Goal: Task Accomplishment & Management: Use online tool/utility

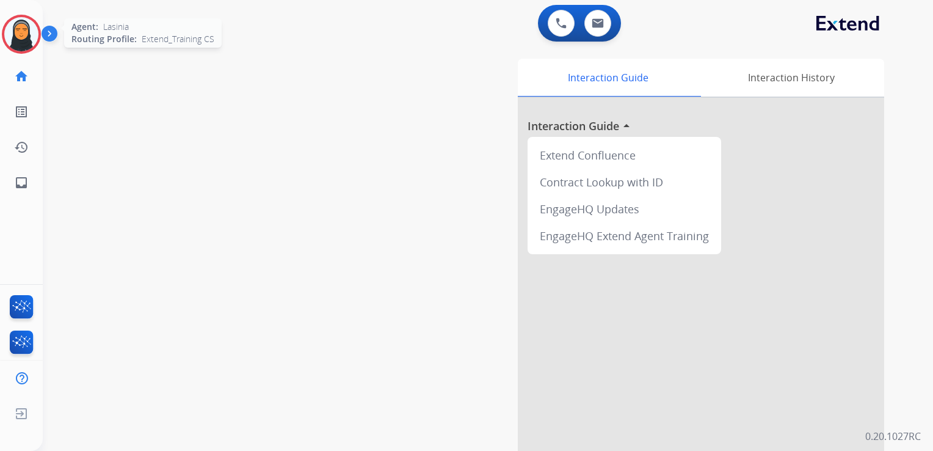
click at [20, 32] on img at bounding box center [21, 34] width 34 height 34
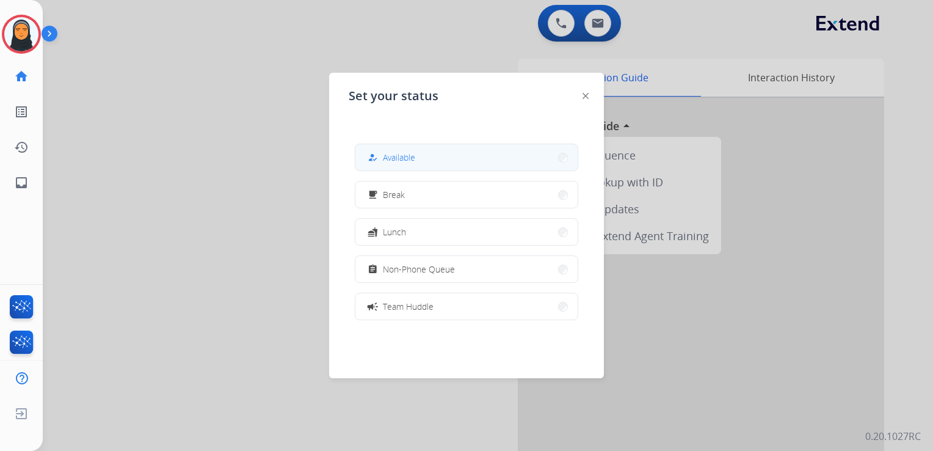
click at [492, 166] on button "how_to_reg Available" at bounding box center [466, 157] width 222 height 26
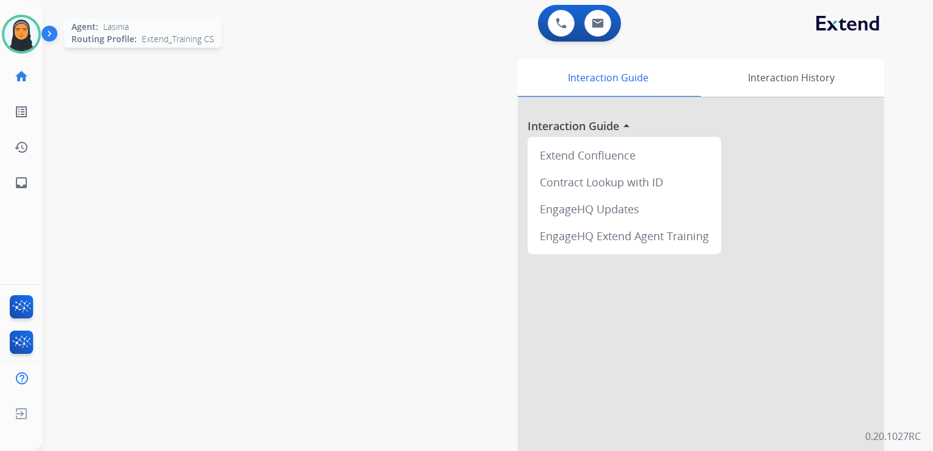
click at [32, 33] on img at bounding box center [21, 34] width 34 height 34
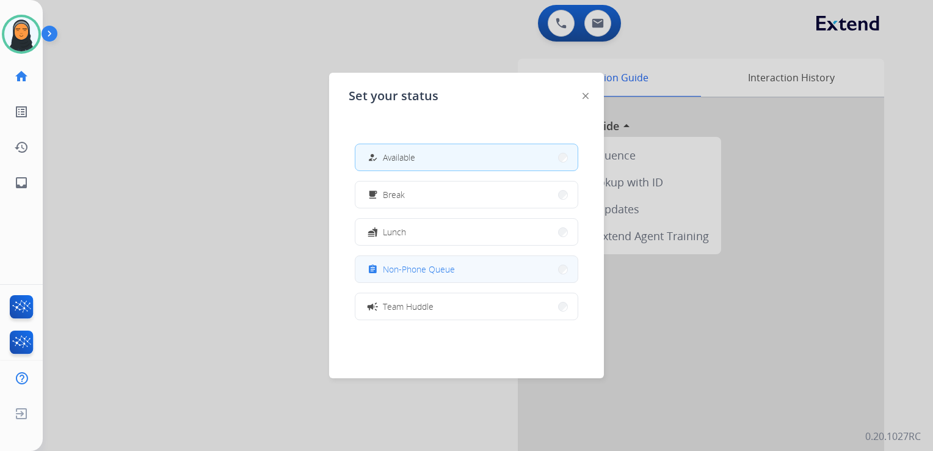
click at [414, 268] on span "Non-Phone Queue" at bounding box center [419, 269] width 72 height 13
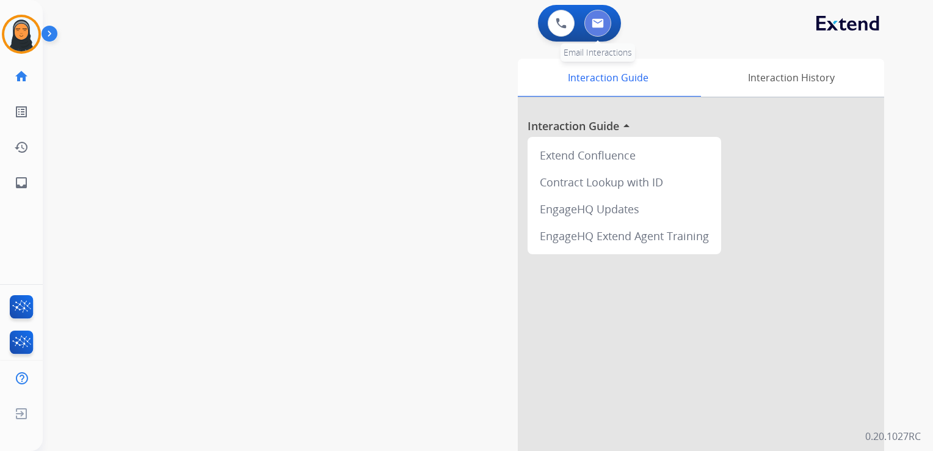
click at [606, 26] on button at bounding box center [597, 23] width 27 height 27
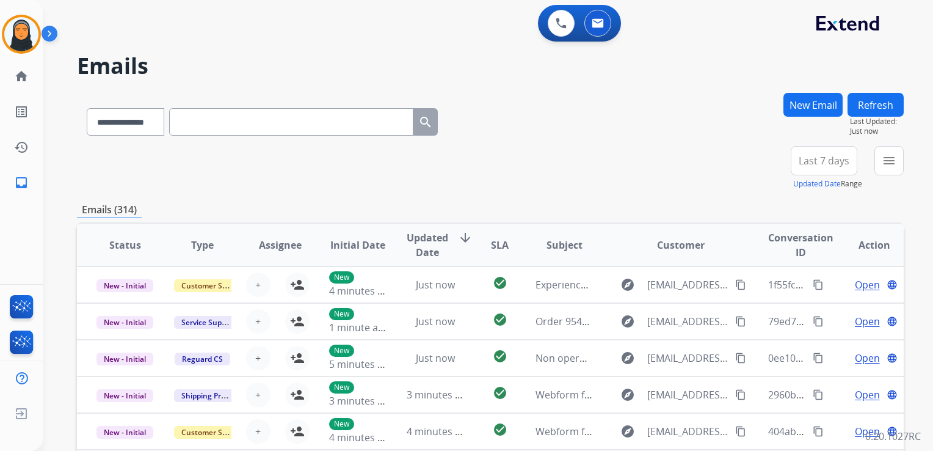
click at [795, 108] on button "New Email" at bounding box center [813, 105] width 59 height 24
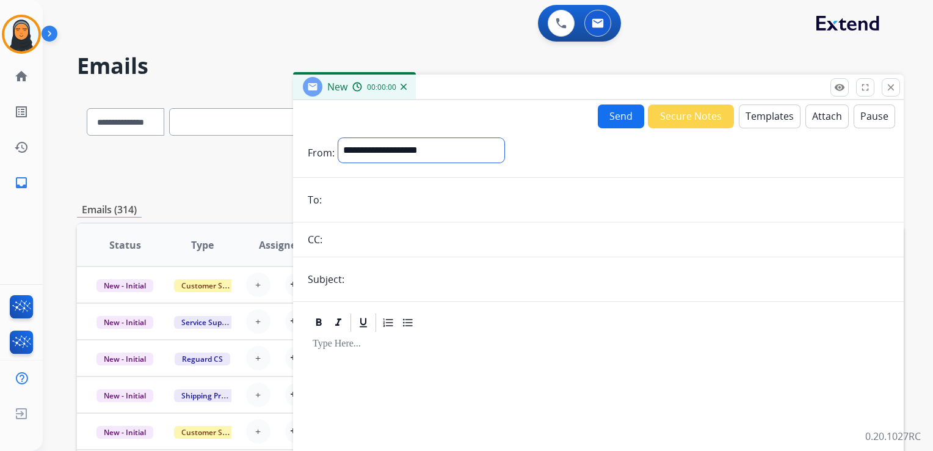
click at [470, 153] on select "**********" at bounding box center [421, 150] width 166 height 24
drag, startPoint x: 470, startPoint y: 152, endPoint x: 402, endPoint y: 155, distance: 68.5
click at [402, 155] on select "**********" at bounding box center [421, 150] width 166 height 24
select select "**********"
click at [338, 138] on select "**********" at bounding box center [421, 150] width 166 height 24
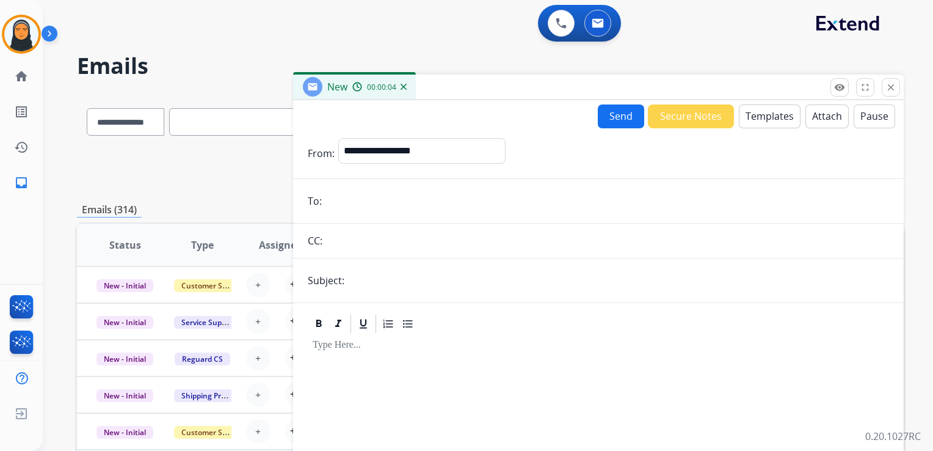
click at [384, 203] on input "email" at bounding box center [608, 201] width 564 height 24
paste input "**********"
type input "**********"
click at [380, 278] on input "text" at bounding box center [618, 280] width 541 height 24
type input "*"
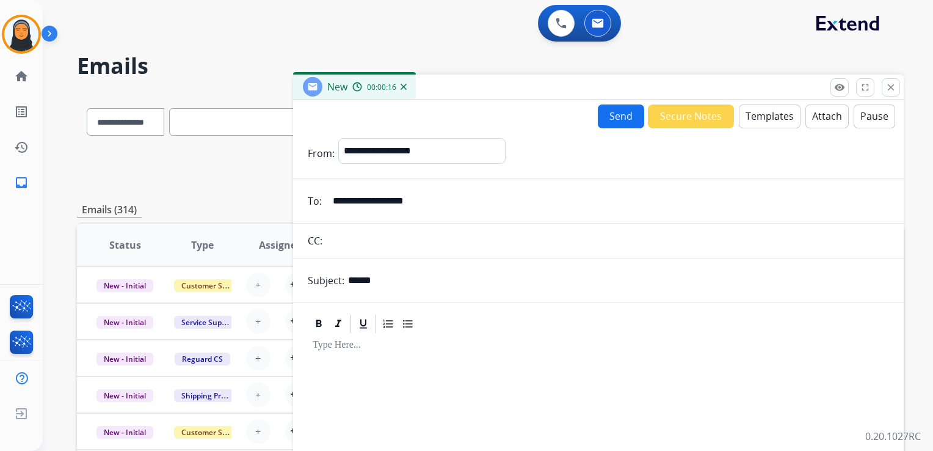
type input "******"
click at [759, 115] on button "Templates" at bounding box center [770, 116] width 62 height 24
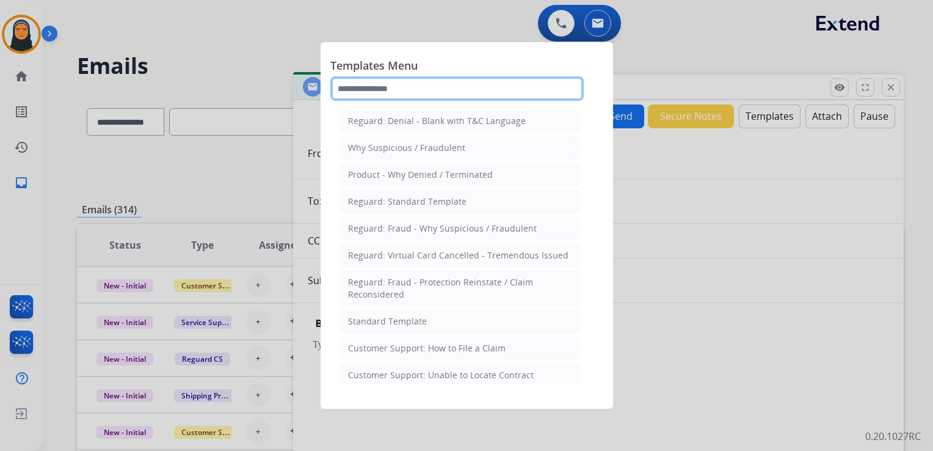
click at [434, 84] on input "text" at bounding box center [456, 88] width 253 height 24
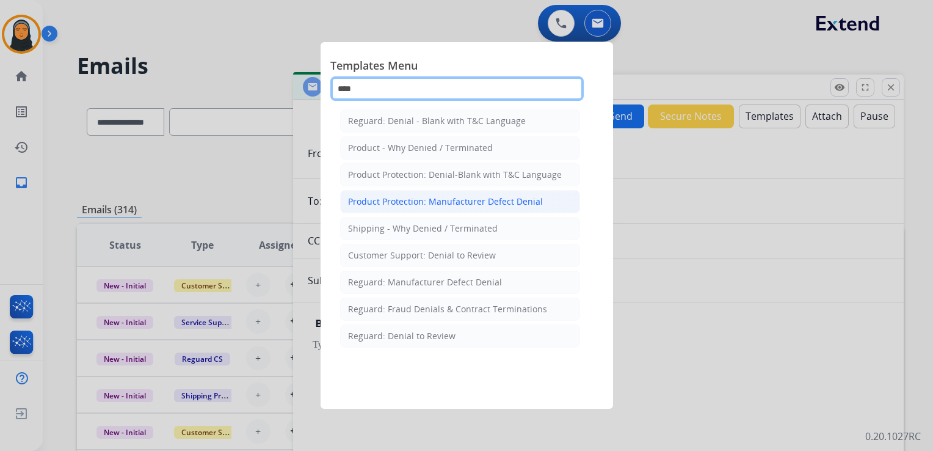
type input "****"
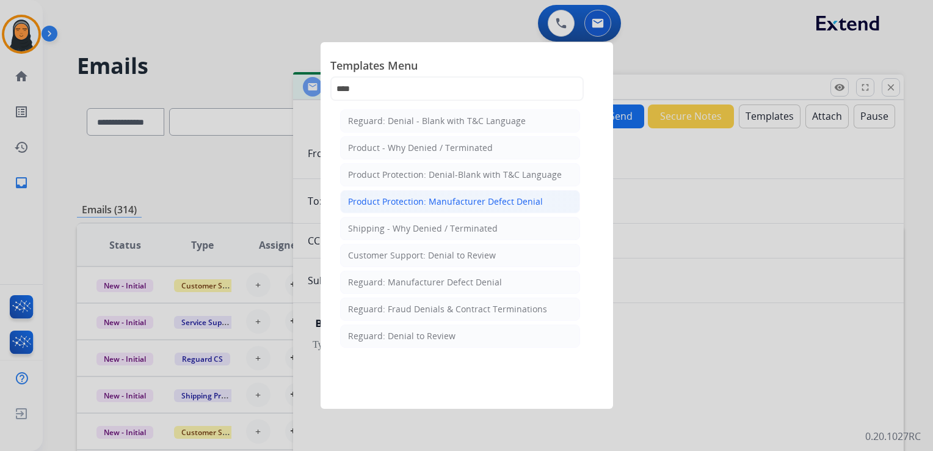
click at [475, 205] on div "Product Protection: Manufacturer Defect Denial" at bounding box center [445, 201] width 195 height 12
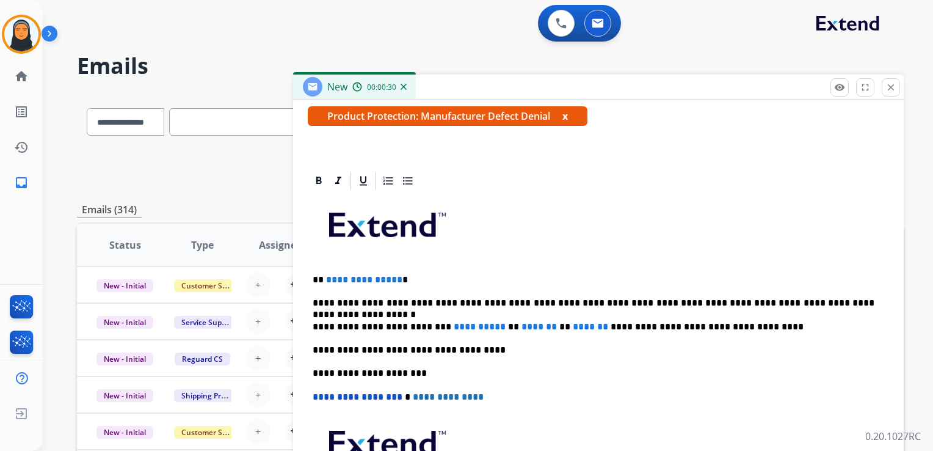
scroll to position [222, 0]
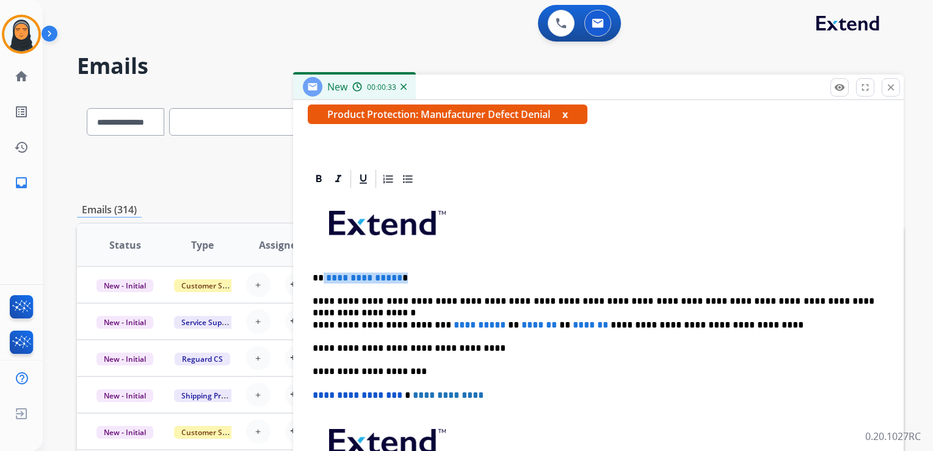
drag, startPoint x: 396, startPoint y: 277, endPoint x: 323, endPoint y: 275, distance: 73.3
click at [323, 275] on p "**********" at bounding box center [594, 277] width 562 height 11
drag, startPoint x: 437, startPoint y: 321, endPoint x: 601, endPoint y: 325, distance: 164.3
click at [601, 325] on p "**********" at bounding box center [594, 324] width 562 height 11
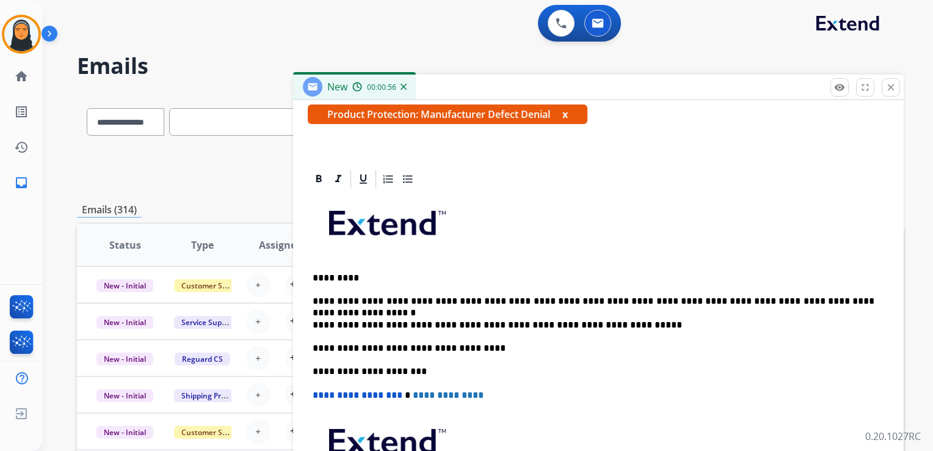
click at [631, 324] on p "**********" at bounding box center [594, 324] width 562 height 11
click at [814, 321] on p "**********" at bounding box center [594, 324] width 562 height 11
click at [833, 327] on p "**********" at bounding box center [594, 324] width 562 height 11
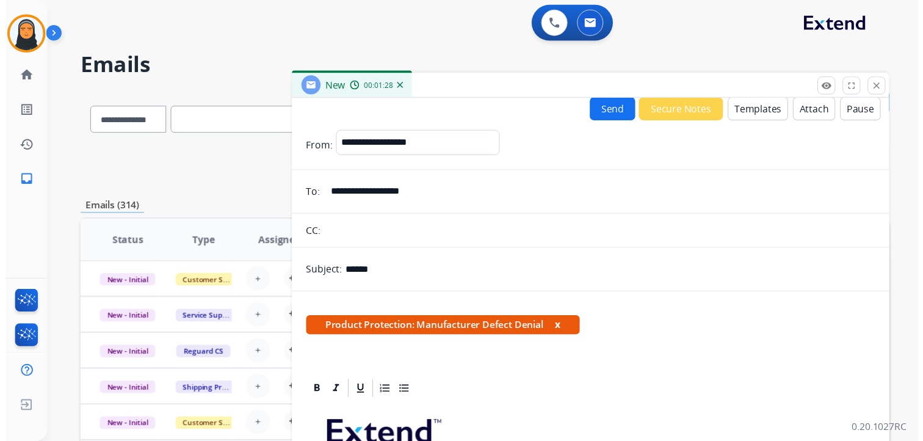
scroll to position [0, 0]
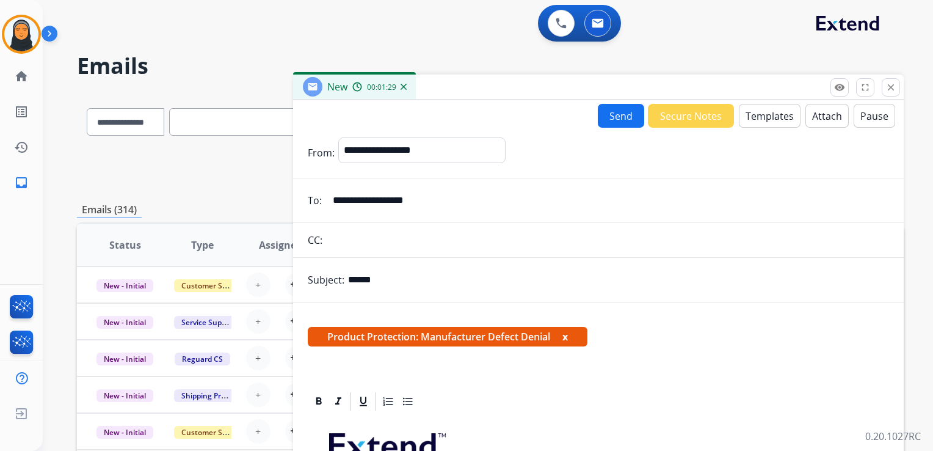
click at [628, 119] on button "Send" at bounding box center [621, 116] width 46 height 24
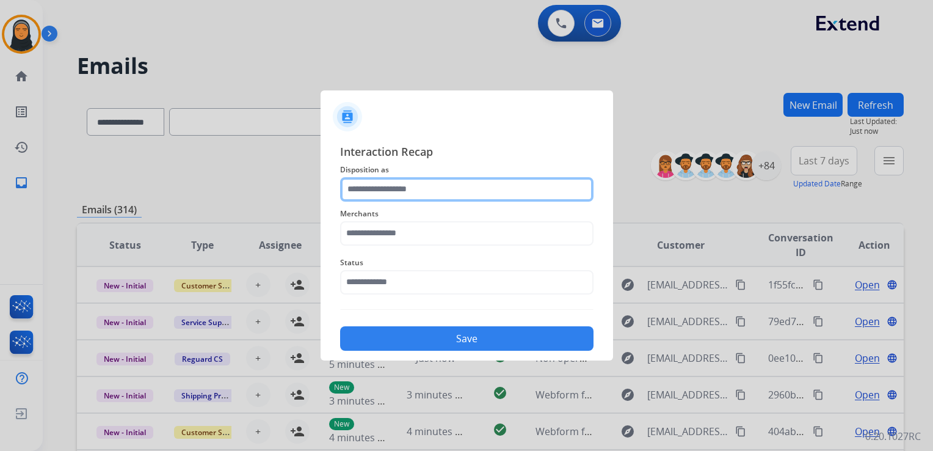
click at [443, 195] on input "text" at bounding box center [466, 189] width 253 height 24
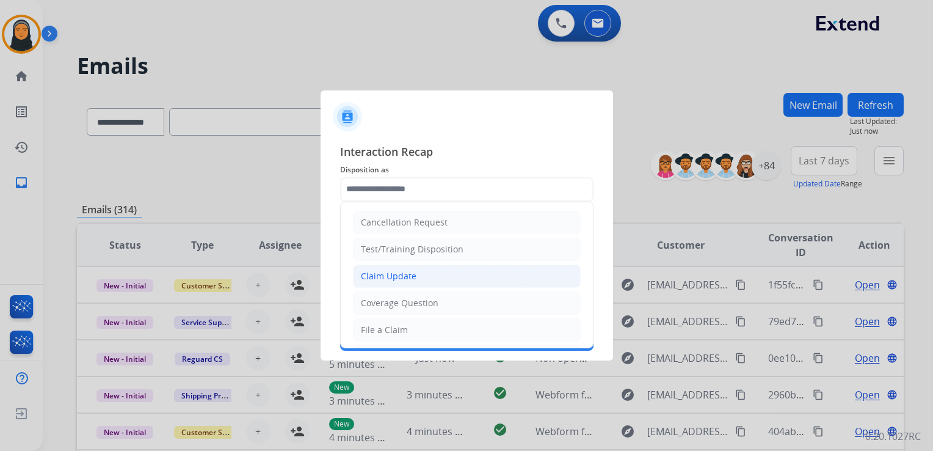
click at [362, 273] on div "Claim Update" at bounding box center [389, 276] width 56 height 12
type input "**********"
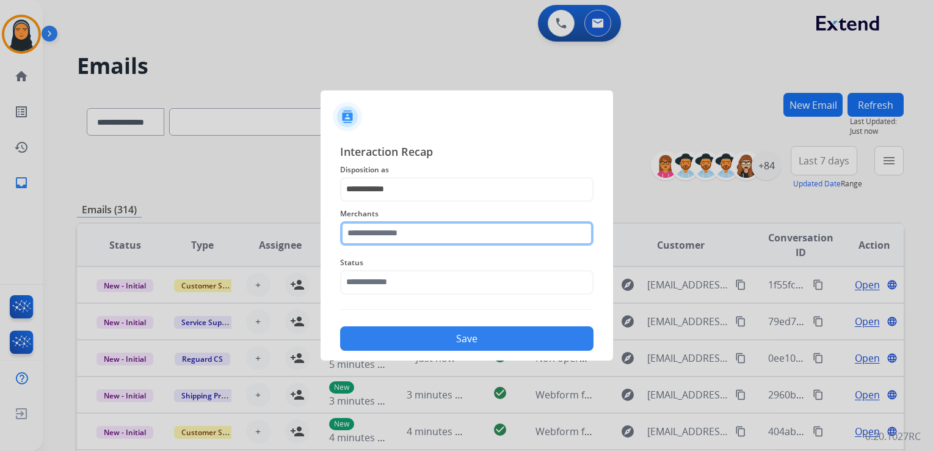
click at [432, 239] on input "text" at bounding box center [466, 233] width 253 height 24
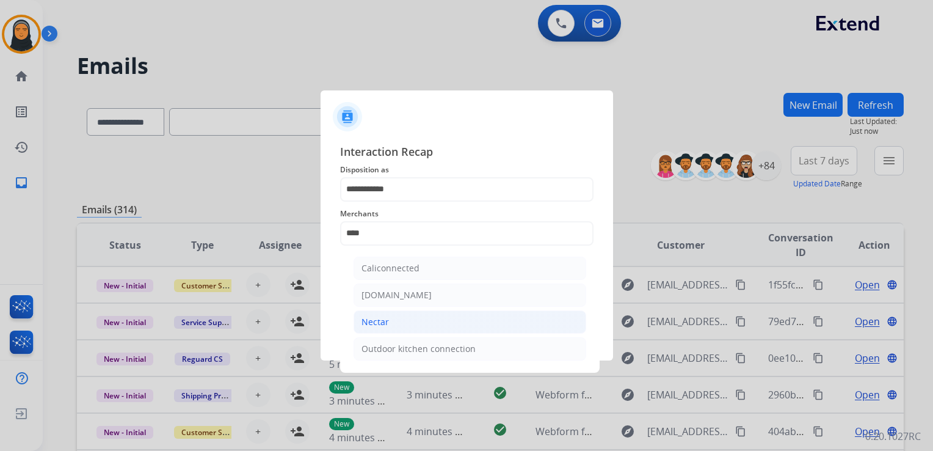
click at [409, 322] on li "Nectar" at bounding box center [470, 321] width 233 height 23
type input "******"
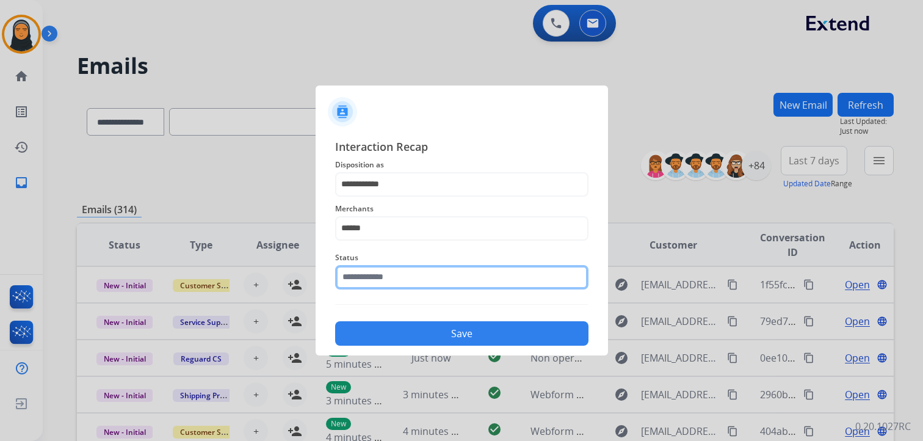
click at [424, 282] on input "text" at bounding box center [461, 277] width 253 height 24
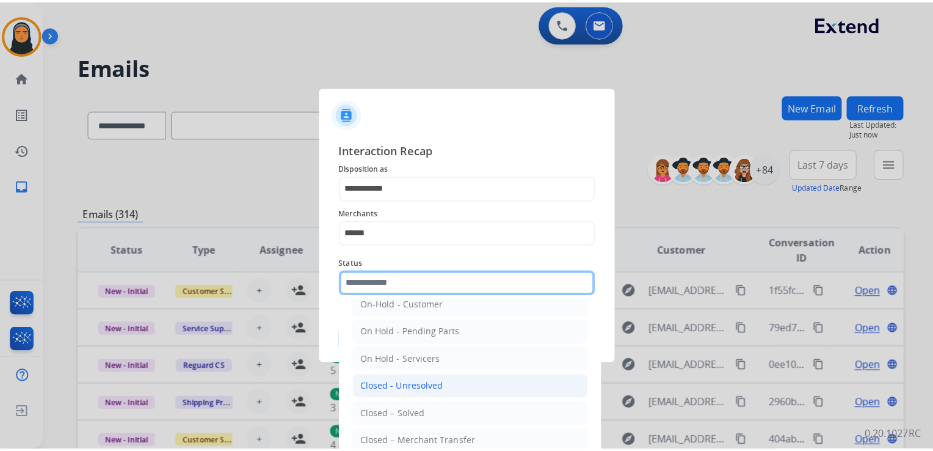
scroll to position [61, 0]
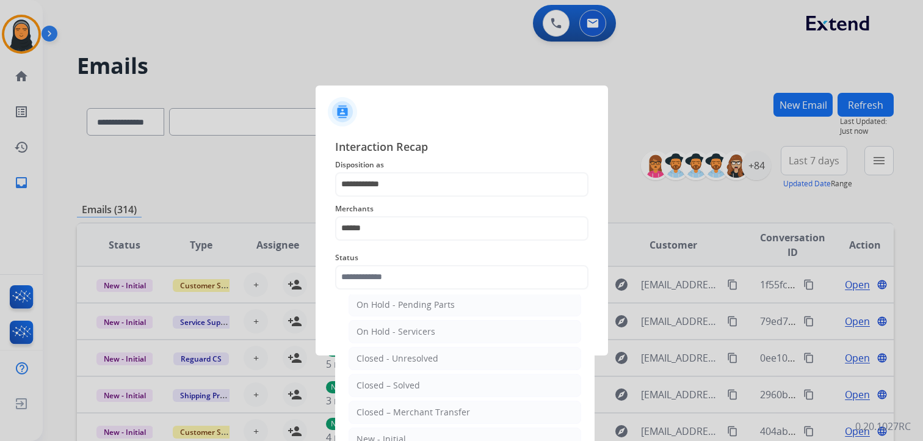
click at [452, 378] on li "Closed – Solved" at bounding box center [465, 385] width 233 height 23
type input "**********"
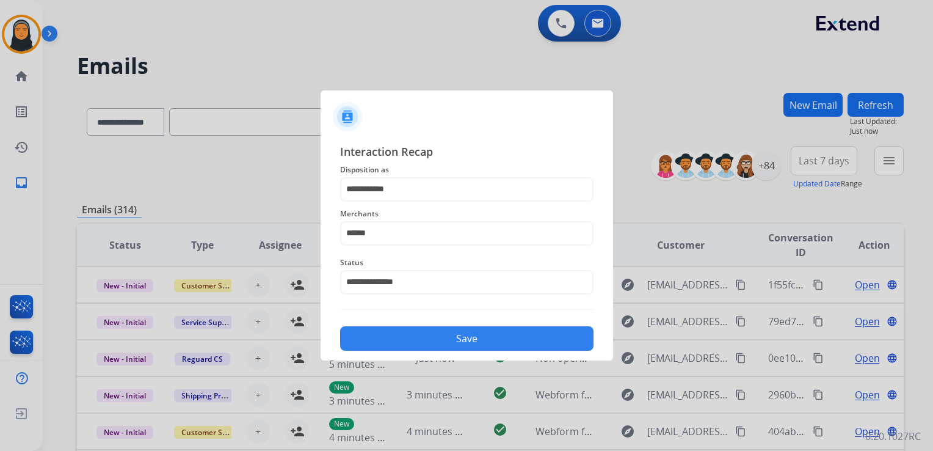
click at [474, 343] on button "Save" at bounding box center [466, 338] width 253 height 24
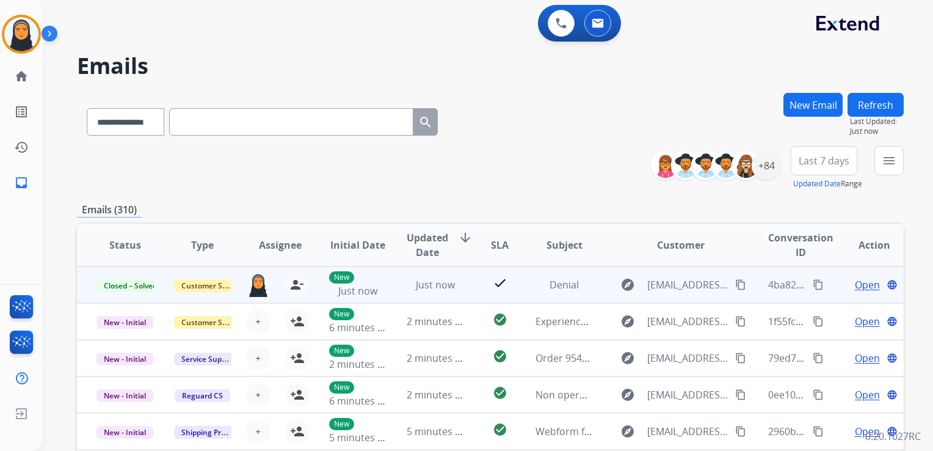
click at [813, 285] on mat-icon "content_copy" at bounding box center [818, 284] width 11 height 11
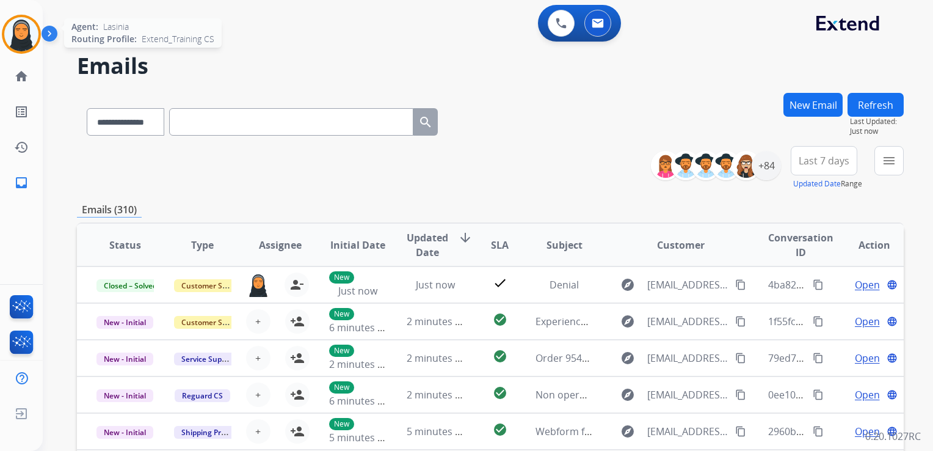
click at [17, 37] on img at bounding box center [21, 34] width 34 height 34
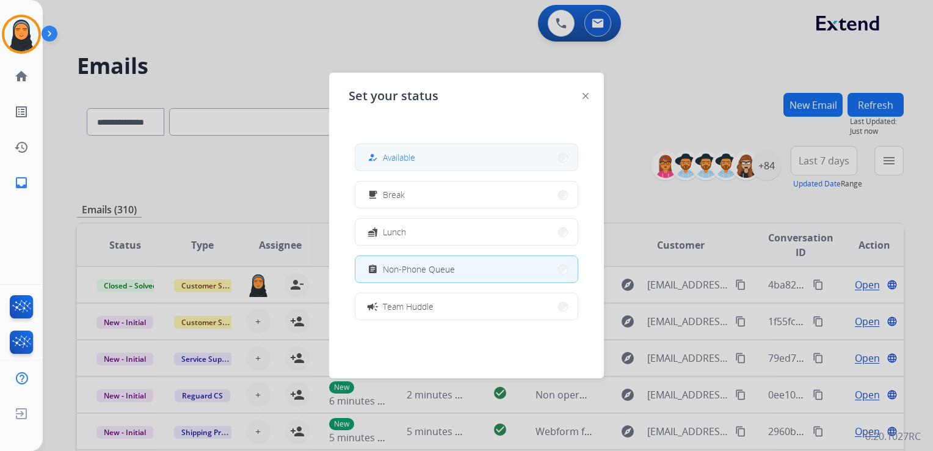
click at [390, 150] on div "how_to_reg Available" at bounding box center [390, 157] width 50 height 15
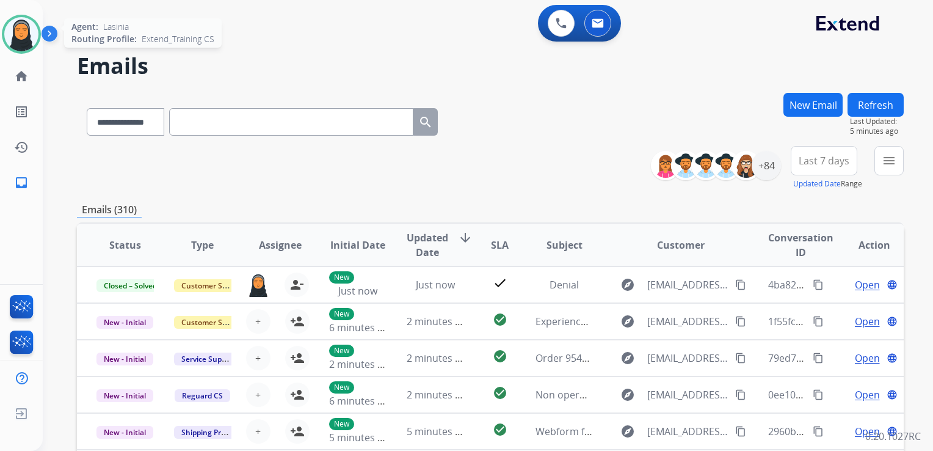
click at [19, 40] on img at bounding box center [21, 34] width 34 height 34
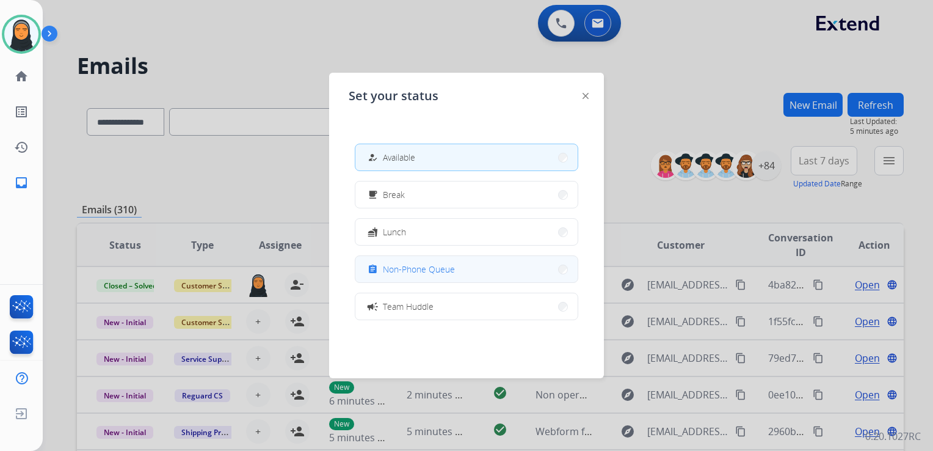
click at [432, 269] on span "Non-Phone Queue" at bounding box center [419, 269] width 72 height 13
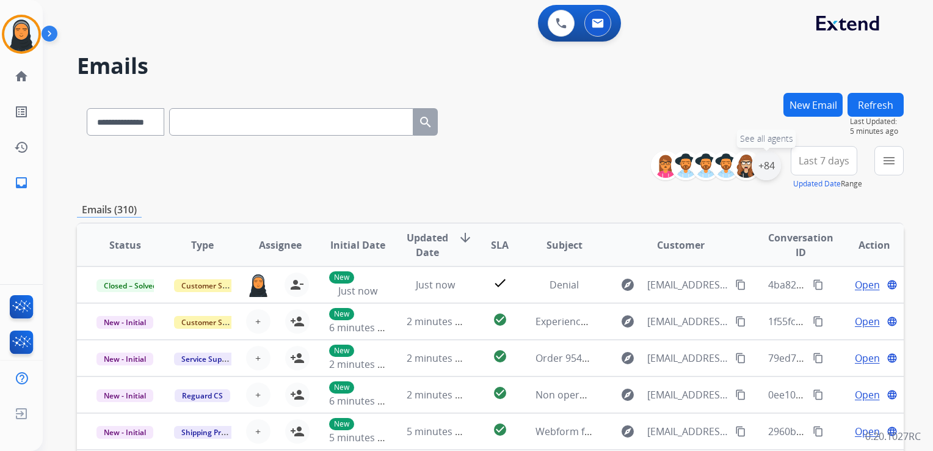
click at [773, 170] on div "+84" at bounding box center [766, 165] width 29 height 29
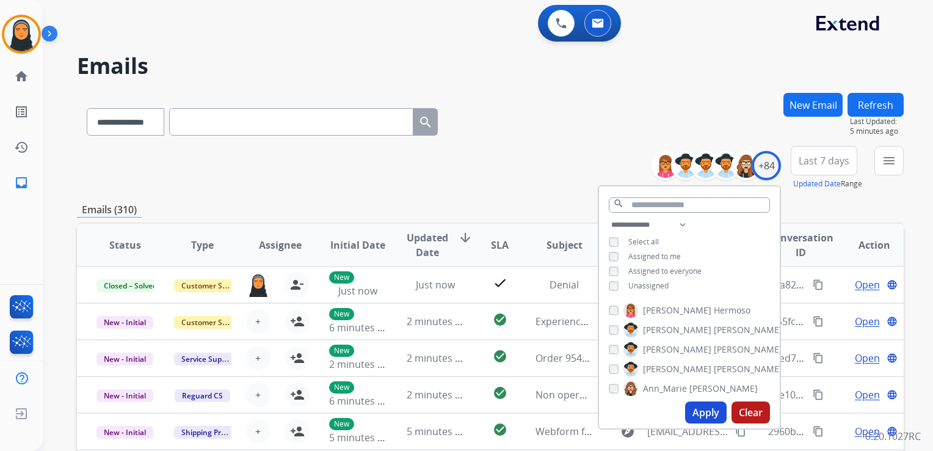
click at [829, 112] on button "New Email" at bounding box center [813, 105] width 59 height 24
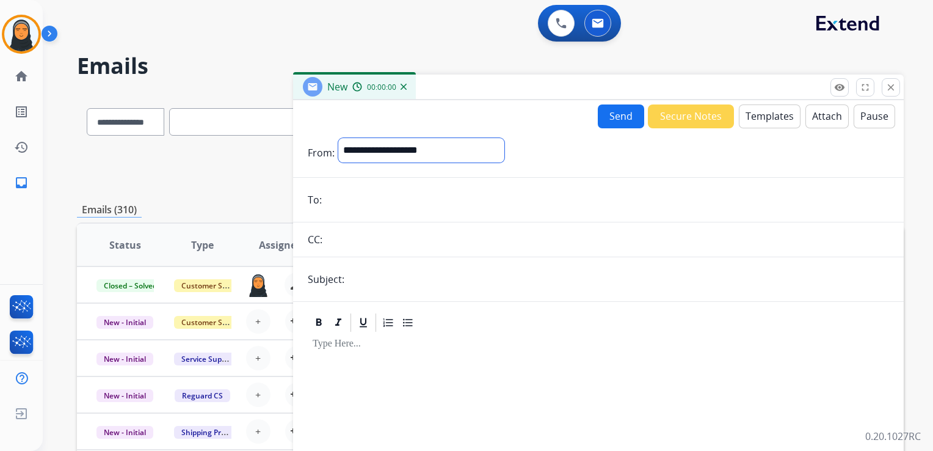
click at [444, 158] on select "**********" at bounding box center [421, 150] width 166 height 24
select select "**********"
click at [338, 138] on select "**********" at bounding box center [421, 150] width 166 height 24
click at [357, 282] on input "text" at bounding box center [618, 280] width 541 height 24
drag, startPoint x: 357, startPoint y: 282, endPoint x: 347, endPoint y: 188, distance: 94.6
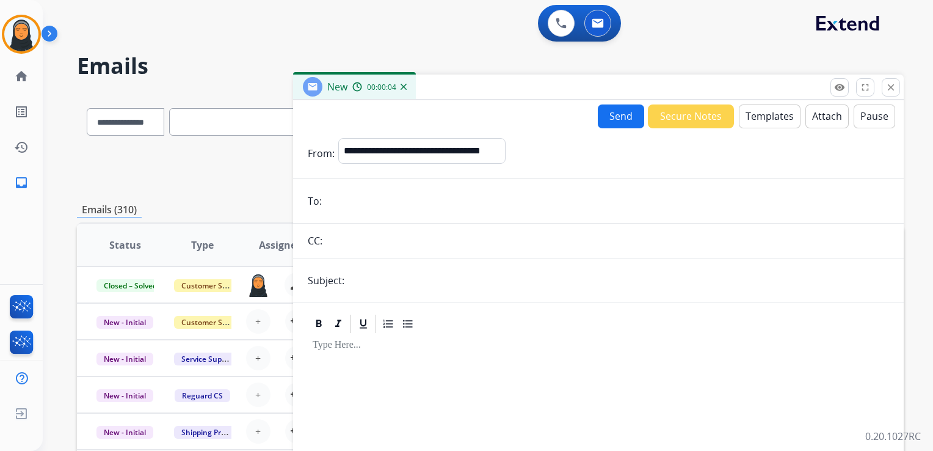
click at [348, 187] on form "**********" at bounding box center [598, 339] width 611 height 423
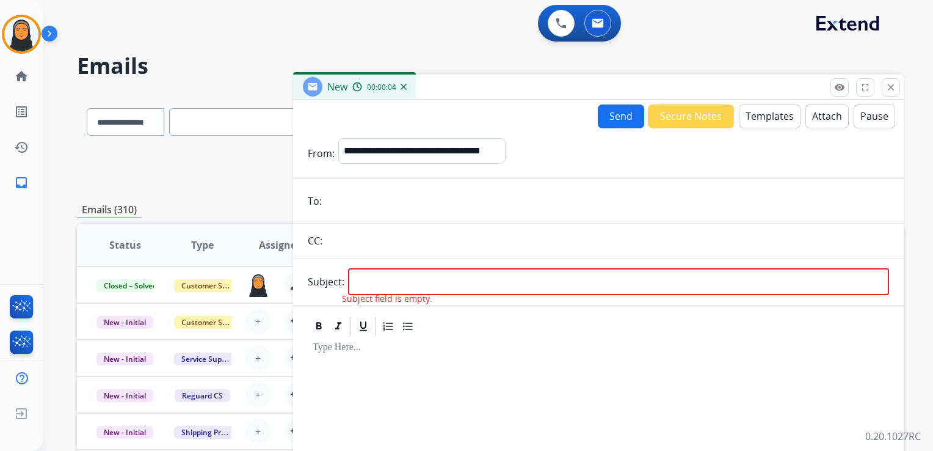
click at [342, 197] on input "email" at bounding box center [608, 201] width 564 height 24
paste input "**********"
type input "**********"
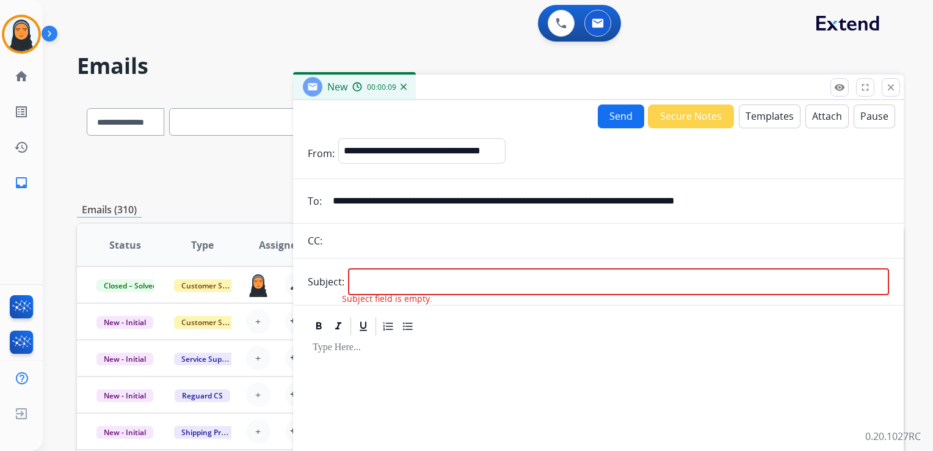
drag, startPoint x: 763, startPoint y: 198, endPoint x: 327, endPoint y: 177, distance: 436.5
click at [327, 177] on form "**********" at bounding box center [598, 339] width 611 height 423
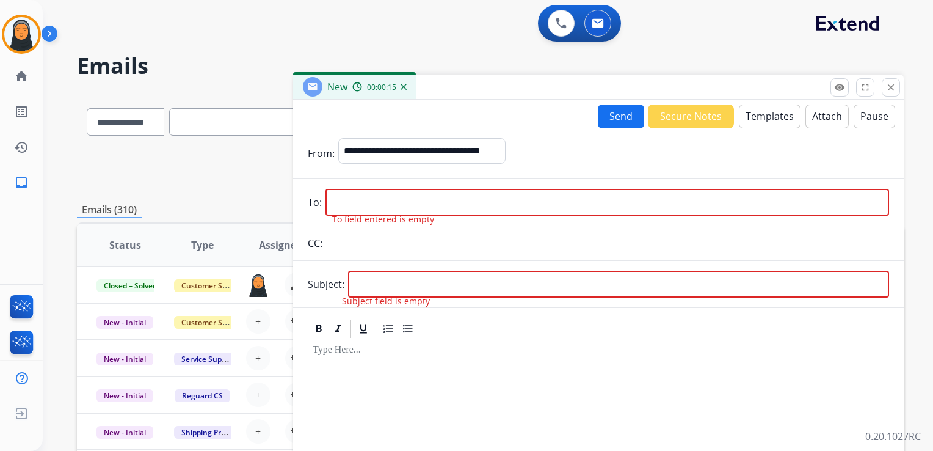
click at [477, 200] on input "email" at bounding box center [608, 202] width 564 height 27
paste input "**********"
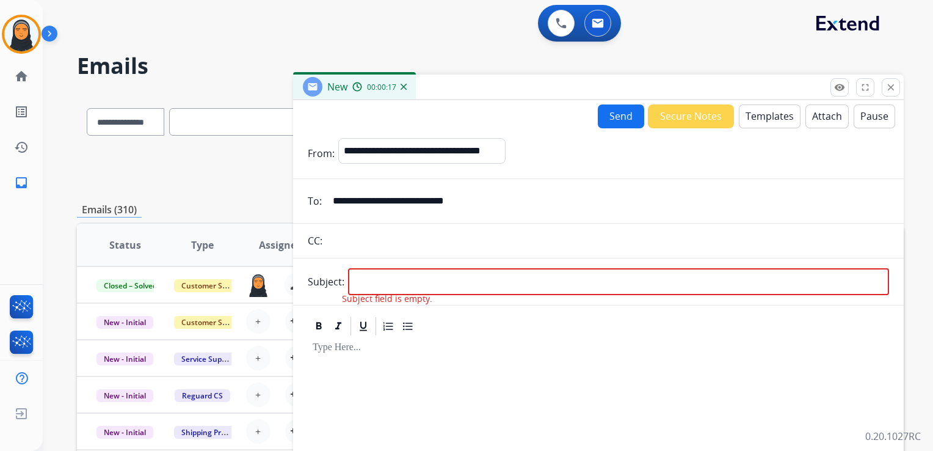
type input "**********"
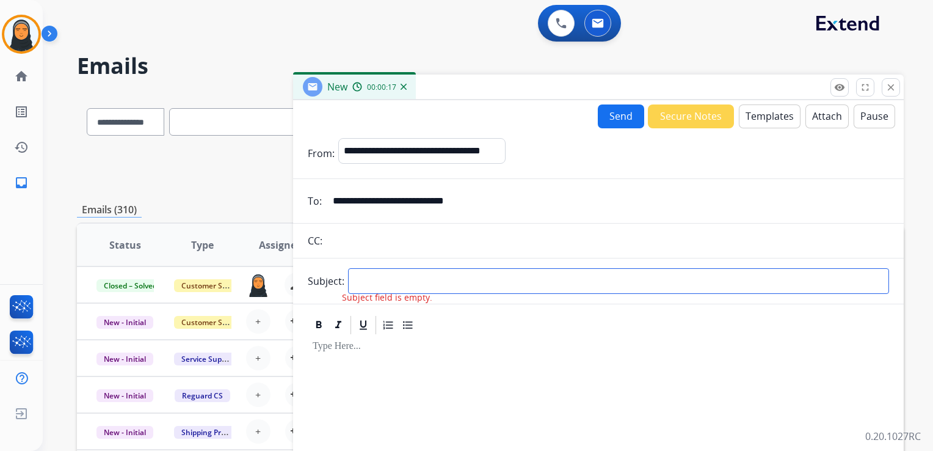
click at [515, 288] on input "text" at bounding box center [618, 281] width 541 height 26
type input "******"
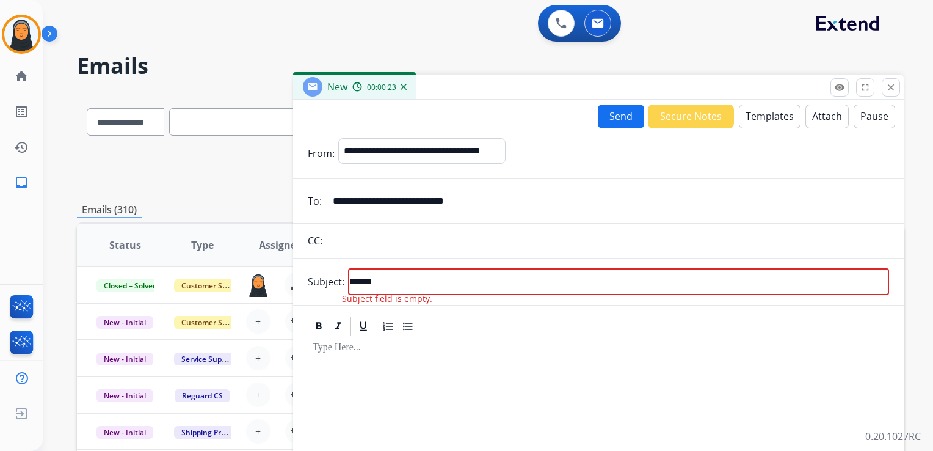
click at [768, 111] on button "Templates" at bounding box center [770, 116] width 62 height 24
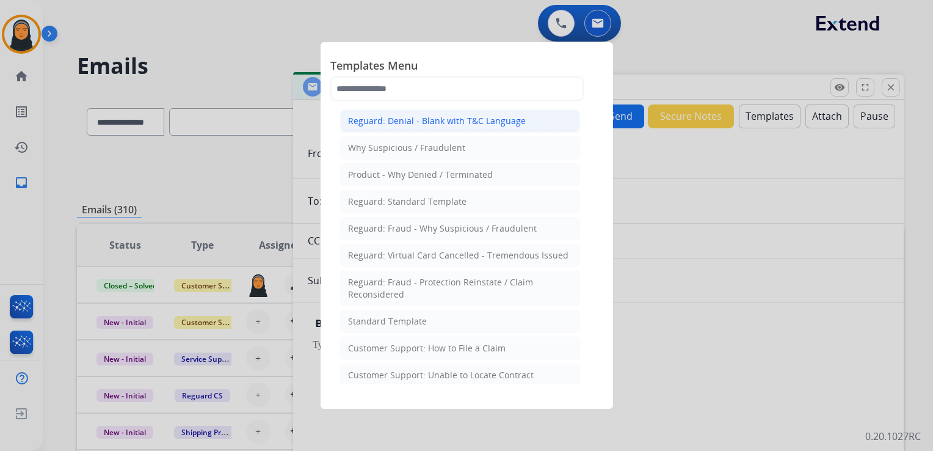
click at [474, 119] on div "Reguard: Denial - Blank with T&C Language" at bounding box center [437, 121] width 178 height 12
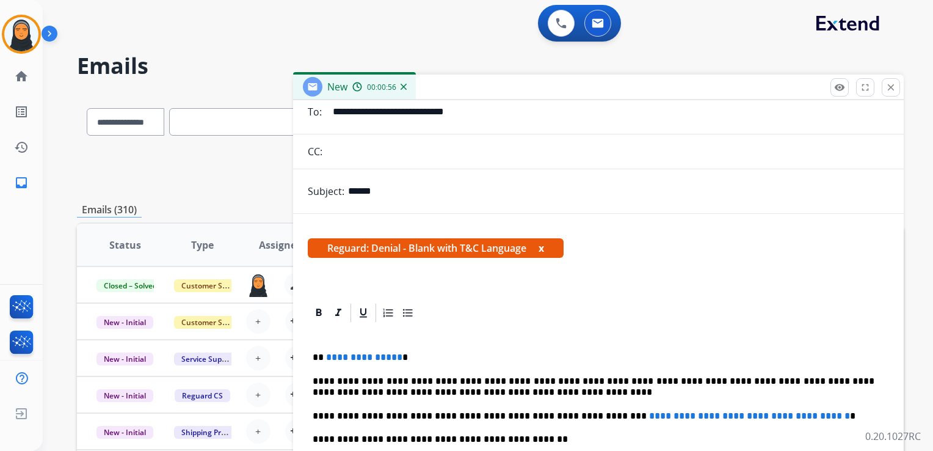
scroll to position [161, 0]
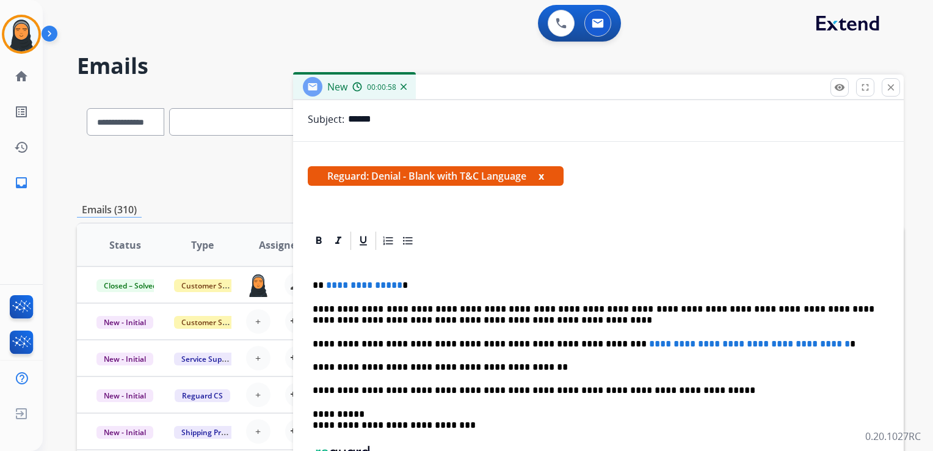
click at [578, 342] on p "**********" at bounding box center [594, 343] width 562 height 11
drag, startPoint x: 581, startPoint y: 343, endPoint x: 823, endPoint y: 347, distance: 241.9
click at [823, 347] on p "**********" at bounding box center [594, 343] width 562 height 11
paste div
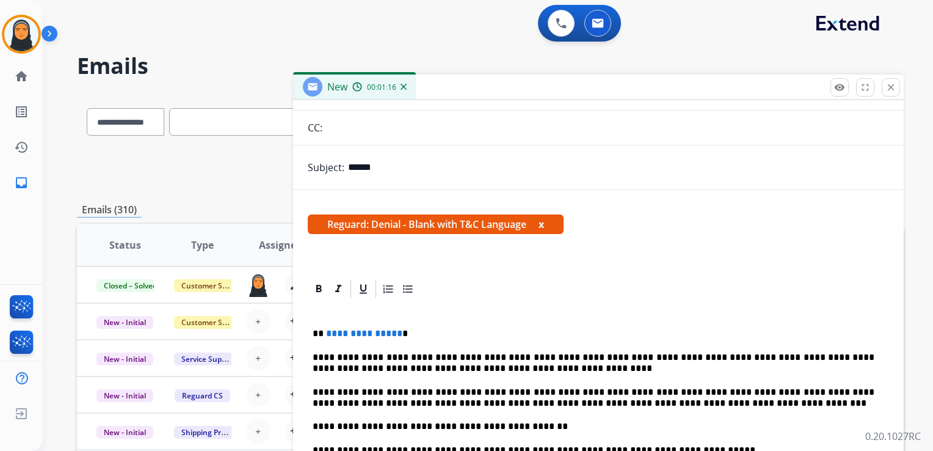
scroll to position [0, 0]
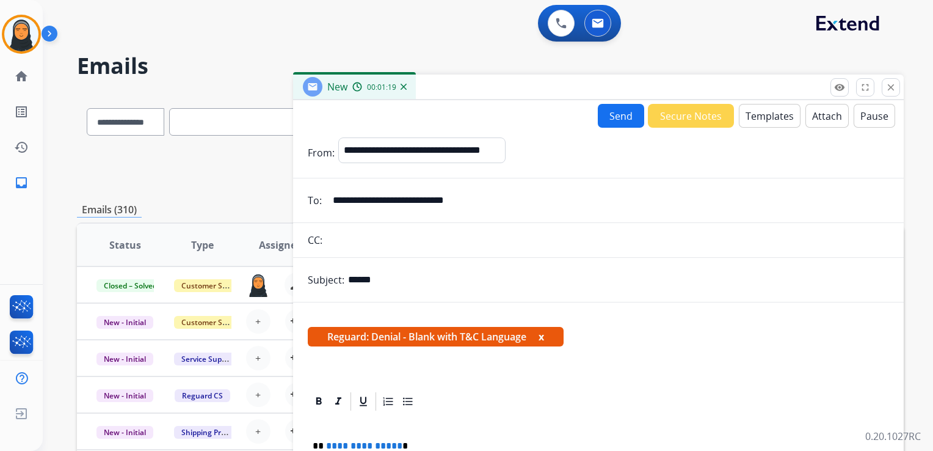
click at [816, 120] on button "Attach" at bounding box center [827, 116] width 43 height 24
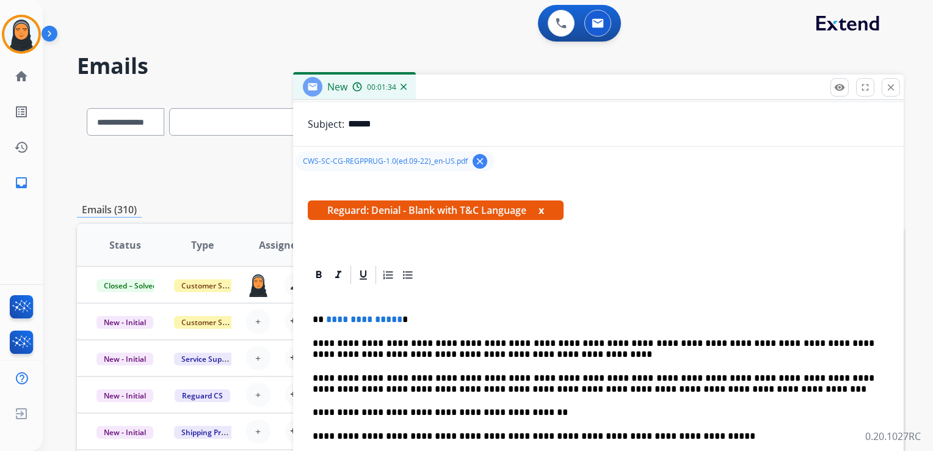
scroll to position [183, 0]
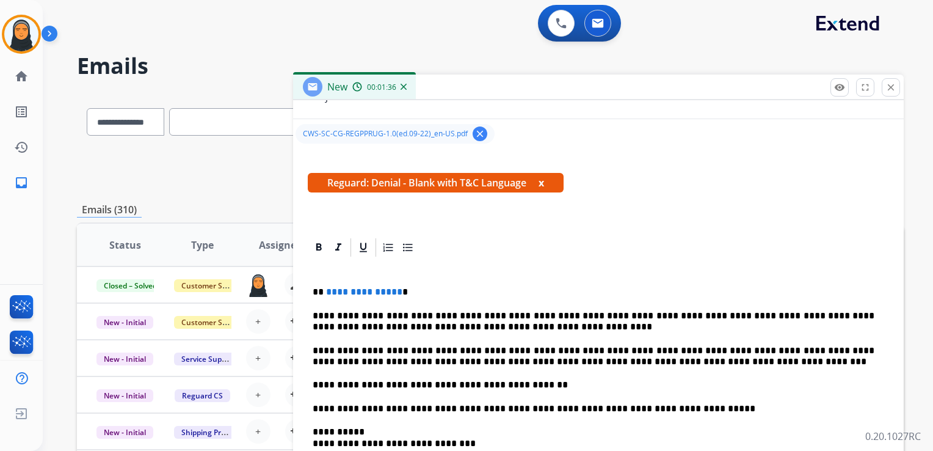
click at [406, 292] on p "**********" at bounding box center [594, 291] width 562 height 11
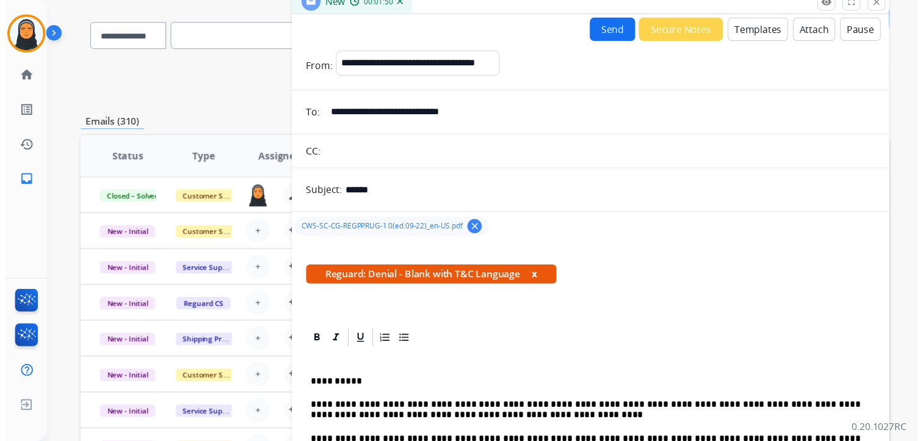
scroll to position [0, 0]
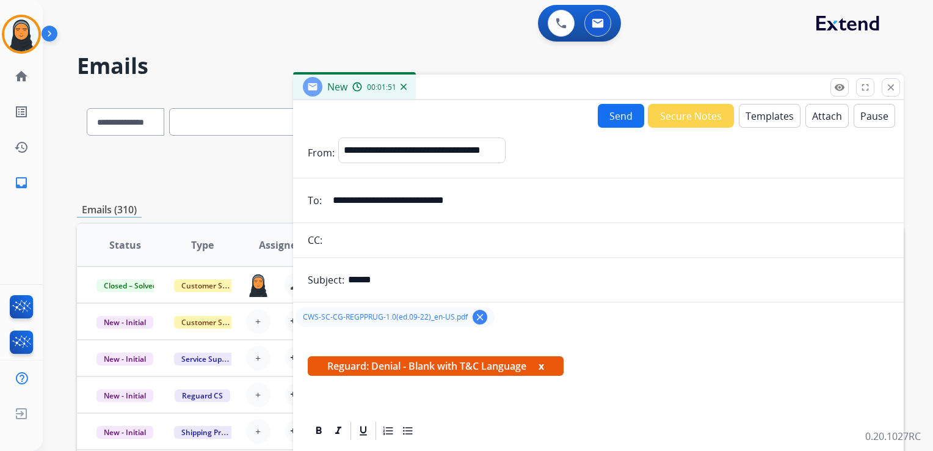
click at [620, 118] on button "Send" at bounding box center [621, 116] width 46 height 24
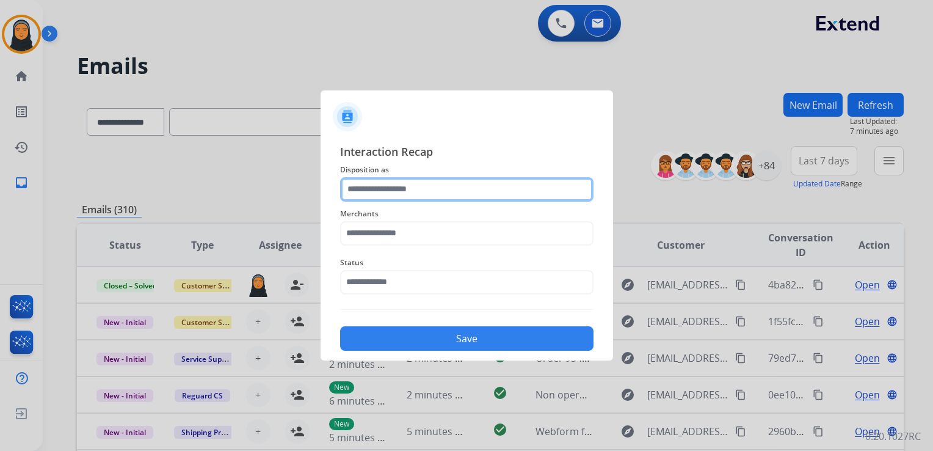
click at [410, 187] on input "text" at bounding box center [466, 189] width 253 height 24
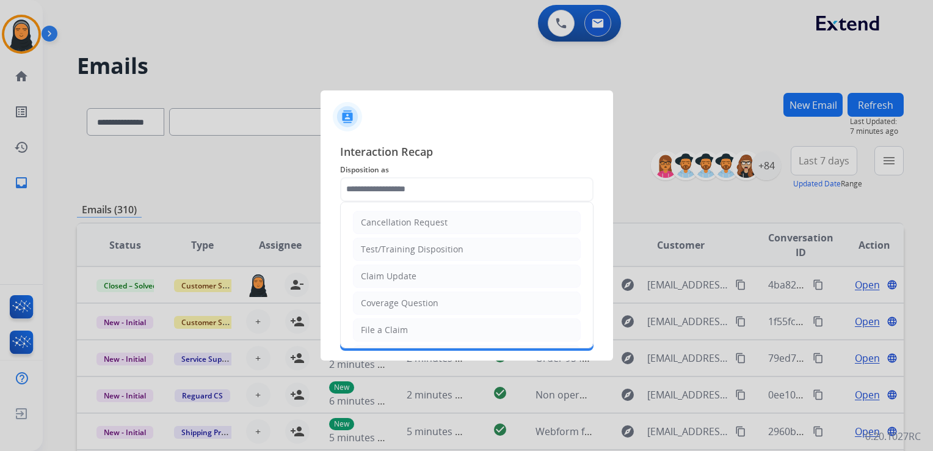
click at [357, 272] on li "Claim Update" at bounding box center [467, 275] width 228 height 23
type input "**********"
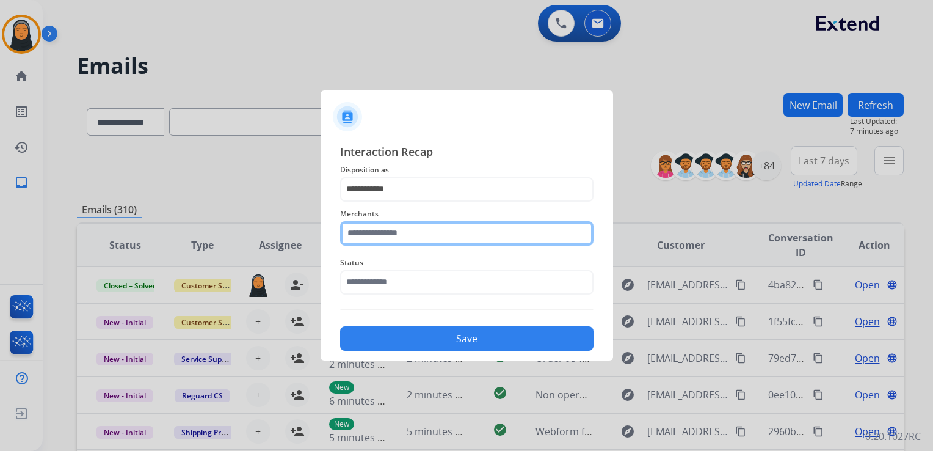
click at [427, 236] on input "text" at bounding box center [466, 233] width 253 height 24
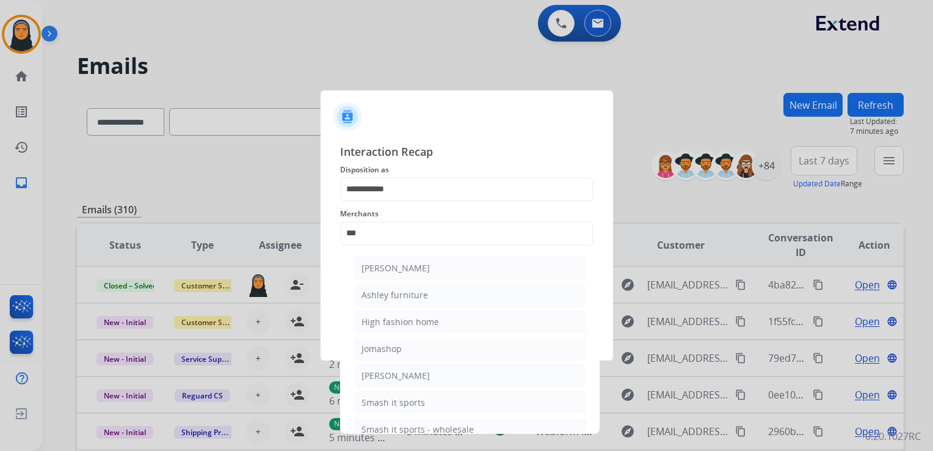
click at [428, 267] on li "[PERSON_NAME]" at bounding box center [470, 267] width 233 height 23
type input "**********"
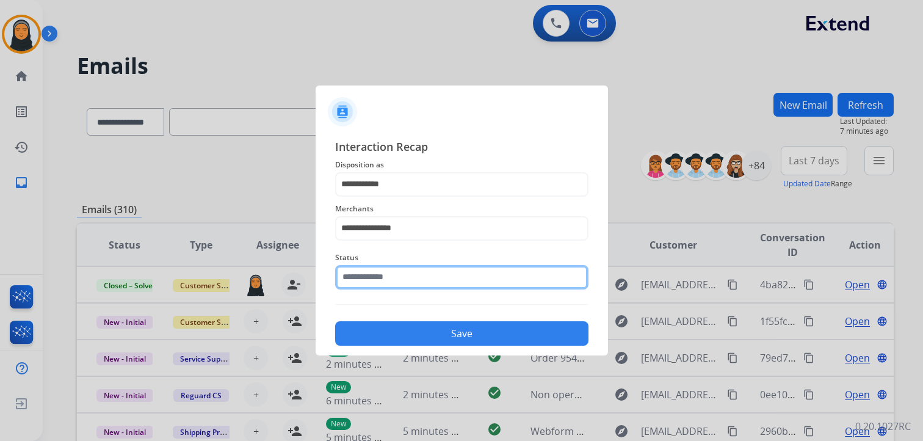
click at [441, 289] on div "Status" at bounding box center [461, 270] width 253 height 49
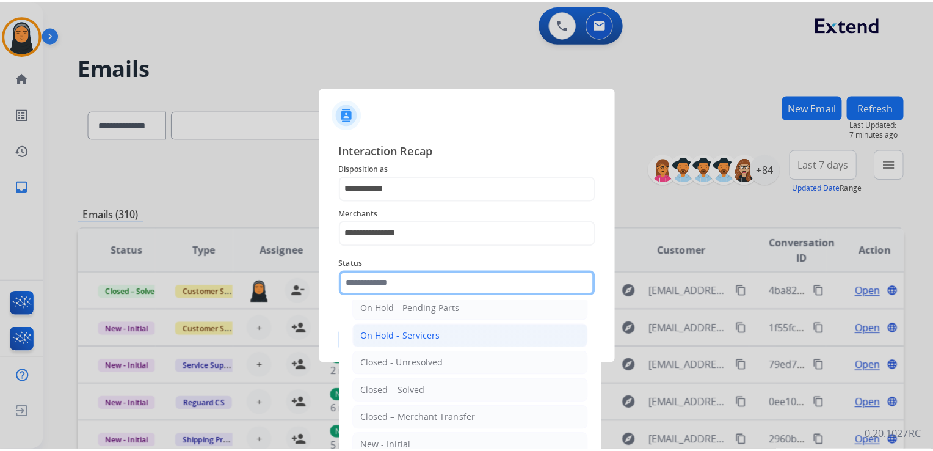
scroll to position [71, 0]
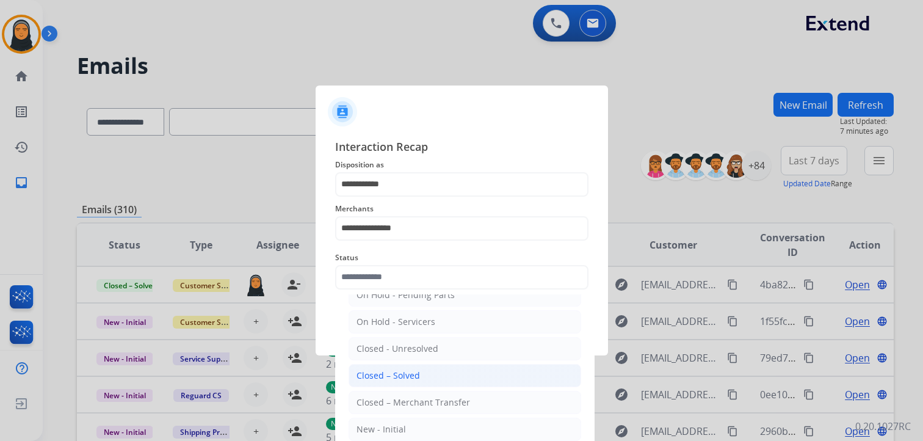
click at [425, 373] on li "Closed – Solved" at bounding box center [465, 375] width 233 height 23
type input "**********"
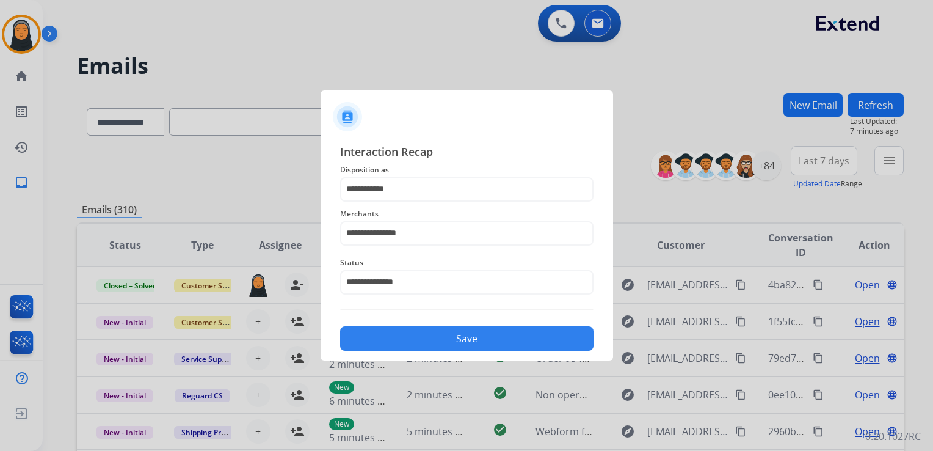
click at [468, 335] on button "Save" at bounding box center [466, 338] width 253 height 24
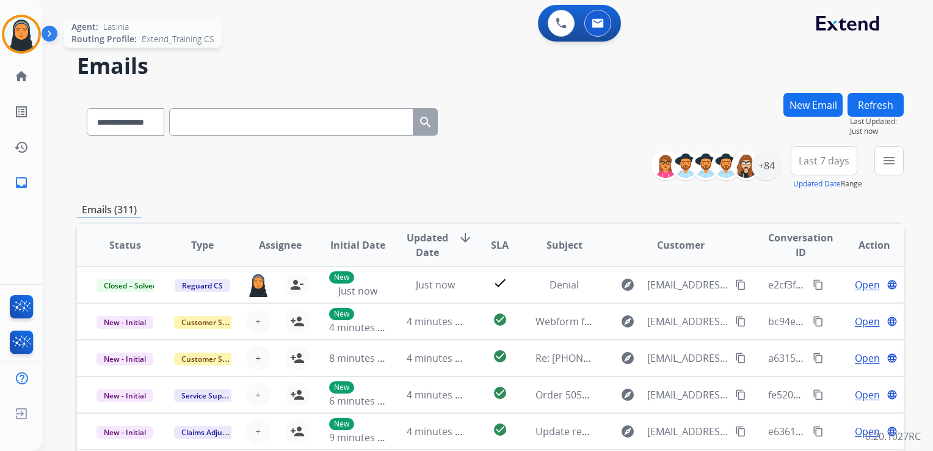
click at [16, 37] on img at bounding box center [21, 34] width 34 height 34
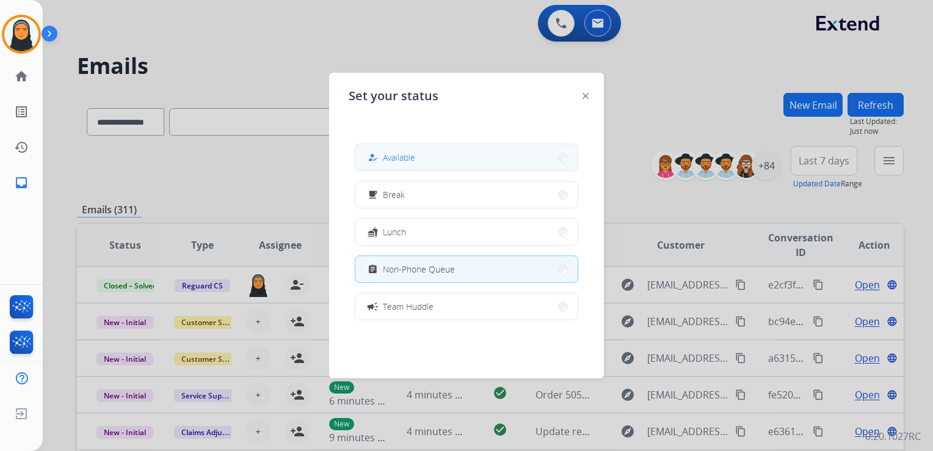
click at [415, 157] on span "Available" at bounding box center [399, 157] width 32 height 13
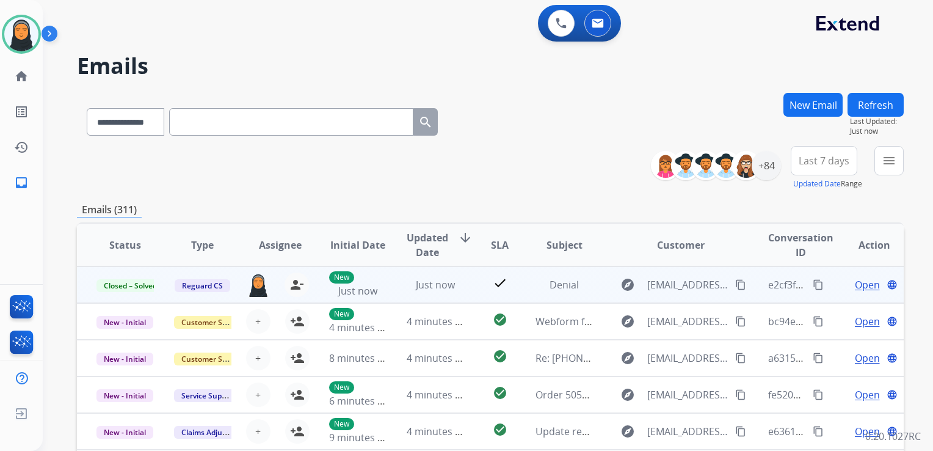
click at [813, 285] on mat-icon "content_copy" at bounding box center [818, 284] width 11 height 11
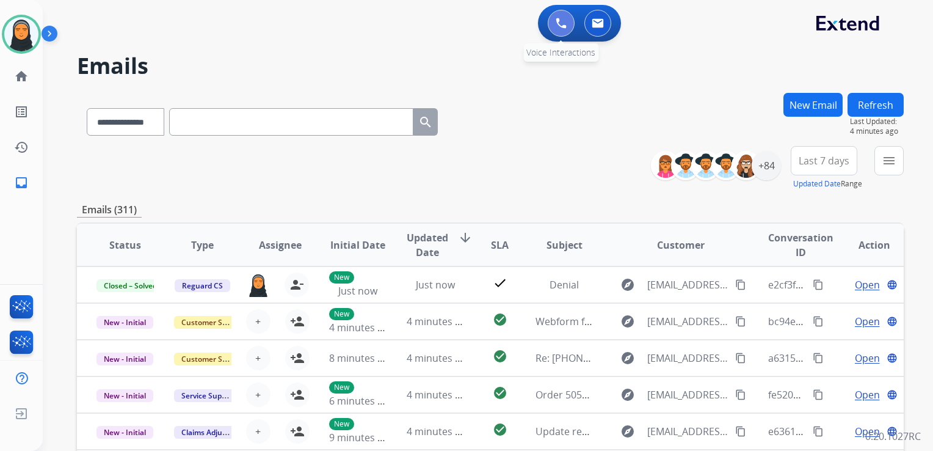
click at [554, 26] on button at bounding box center [561, 23] width 27 height 27
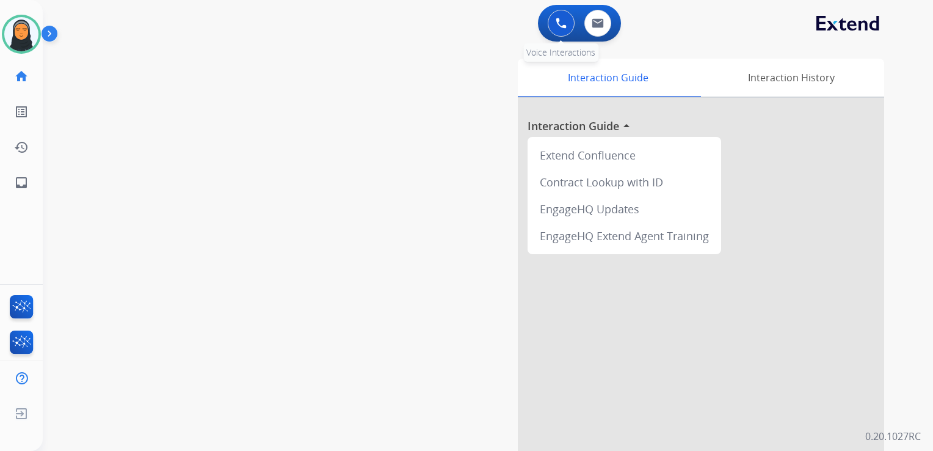
click at [558, 27] on img at bounding box center [561, 23] width 11 height 11
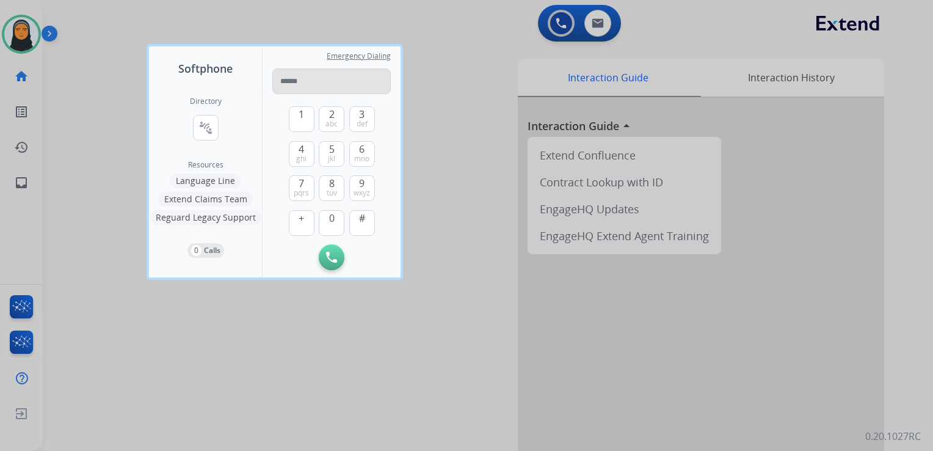
click at [319, 81] on input "tel" at bounding box center [331, 81] width 118 height 26
type input "**********"
click at [329, 258] on img at bounding box center [331, 257] width 11 height 11
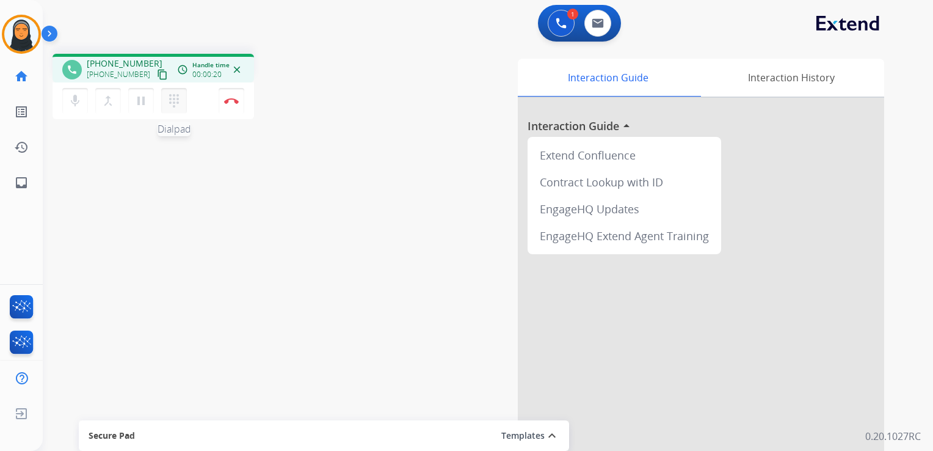
click at [178, 101] on mat-icon "dialpad" at bounding box center [174, 100] width 15 height 15
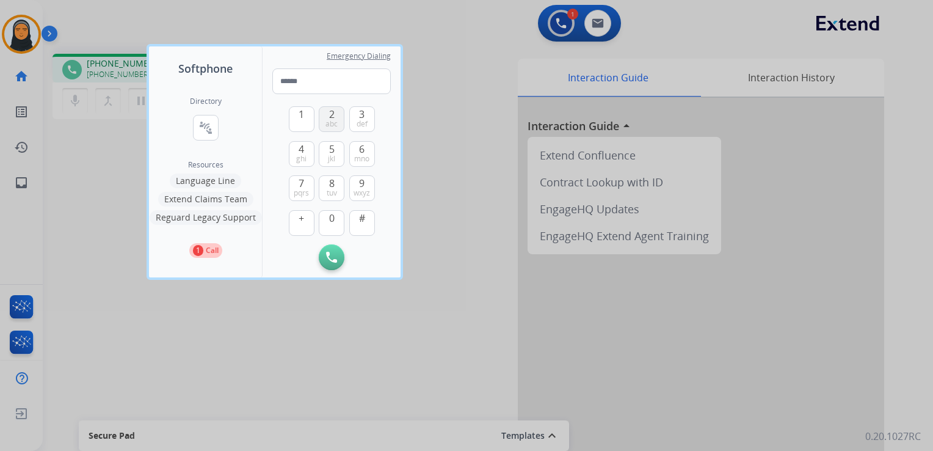
click at [328, 118] on button "2 abc" at bounding box center [332, 119] width 26 height 26
click at [333, 119] on span "abc" at bounding box center [332, 124] width 12 height 10
type input "**"
click at [474, 280] on div at bounding box center [466, 225] width 933 height 451
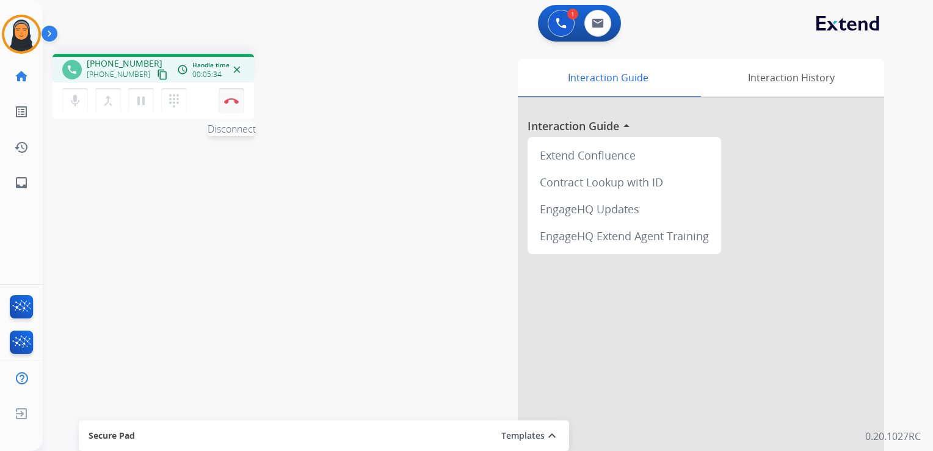
click at [230, 101] on img at bounding box center [231, 101] width 15 height 6
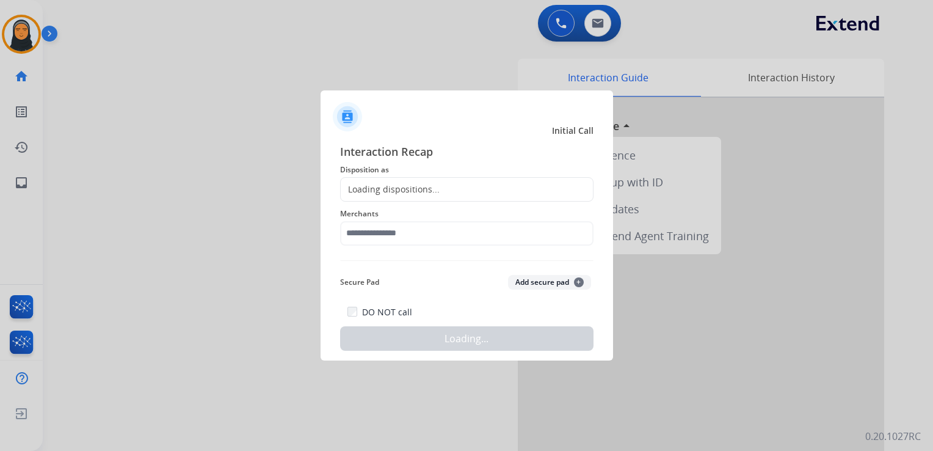
click at [431, 186] on div "Loading dispositions..." at bounding box center [390, 189] width 99 height 12
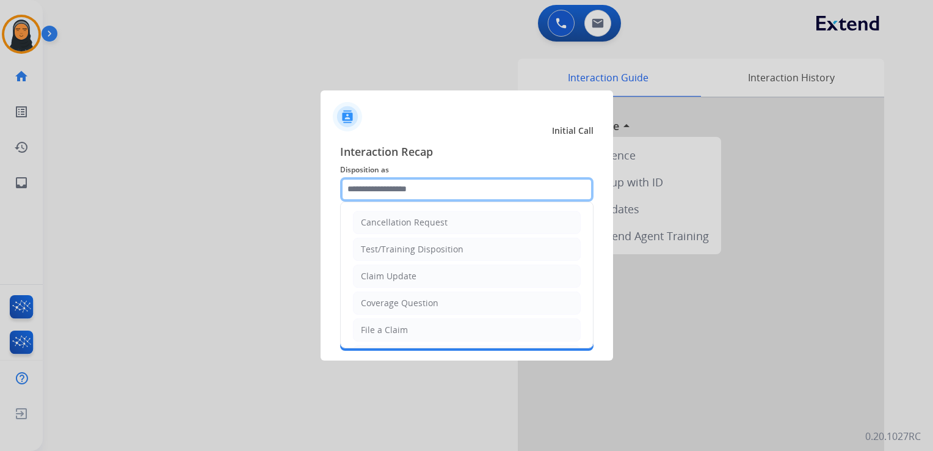
click at [457, 187] on input "text" at bounding box center [466, 189] width 253 height 24
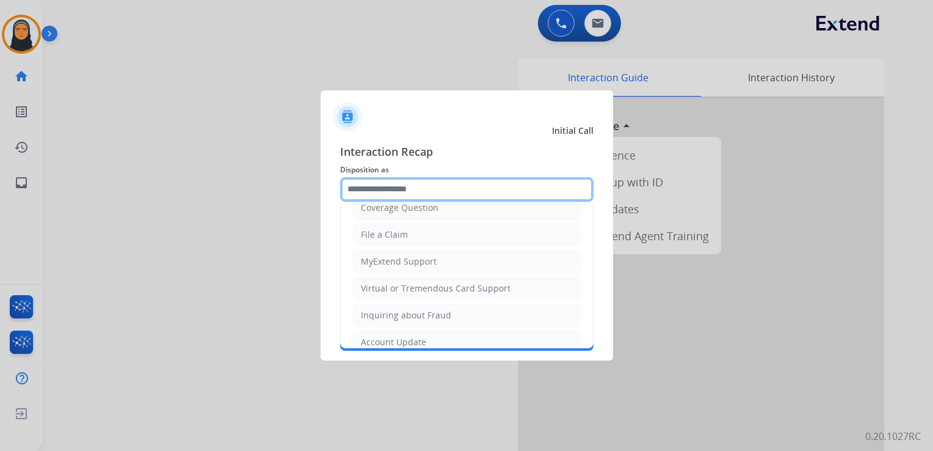
scroll to position [241, 0]
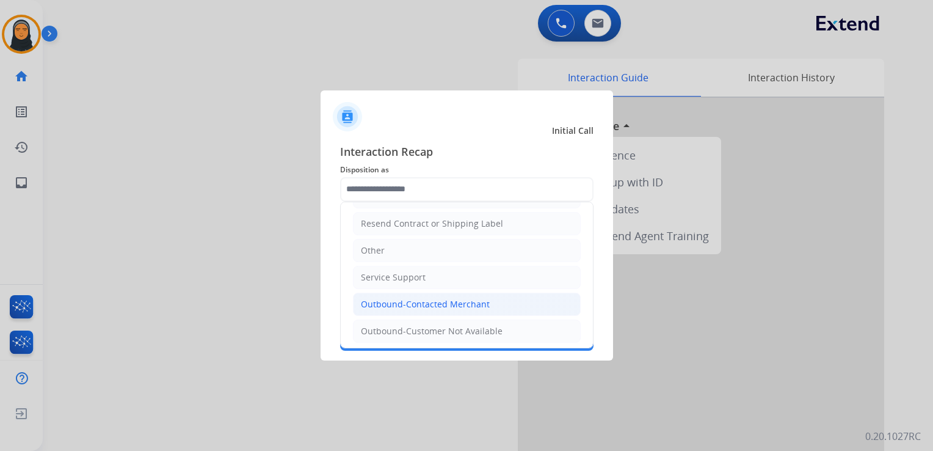
click at [484, 298] on div "Outbound-Contacted Merchant" at bounding box center [425, 304] width 129 height 12
type input "**********"
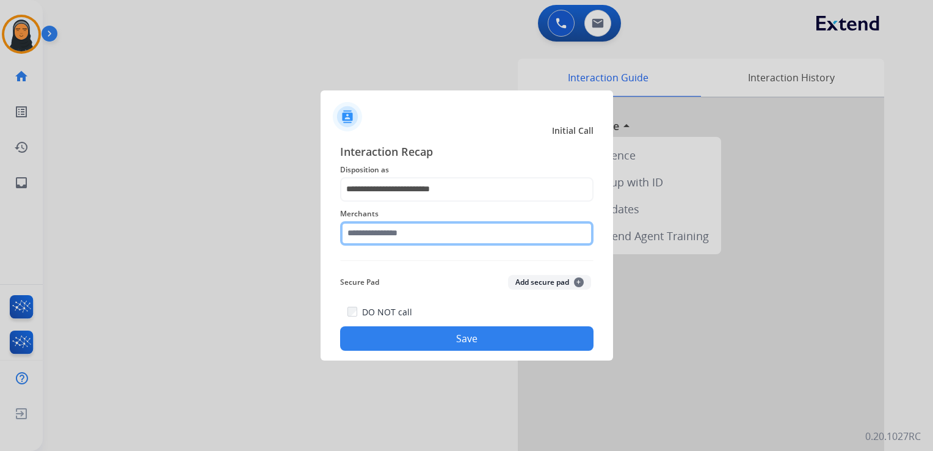
click at [458, 234] on input "text" at bounding box center [466, 233] width 253 height 24
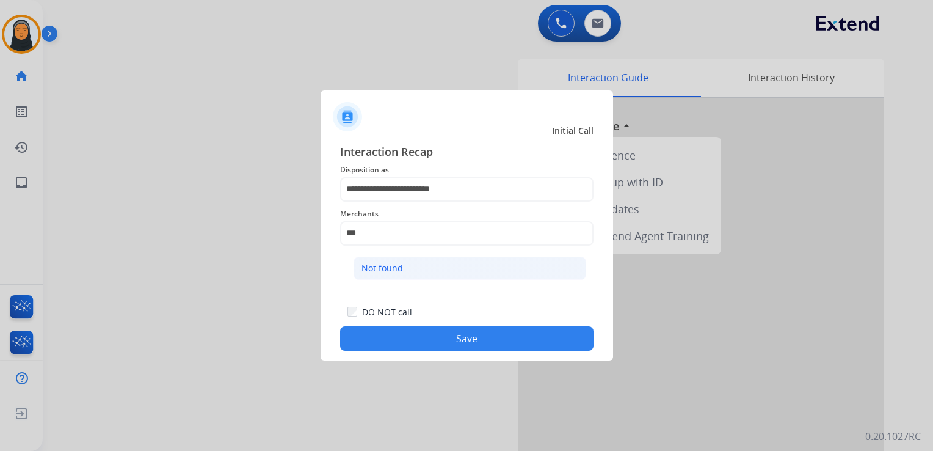
click at [463, 272] on li "Not found" at bounding box center [470, 267] width 233 height 23
type input "*********"
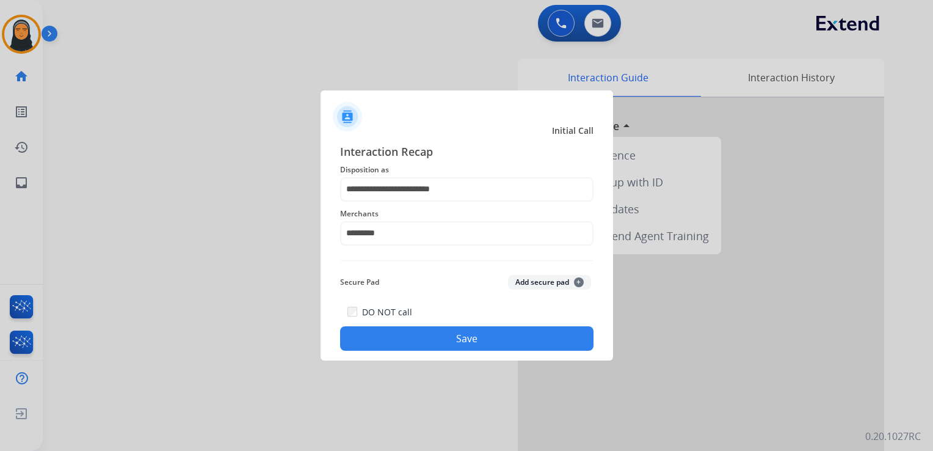
click at [475, 336] on button "Save" at bounding box center [466, 338] width 253 height 24
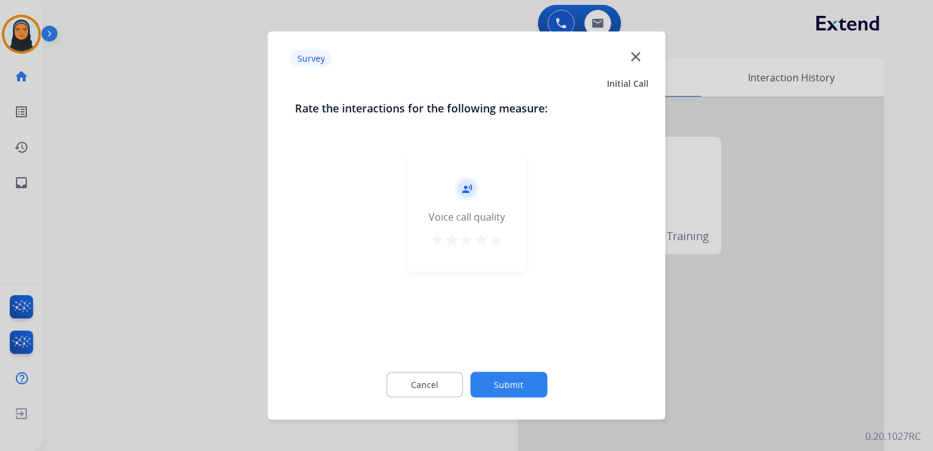
click at [630, 55] on mat-icon "close" at bounding box center [636, 56] width 16 height 16
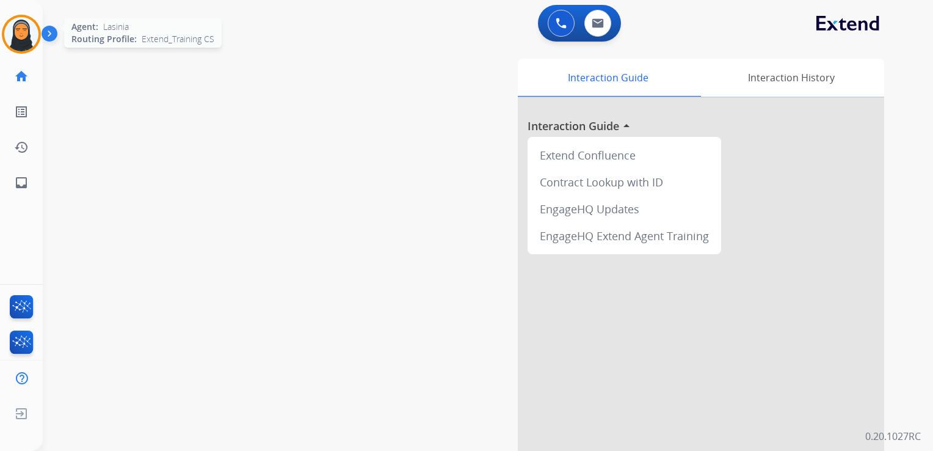
click at [19, 42] on img at bounding box center [21, 34] width 34 height 34
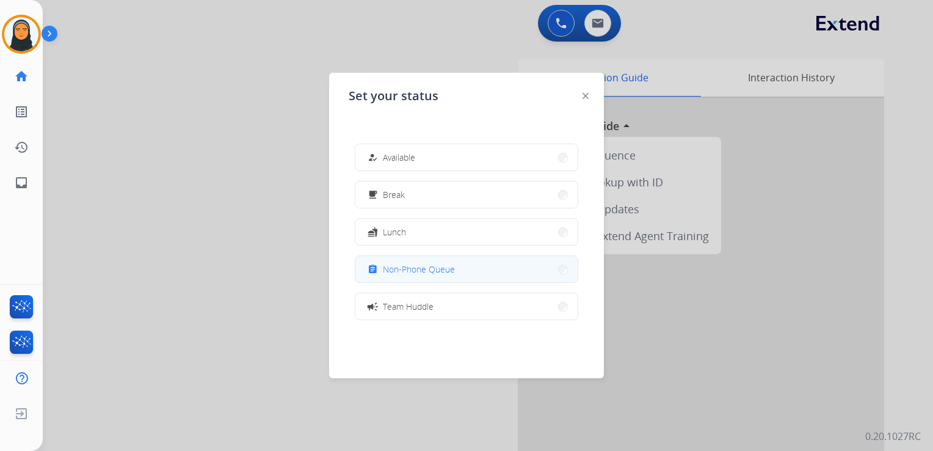
click at [449, 271] on span "Non-Phone Queue" at bounding box center [419, 269] width 72 height 13
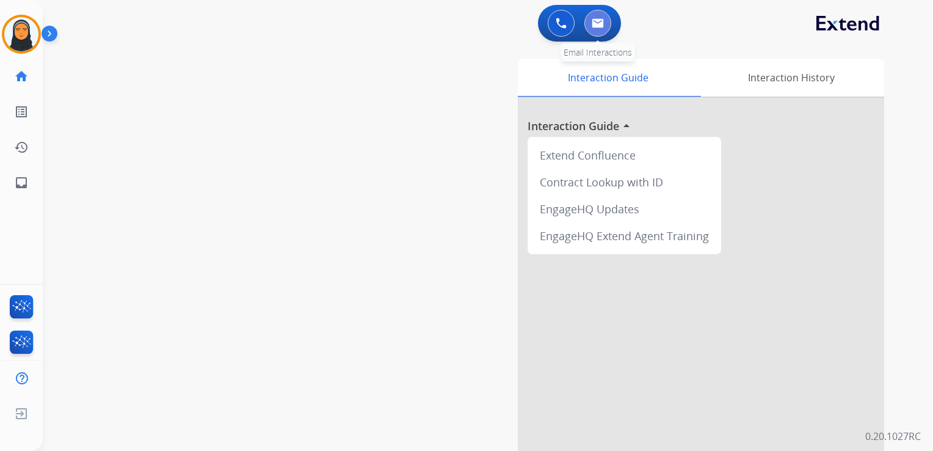
click at [602, 23] on img at bounding box center [598, 23] width 12 height 10
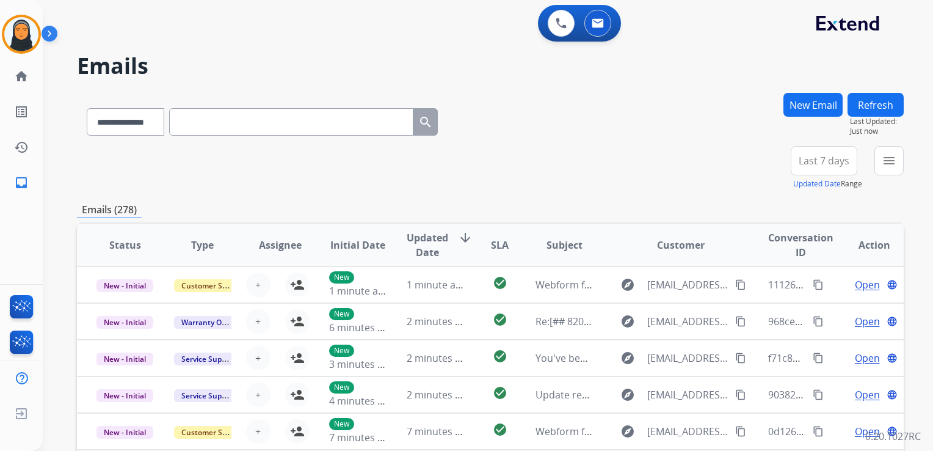
click at [806, 108] on button "New Email" at bounding box center [813, 105] width 59 height 24
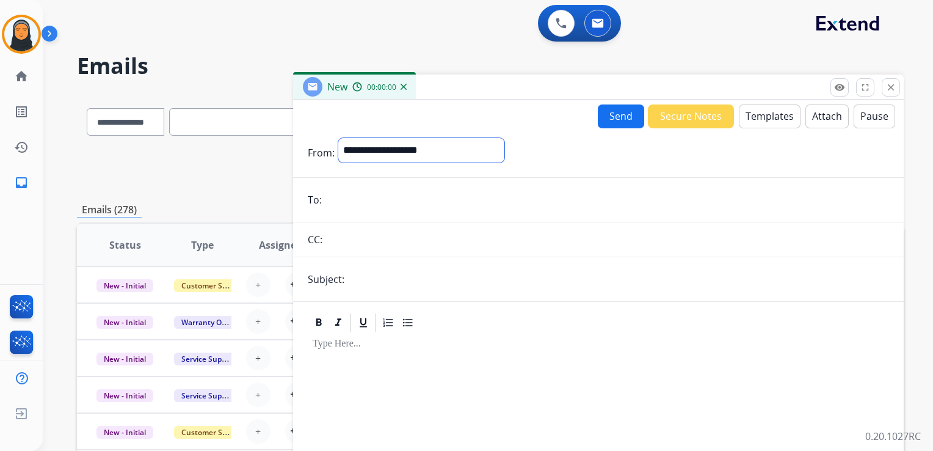
drag, startPoint x: 493, startPoint y: 148, endPoint x: 481, endPoint y: 158, distance: 16.0
click at [493, 148] on select "**********" at bounding box center [421, 150] width 166 height 24
select select "**********"
click at [338, 138] on select "**********" at bounding box center [421, 150] width 166 height 24
click at [372, 200] on input "email" at bounding box center [608, 201] width 564 height 24
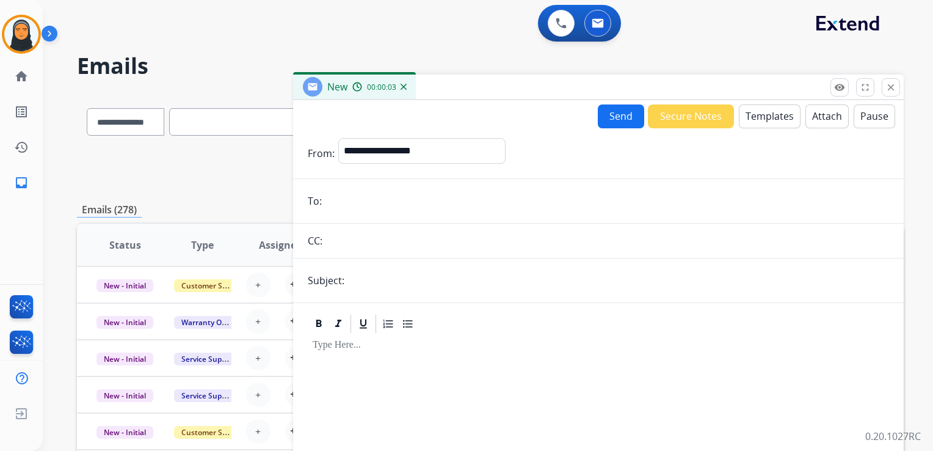
paste input "**********"
type input "**********"
click at [410, 284] on input "text" at bounding box center [618, 280] width 541 height 24
type input "*********"
click at [758, 120] on button "Templates" at bounding box center [770, 116] width 62 height 24
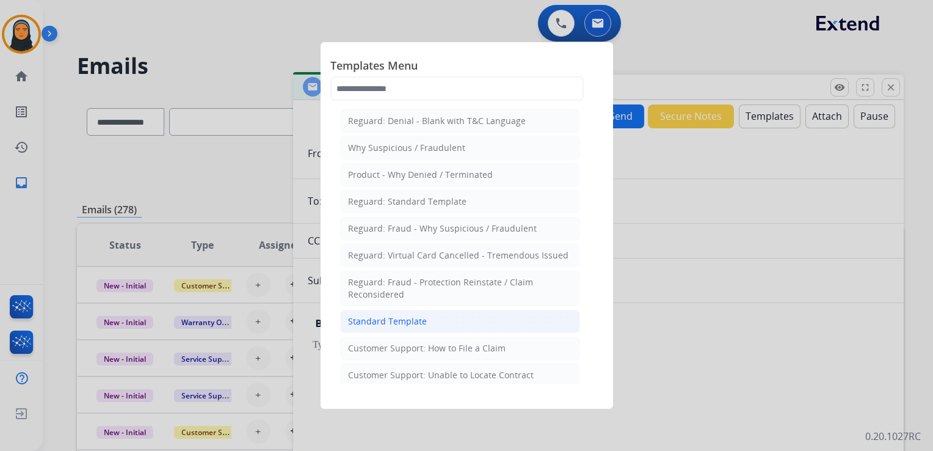
click at [408, 318] on div "Standard Template" at bounding box center [387, 321] width 79 height 12
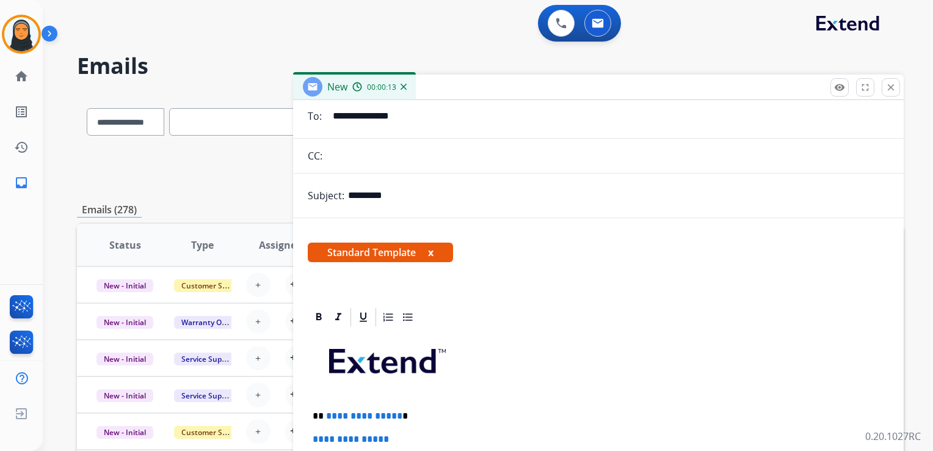
scroll to position [281, 0]
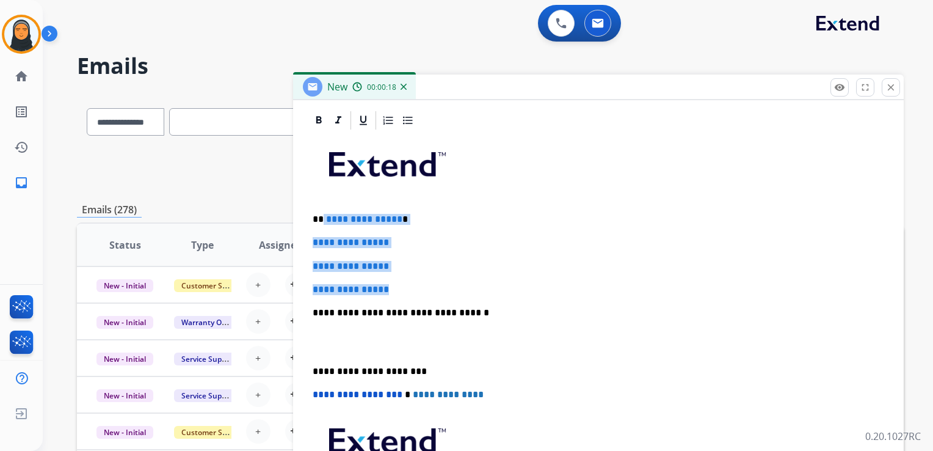
drag, startPoint x: 323, startPoint y: 218, endPoint x: 433, endPoint y: 279, distance: 125.8
click at [433, 279] on div "**********" at bounding box center [598, 341] width 581 height 420
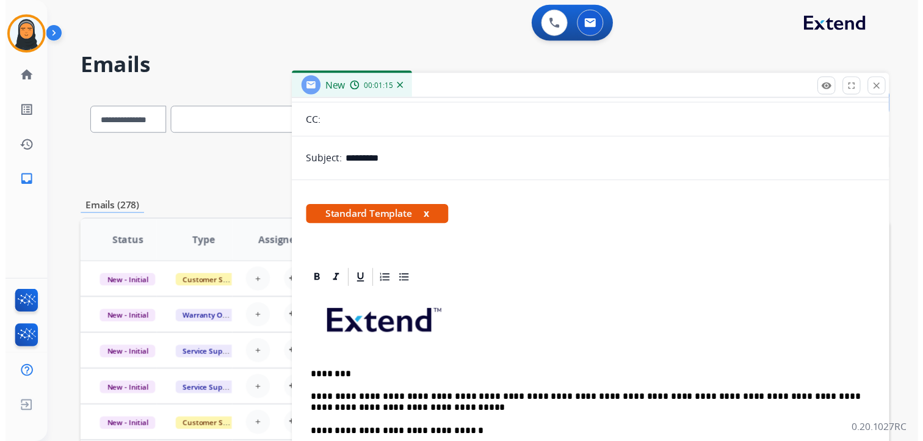
scroll to position [0, 0]
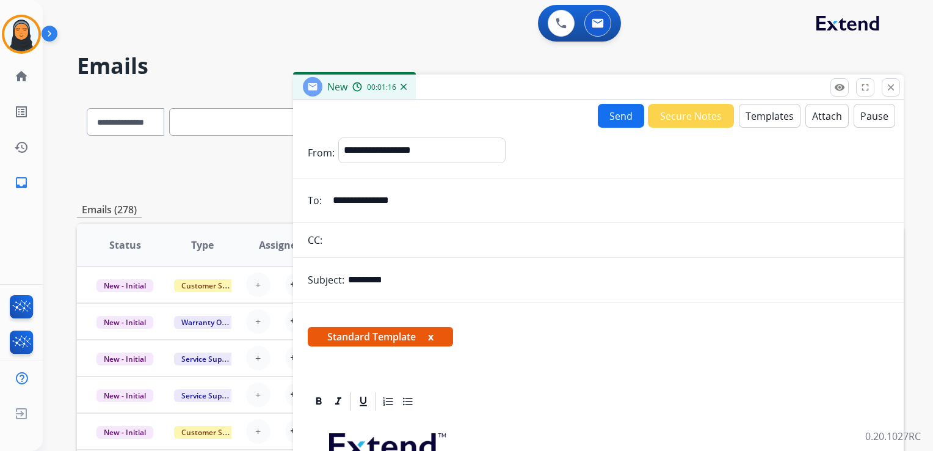
click at [608, 112] on button "Send" at bounding box center [621, 116] width 46 height 24
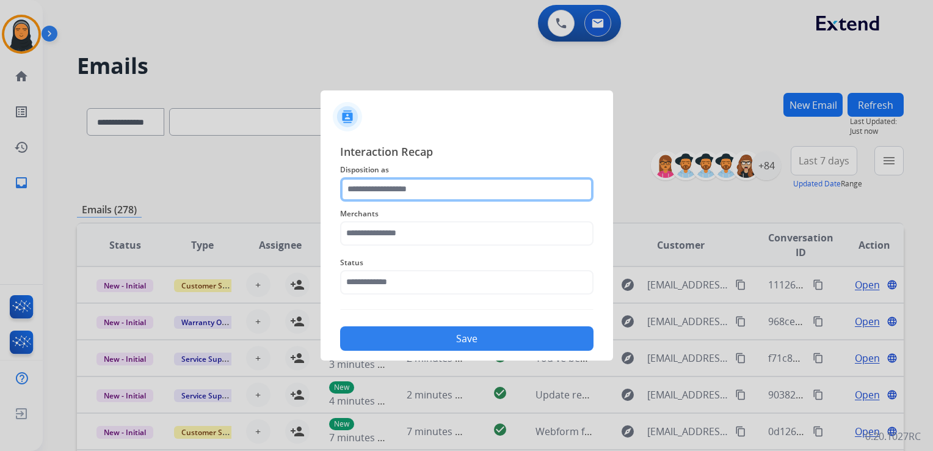
click at [488, 186] on input "text" at bounding box center [466, 189] width 253 height 24
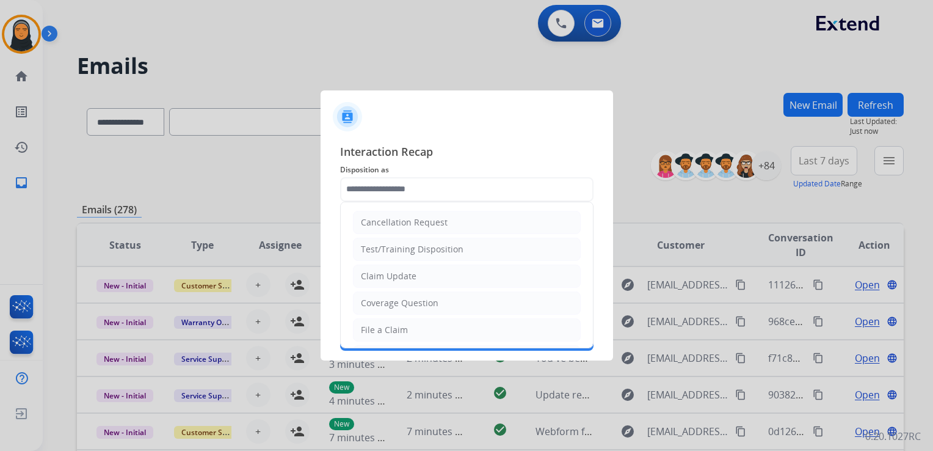
click at [359, 274] on li "Claim Update" at bounding box center [467, 275] width 228 height 23
type input "**********"
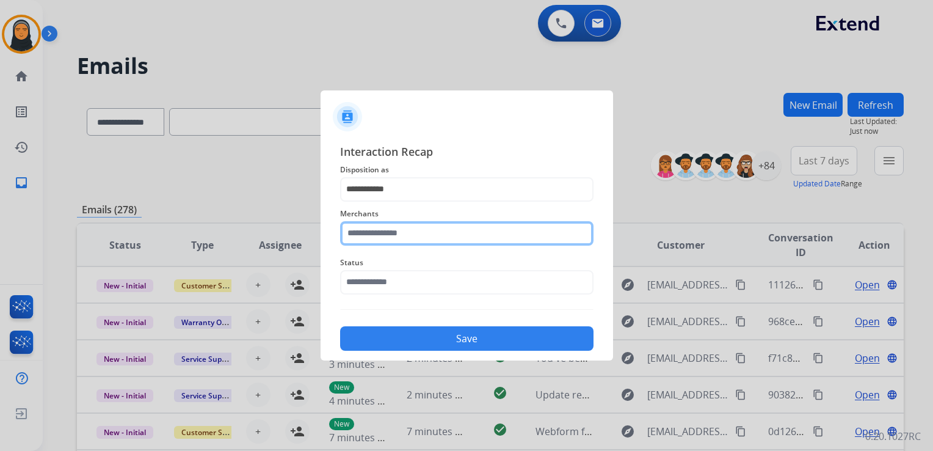
click at [427, 231] on input "text" at bounding box center [466, 233] width 253 height 24
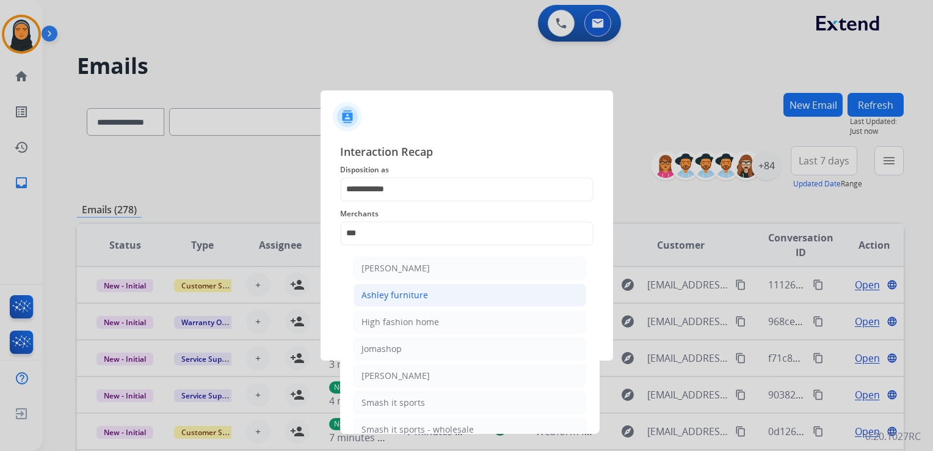
click at [388, 292] on div "Ashley furniture" at bounding box center [395, 295] width 67 height 12
type input "**********"
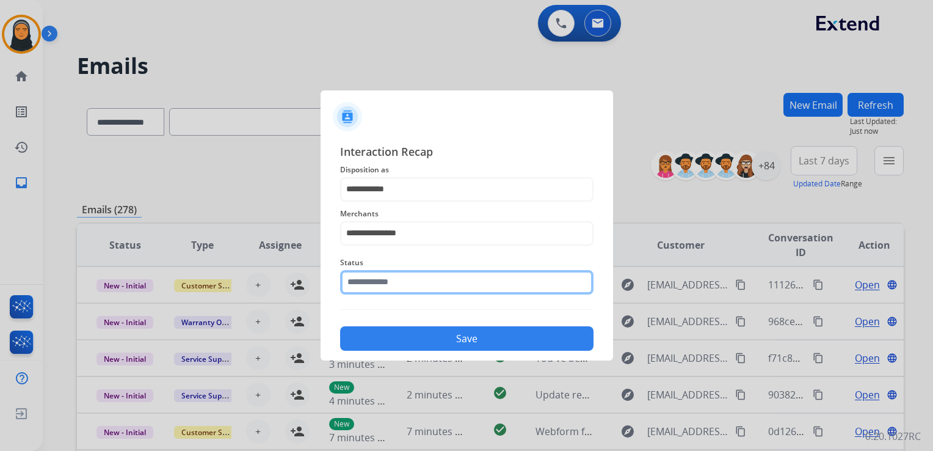
click at [399, 287] on input "text" at bounding box center [466, 282] width 253 height 24
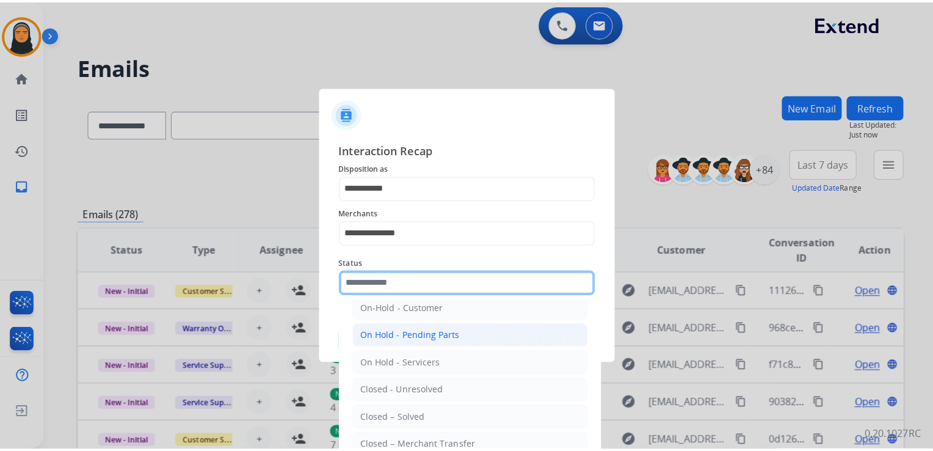
scroll to position [71, 0]
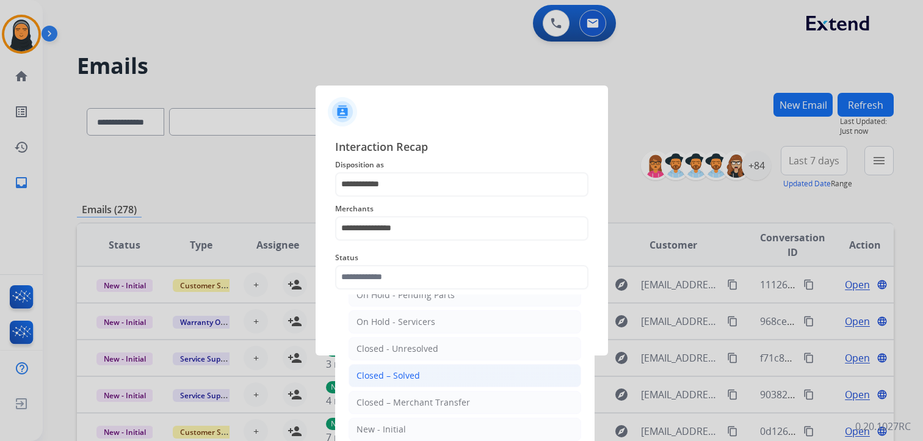
click at [420, 369] on li "Closed – Solved" at bounding box center [465, 375] width 233 height 23
type input "**********"
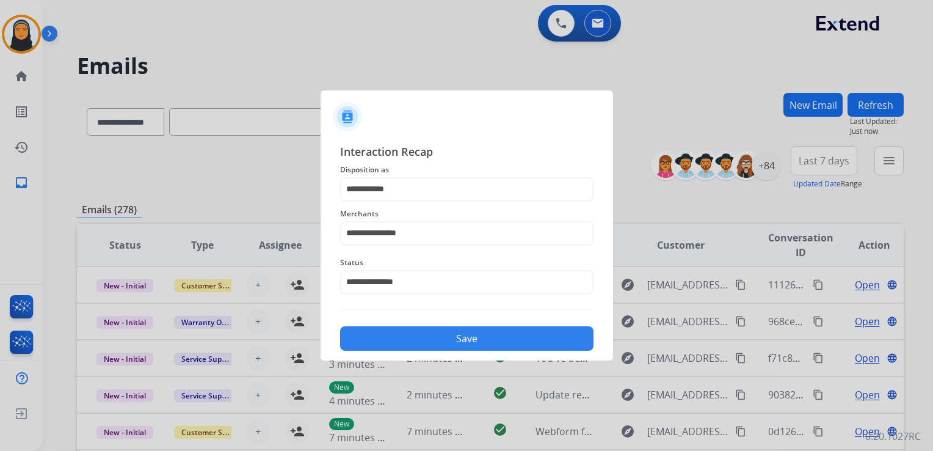
click at [449, 331] on button "Save" at bounding box center [466, 338] width 253 height 24
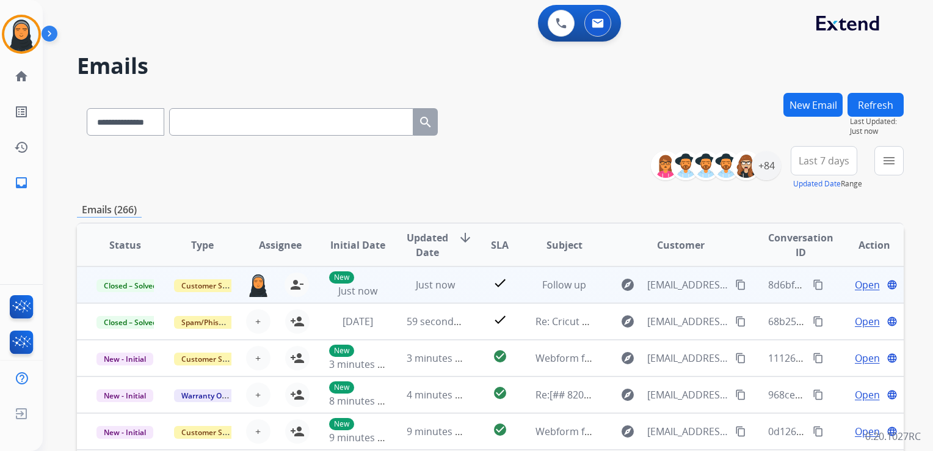
click at [813, 280] on mat-icon "content_copy" at bounding box center [818, 284] width 11 height 11
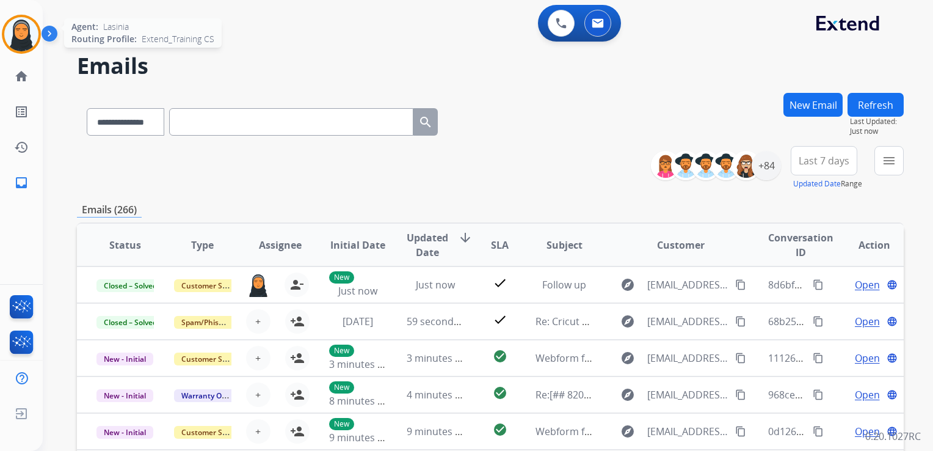
click at [29, 32] on img at bounding box center [21, 34] width 34 height 34
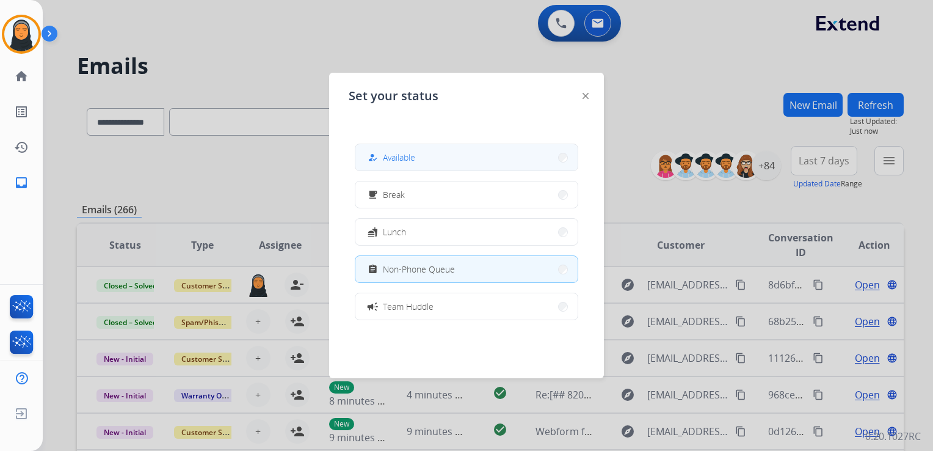
click at [487, 162] on button "how_to_reg Available" at bounding box center [466, 157] width 222 height 26
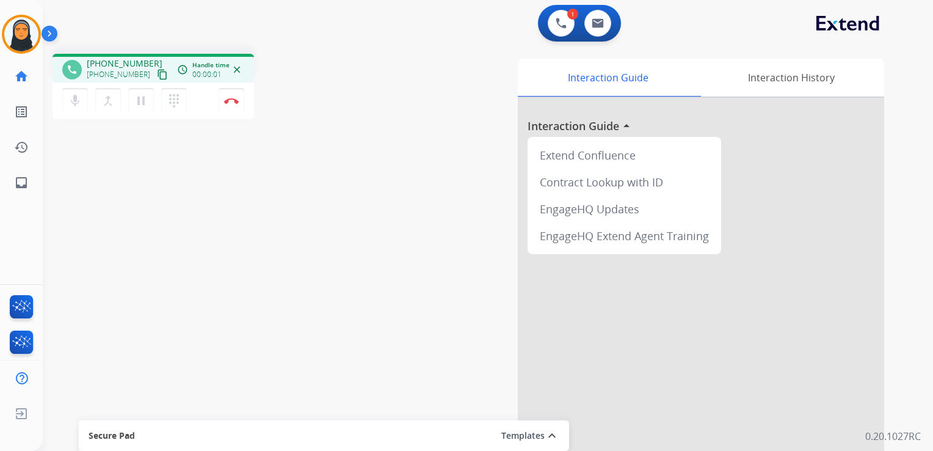
click at [157, 74] on mat-icon "content_copy" at bounding box center [162, 74] width 11 height 11
click at [157, 73] on mat-icon "content_copy" at bounding box center [162, 74] width 11 height 11
click at [137, 103] on mat-icon "pause" at bounding box center [141, 100] width 15 height 15
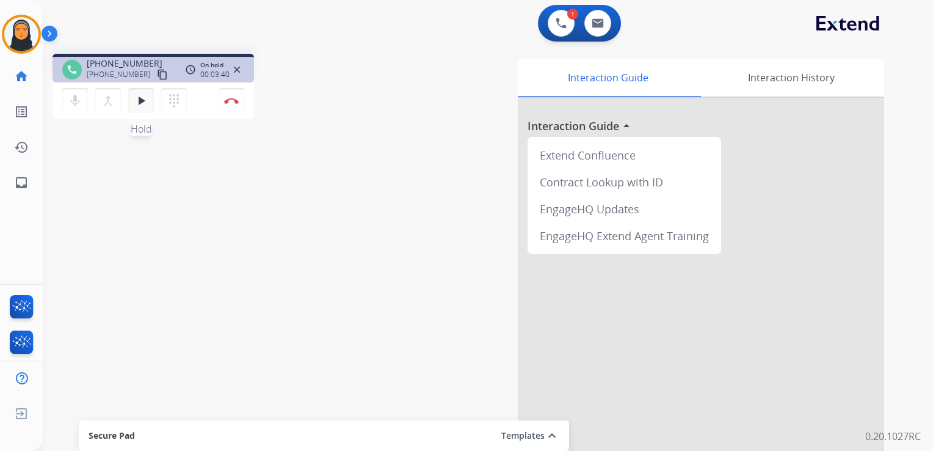
click at [138, 98] on mat-icon "play_arrow" at bounding box center [141, 100] width 15 height 15
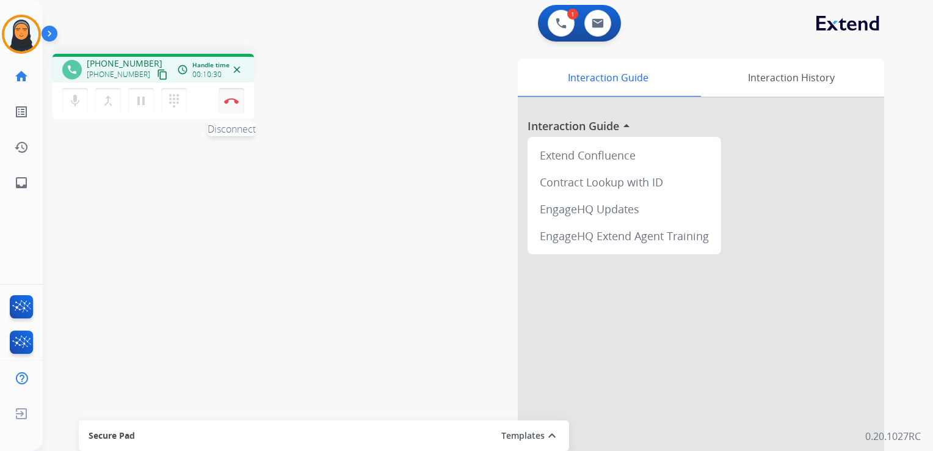
click at [230, 106] on button "Disconnect" at bounding box center [232, 101] width 26 height 26
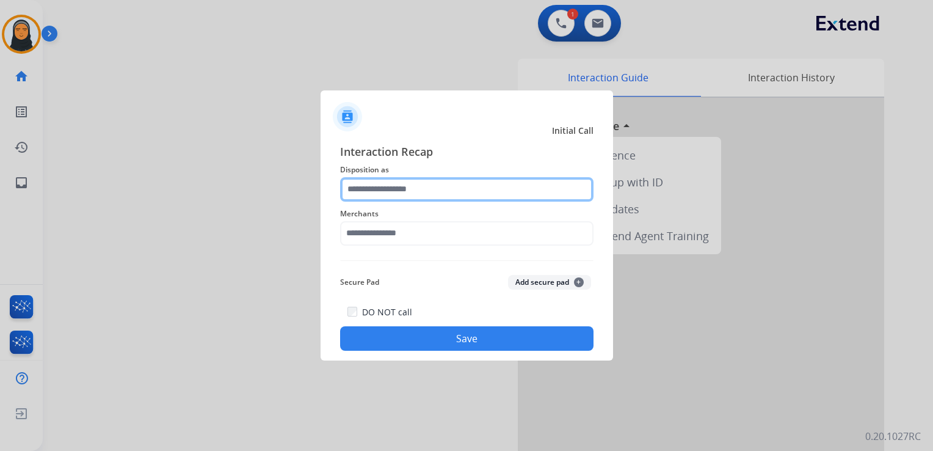
click at [423, 187] on input "text" at bounding box center [466, 189] width 253 height 24
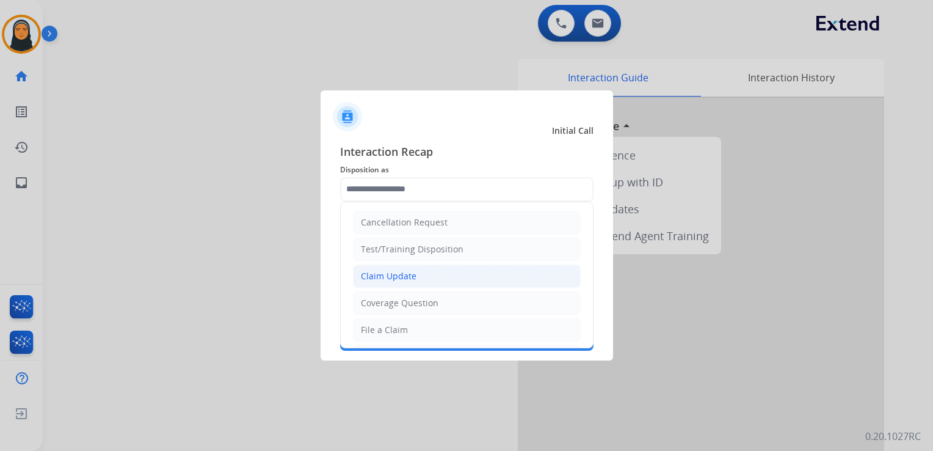
click at [470, 271] on li "Claim Update" at bounding box center [467, 275] width 228 height 23
type input "**********"
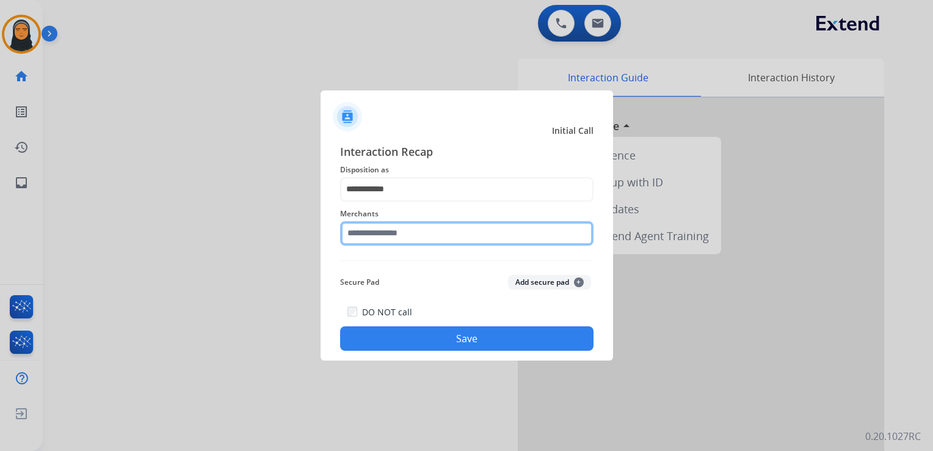
click at [471, 238] on input "text" at bounding box center [466, 233] width 253 height 24
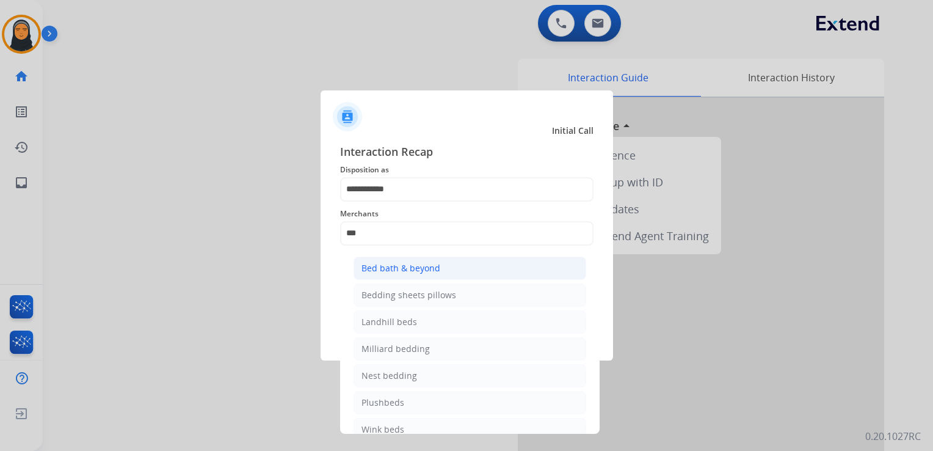
click at [451, 267] on li "Bed bath & beyond" at bounding box center [470, 267] width 233 height 23
type input "**********"
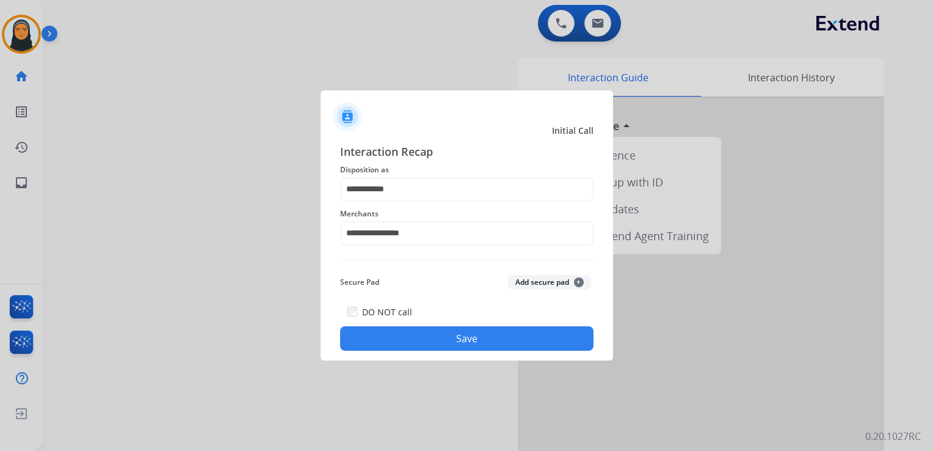
click at [453, 336] on button "Save" at bounding box center [466, 338] width 253 height 24
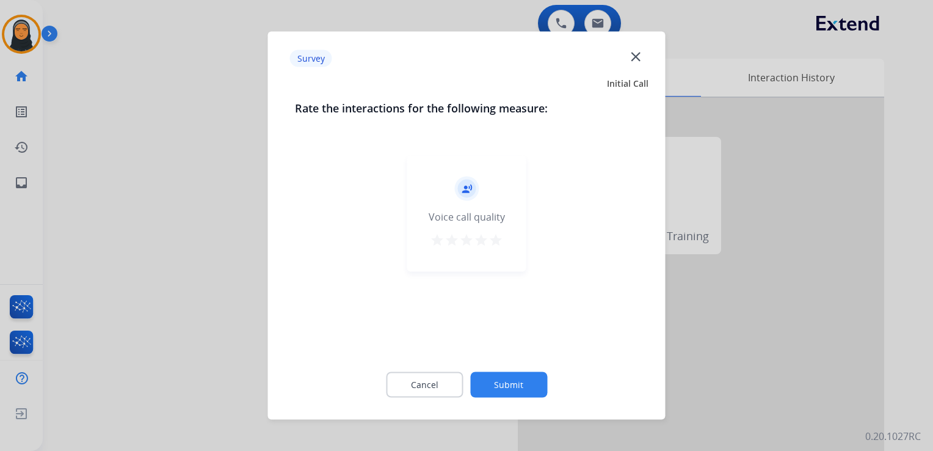
click at [493, 240] on mat-icon "star" at bounding box center [496, 240] width 15 height 15
click at [498, 390] on button "Submit" at bounding box center [508, 385] width 77 height 26
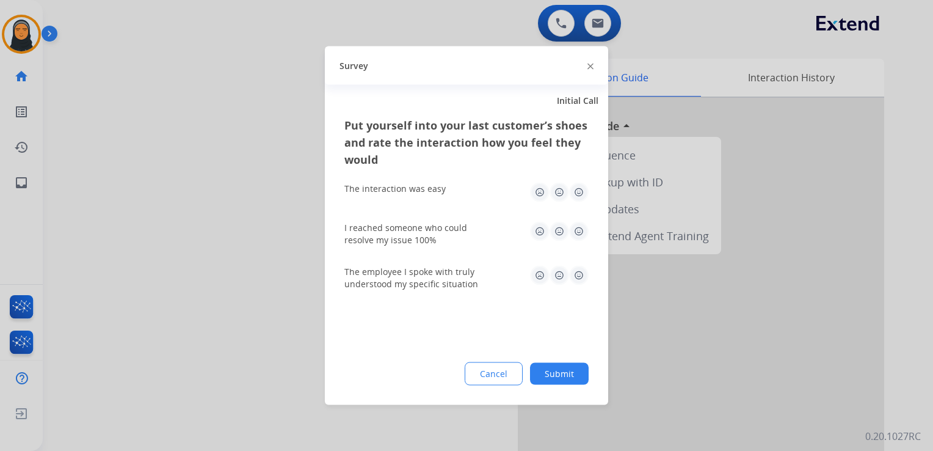
click at [577, 190] on img at bounding box center [579, 193] width 20 height 20
click at [580, 231] on img at bounding box center [579, 232] width 20 height 20
click at [579, 275] on img at bounding box center [579, 276] width 20 height 20
drag, startPoint x: 586, startPoint y: 371, endPoint x: 608, endPoint y: 228, distance: 144.7
click at [586, 368] on button "Submit" at bounding box center [559, 374] width 59 height 22
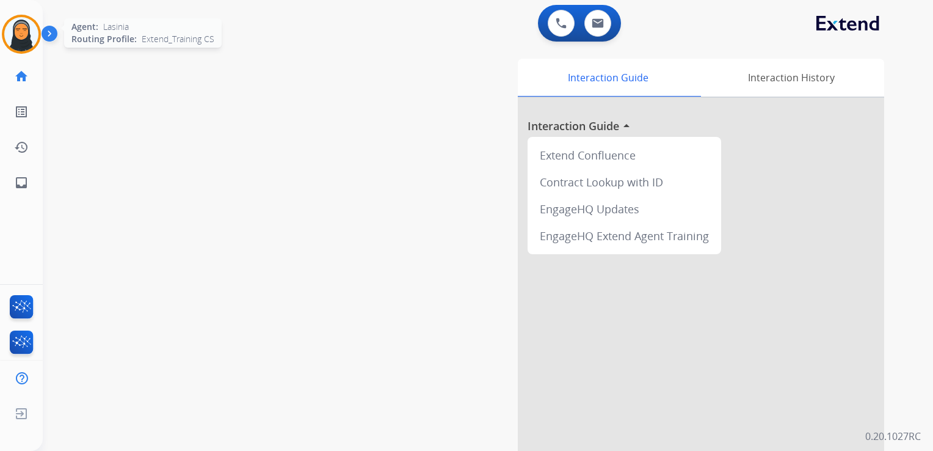
click at [21, 40] on img at bounding box center [21, 34] width 34 height 34
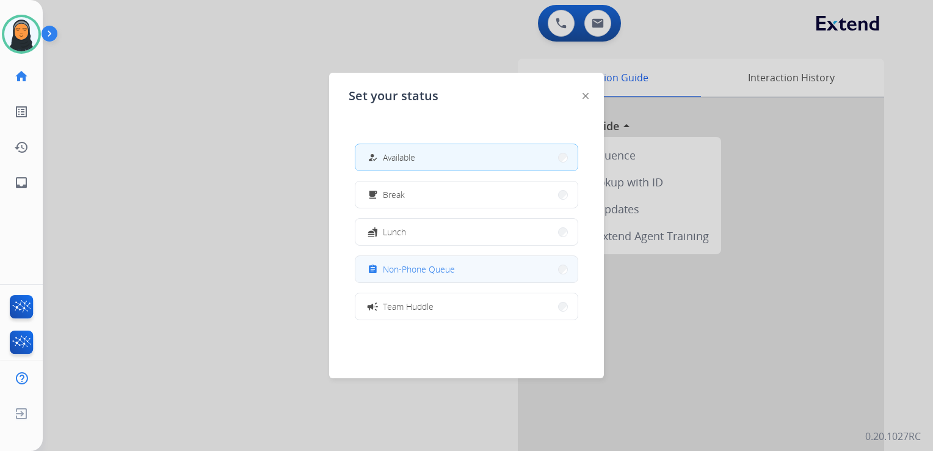
click at [396, 274] on span "Non-Phone Queue" at bounding box center [419, 269] width 72 height 13
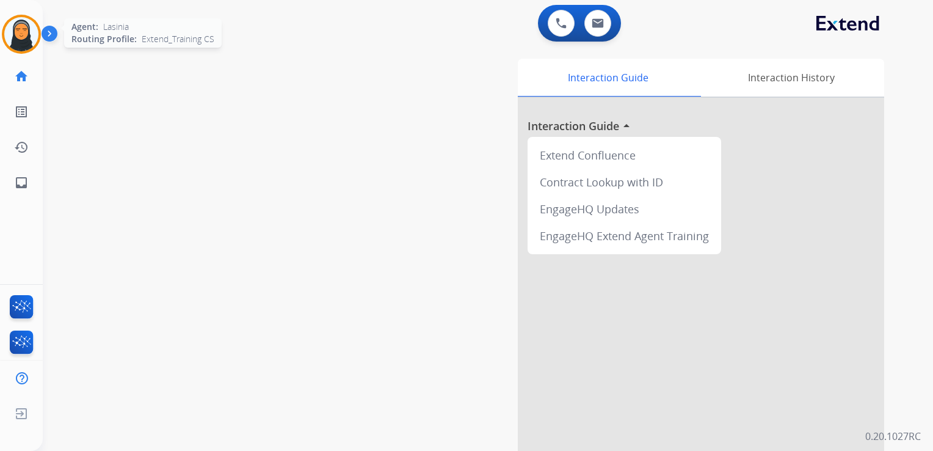
click at [24, 33] on img at bounding box center [21, 34] width 34 height 34
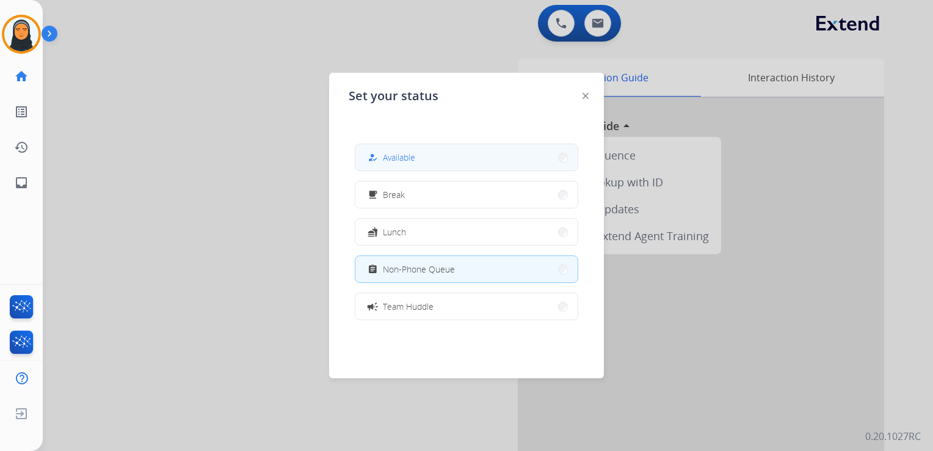
click at [409, 158] on span "Available" at bounding box center [399, 157] width 32 height 13
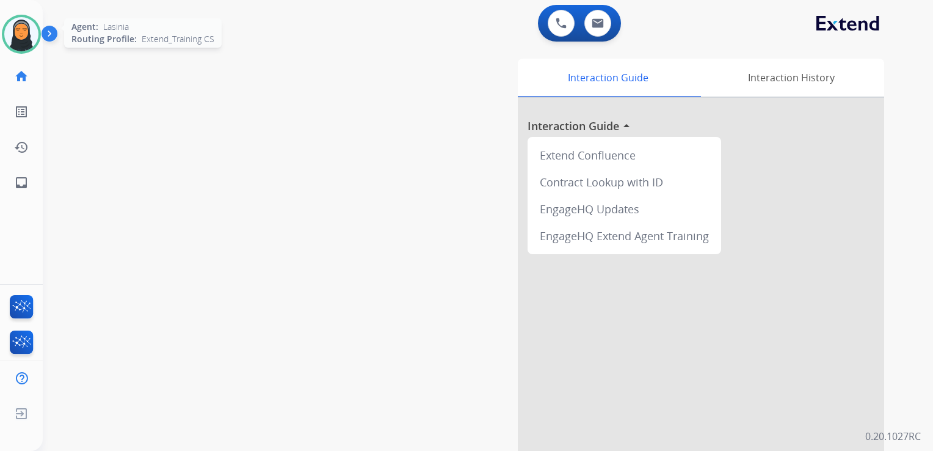
click at [24, 40] on img at bounding box center [21, 34] width 34 height 34
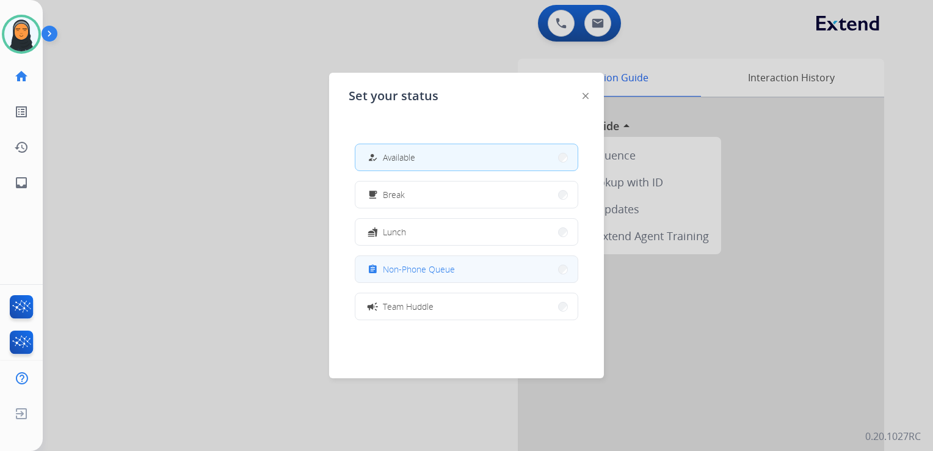
click at [426, 280] on button "assignment Non-Phone Queue" at bounding box center [466, 269] width 222 height 26
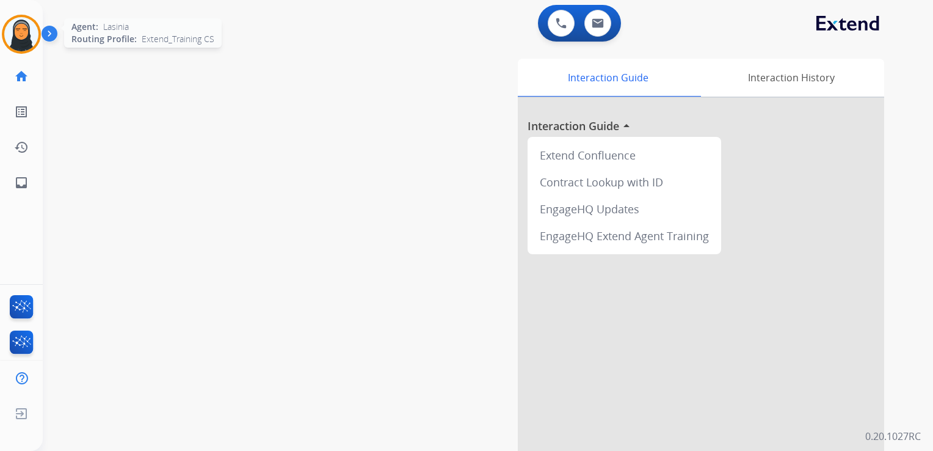
click at [21, 31] on img at bounding box center [21, 34] width 34 height 34
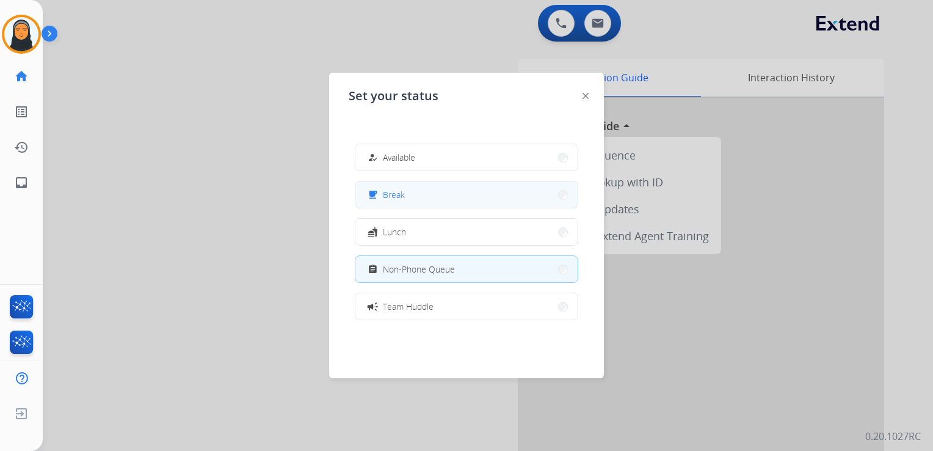
click at [449, 197] on button "free_breakfast Break" at bounding box center [466, 194] width 222 height 26
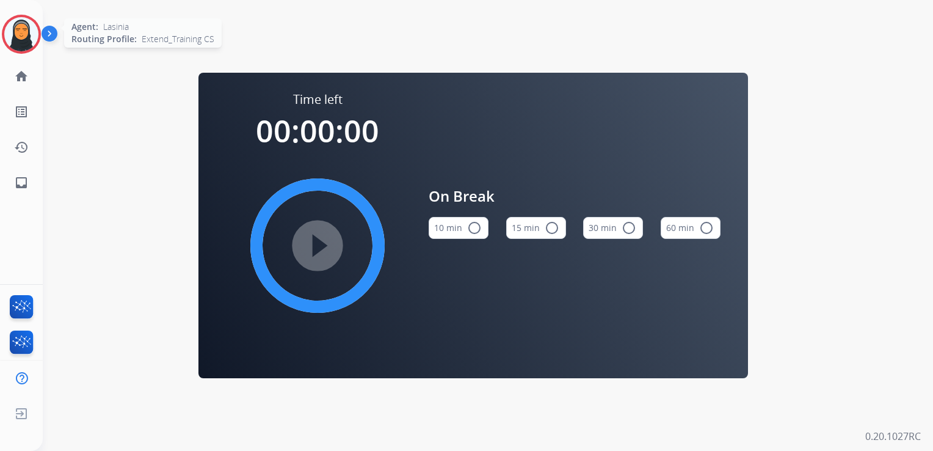
click at [23, 26] on img at bounding box center [21, 34] width 34 height 34
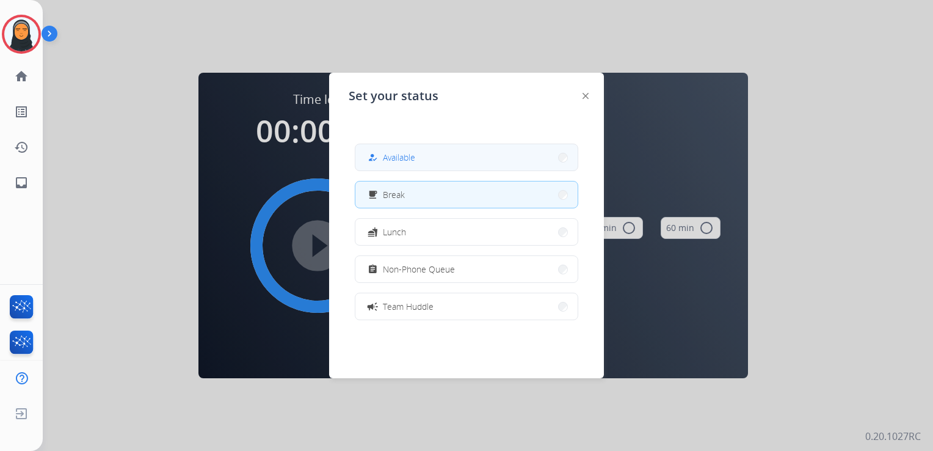
click at [392, 155] on span "Available" at bounding box center [399, 157] width 32 height 13
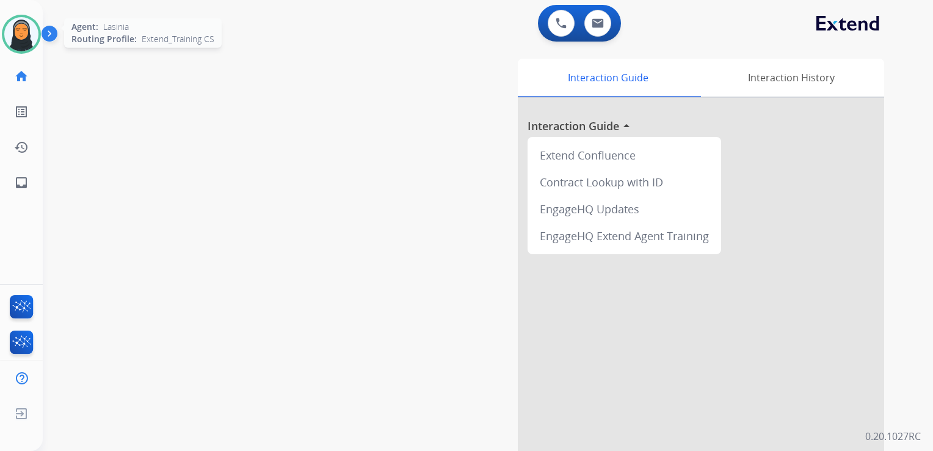
click at [26, 31] on img at bounding box center [21, 34] width 34 height 34
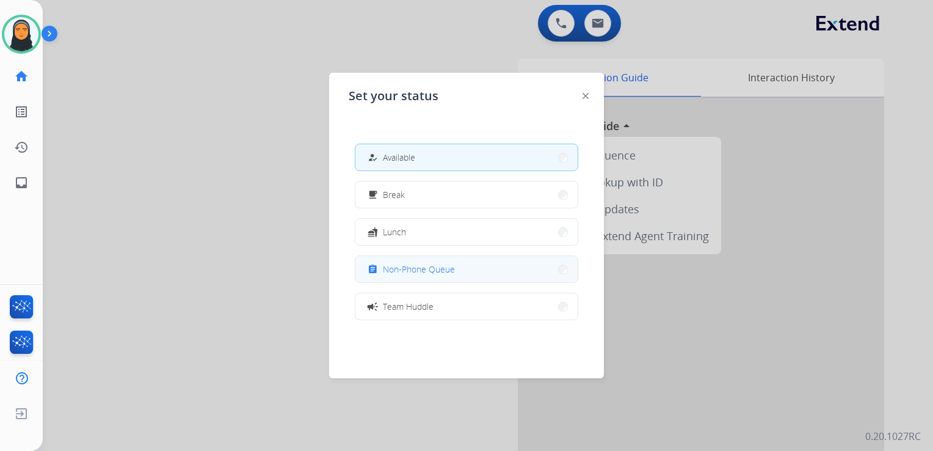
click at [410, 267] on span "Non-Phone Queue" at bounding box center [419, 269] width 72 height 13
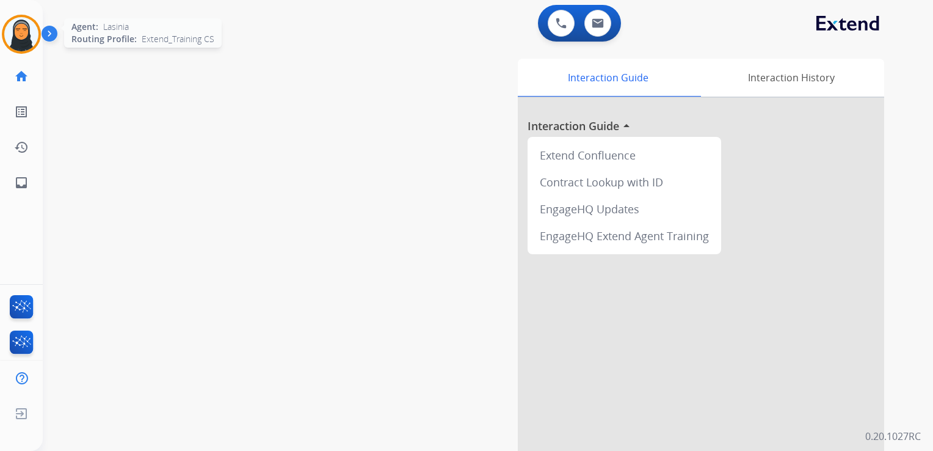
click at [27, 44] on img at bounding box center [21, 34] width 34 height 34
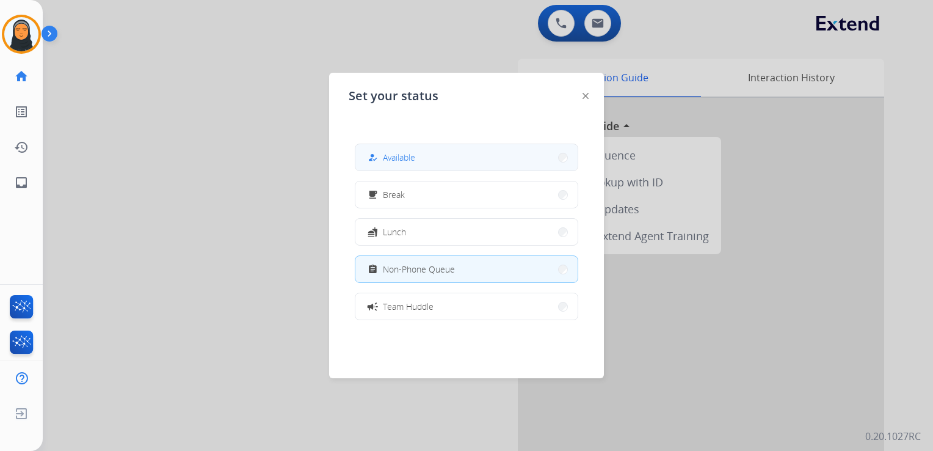
click at [416, 169] on button "how_to_reg Available" at bounding box center [466, 157] width 222 height 26
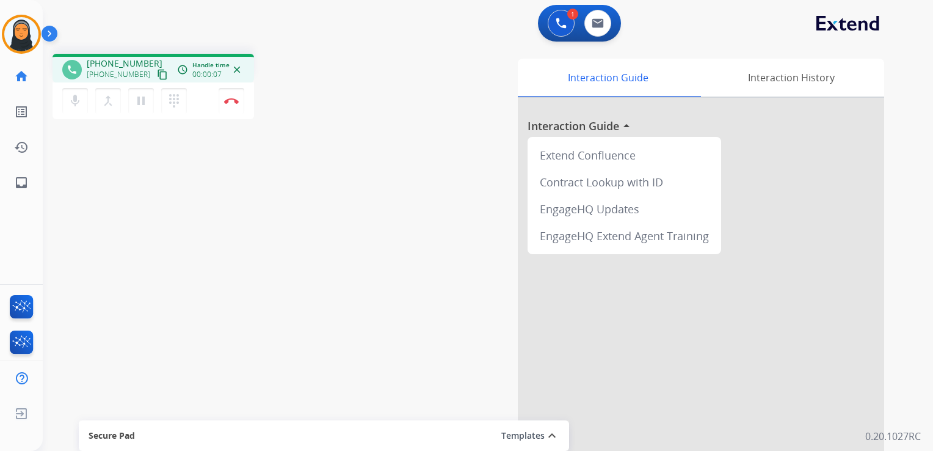
click at [157, 73] on mat-icon "content_copy" at bounding box center [162, 74] width 11 height 11
click at [145, 104] on mat-icon "pause" at bounding box center [141, 100] width 15 height 15
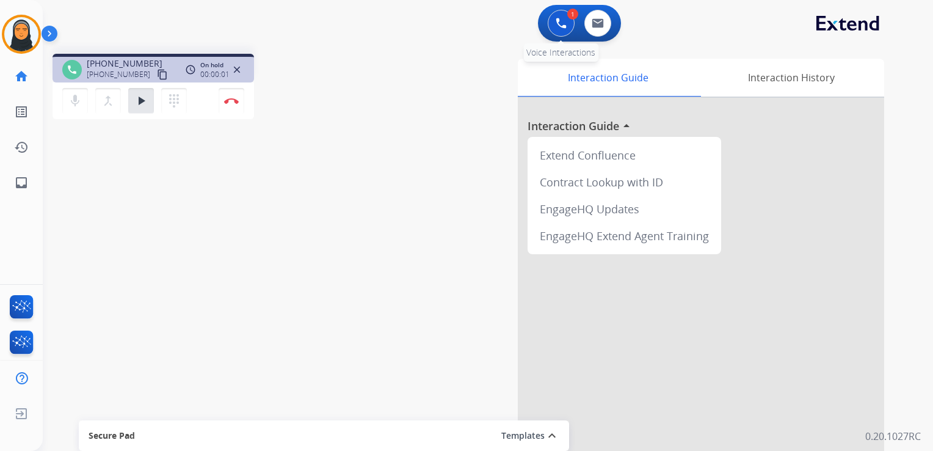
click at [561, 21] on img at bounding box center [561, 23] width 11 height 11
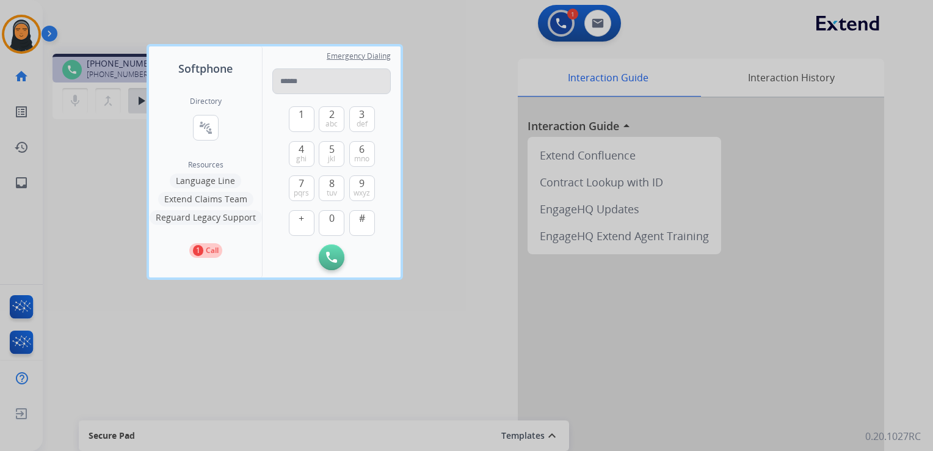
click at [327, 82] on input "tel" at bounding box center [331, 81] width 118 height 26
type input "**********"
click at [337, 263] on button "Initiate Call" at bounding box center [332, 257] width 26 height 26
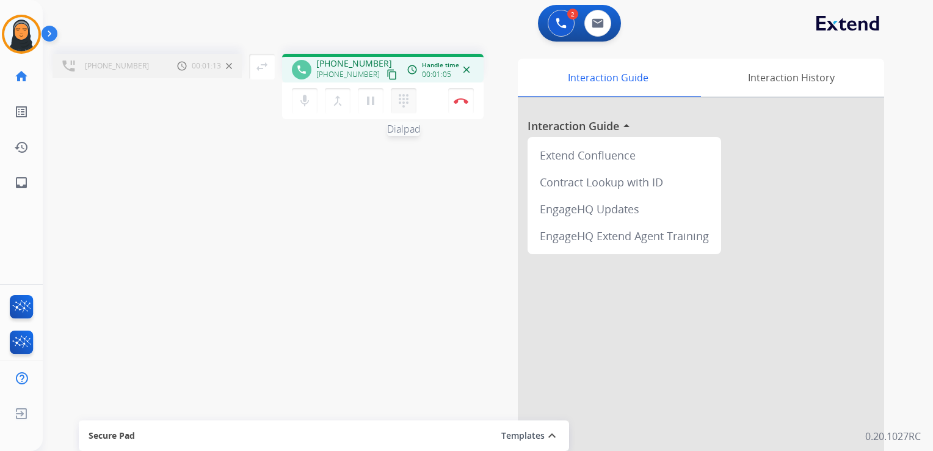
click at [403, 100] on mat-icon "dialpad" at bounding box center [403, 100] width 15 height 15
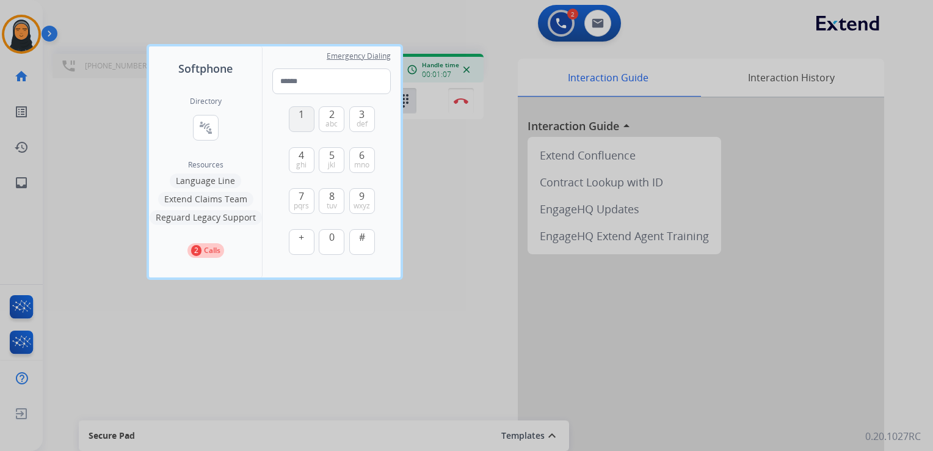
click at [300, 123] on button "1" at bounding box center [302, 119] width 26 height 26
type input "*"
click at [449, 185] on div at bounding box center [466, 225] width 933 height 451
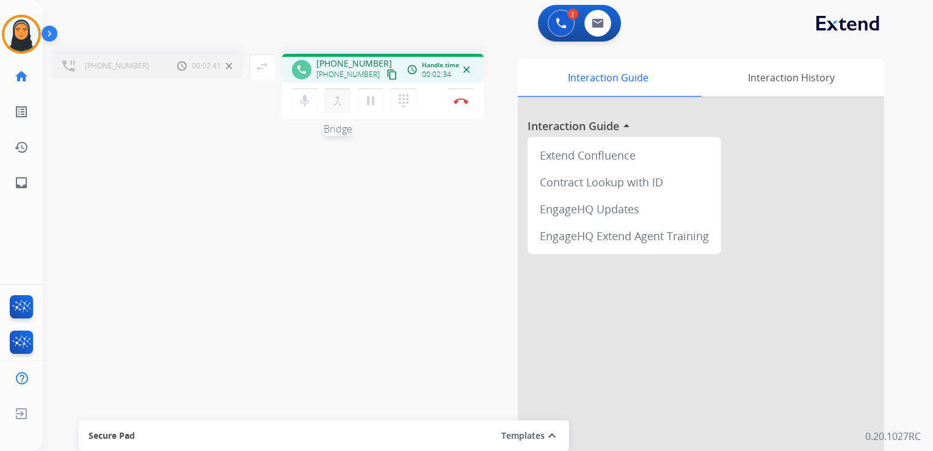
click at [340, 102] on mat-icon "merge_type" at bounding box center [337, 100] width 15 height 15
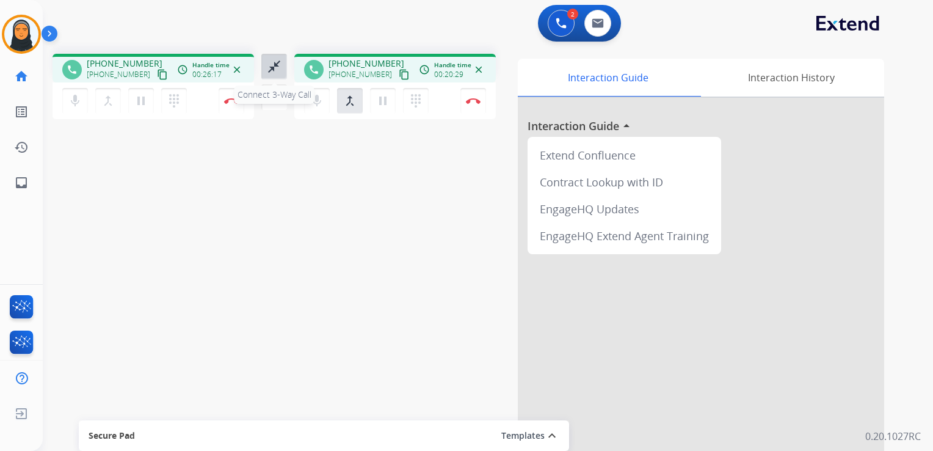
click at [271, 67] on mat-icon "close_fullscreen" at bounding box center [274, 66] width 15 height 15
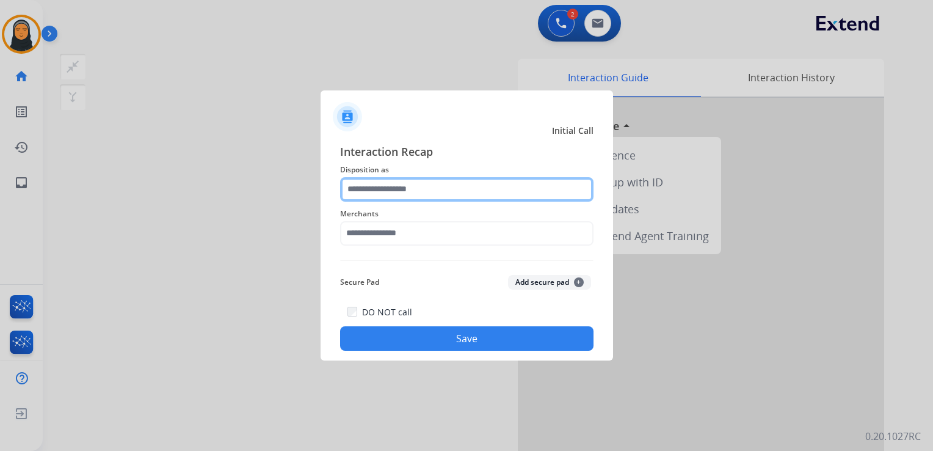
click at [471, 186] on input "text" at bounding box center [466, 189] width 253 height 24
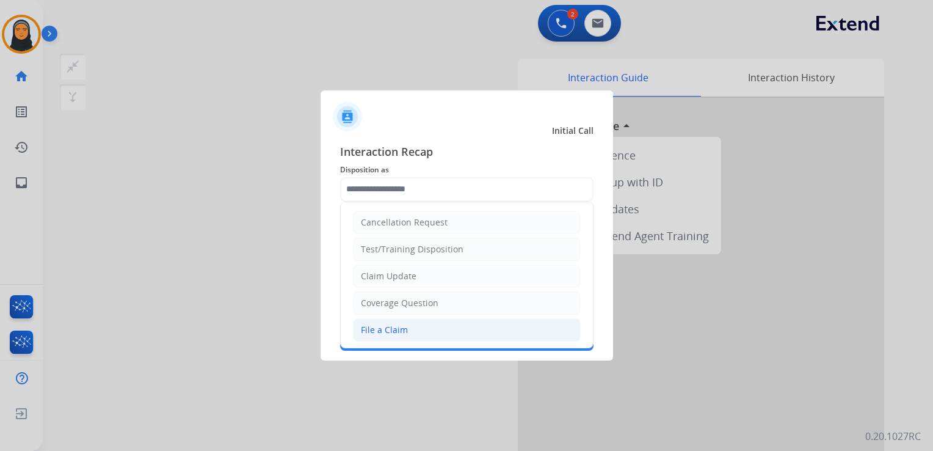
click at [453, 332] on li "File a Claim" at bounding box center [467, 329] width 228 height 23
type input "**********"
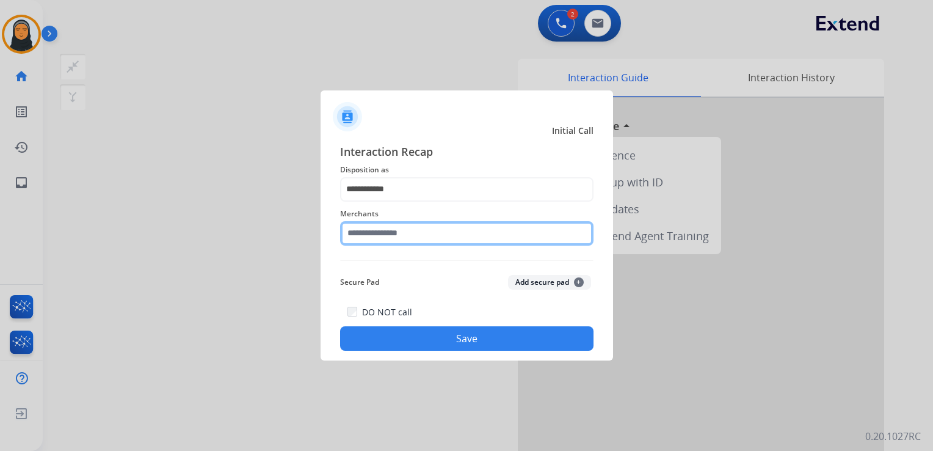
click at [449, 237] on input "text" at bounding box center [466, 233] width 253 height 24
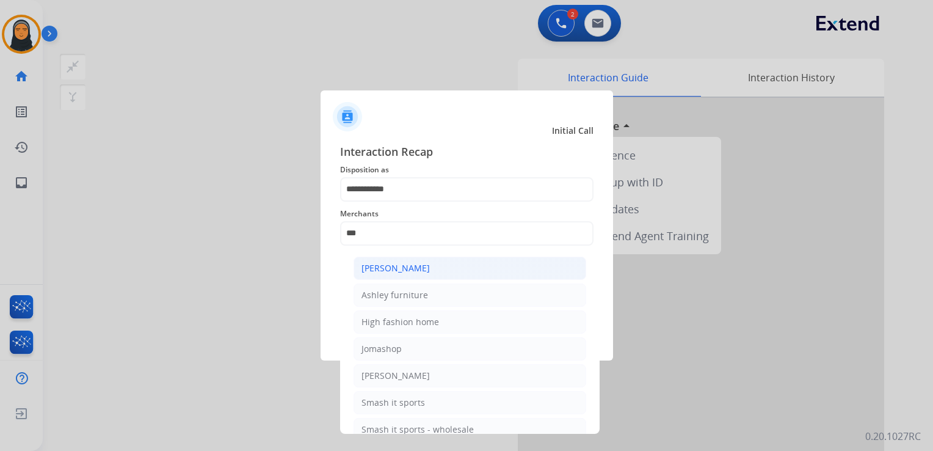
click at [455, 265] on li "[PERSON_NAME]" at bounding box center [470, 267] width 233 height 23
type input "**********"
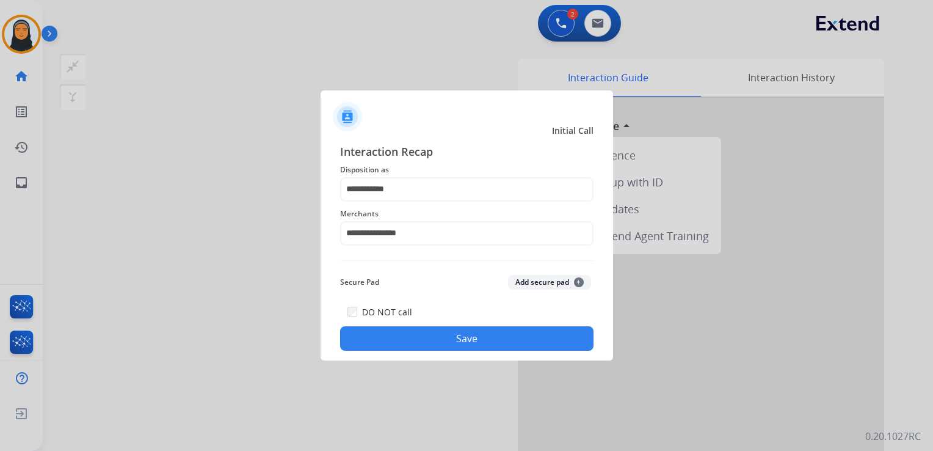
click at [476, 344] on button "Save" at bounding box center [466, 338] width 253 height 24
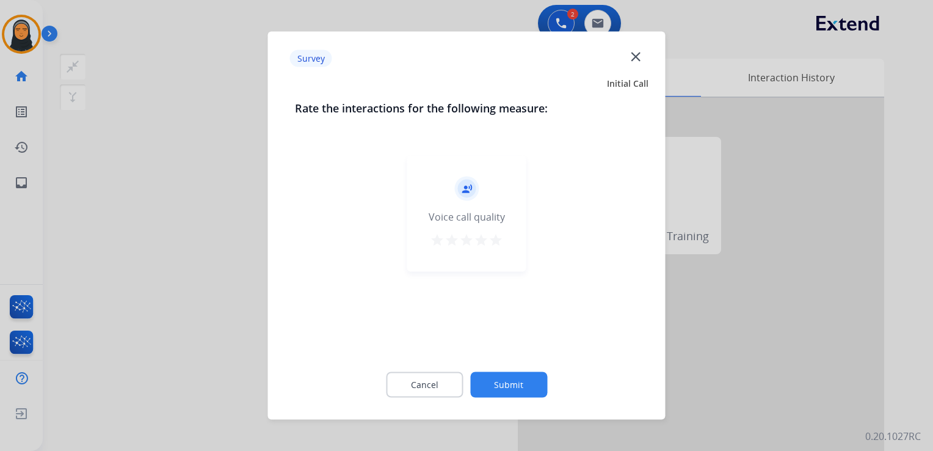
click at [496, 238] on mat-icon "star" at bounding box center [496, 240] width 15 height 15
click at [525, 380] on button "Submit" at bounding box center [508, 385] width 77 height 26
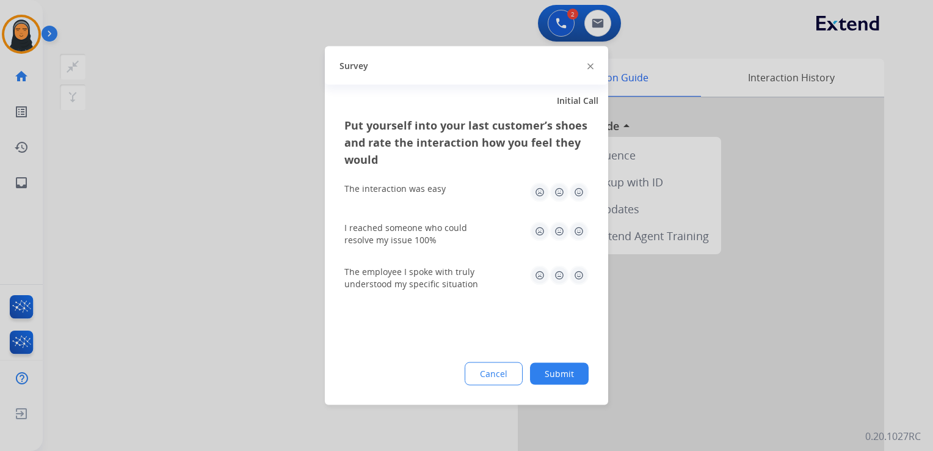
click at [577, 192] on img at bounding box center [579, 193] width 20 height 20
click at [579, 228] on img at bounding box center [579, 232] width 20 height 20
click at [580, 273] on img at bounding box center [579, 276] width 20 height 20
click at [577, 378] on button "Submit" at bounding box center [559, 374] width 59 height 22
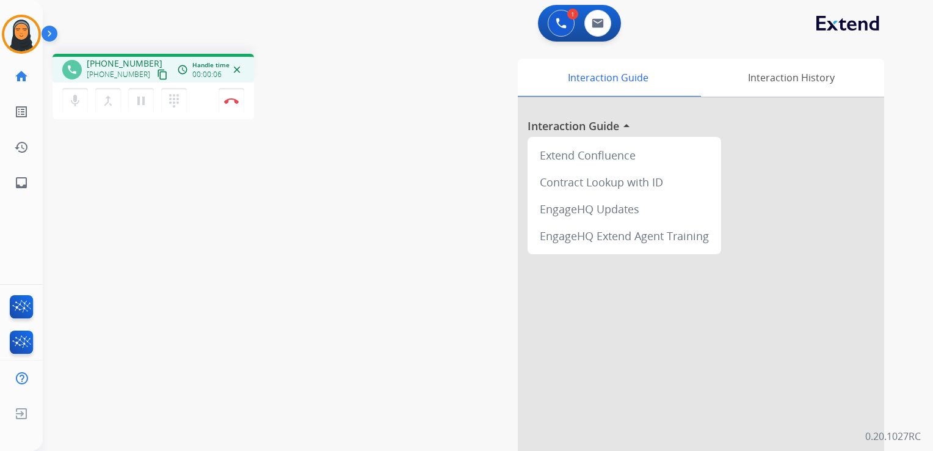
click at [157, 70] on mat-icon "content_copy" at bounding box center [162, 74] width 11 height 11
click at [147, 103] on mat-icon "pause" at bounding box center [141, 100] width 15 height 15
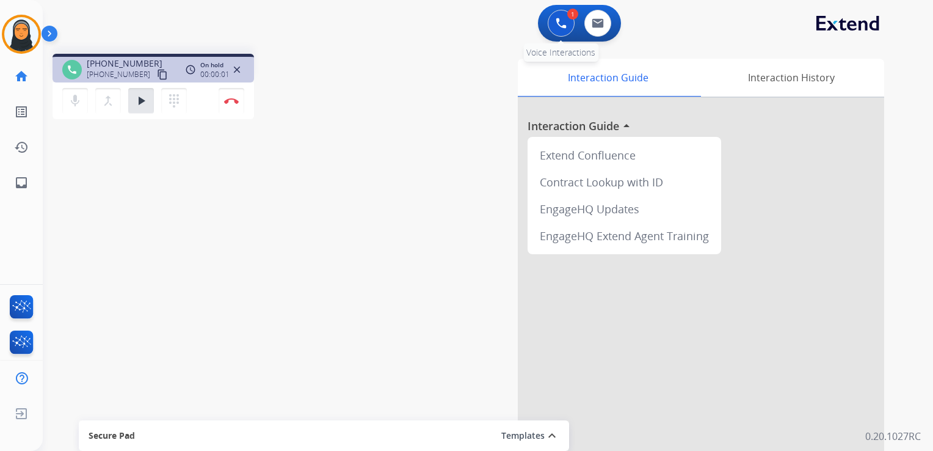
click at [559, 23] on img at bounding box center [561, 23] width 11 height 11
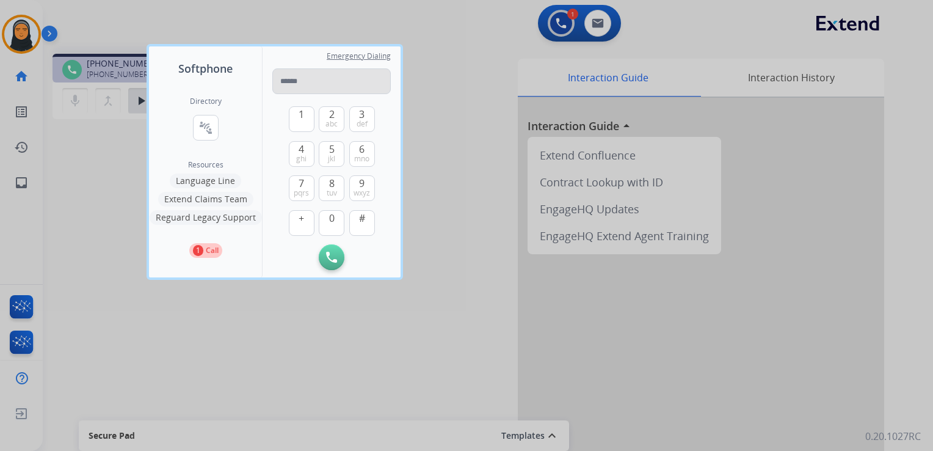
drag, startPoint x: 300, startPoint y: 84, endPoint x: 308, endPoint y: 84, distance: 7.3
click at [307, 84] on input "tel" at bounding box center [331, 81] width 118 height 26
type input "**********"
click at [323, 260] on button "Initiate Call" at bounding box center [332, 257] width 26 height 26
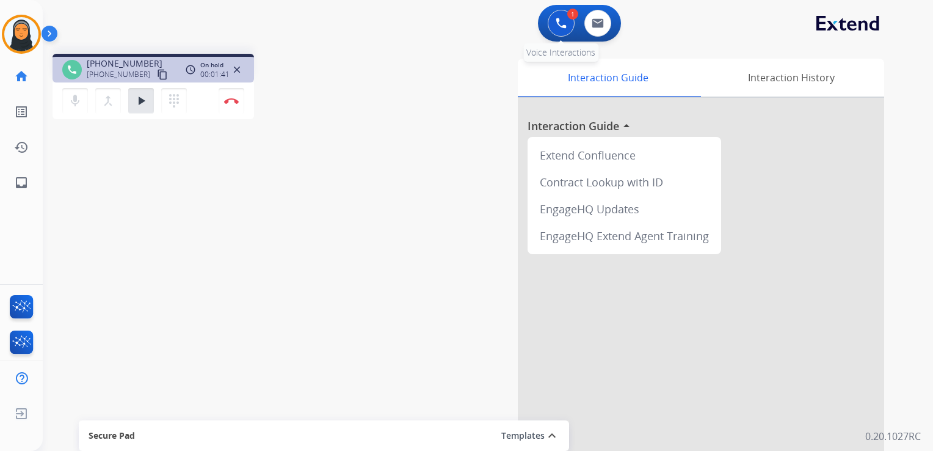
click at [560, 31] on button at bounding box center [561, 23] width 27 height 27
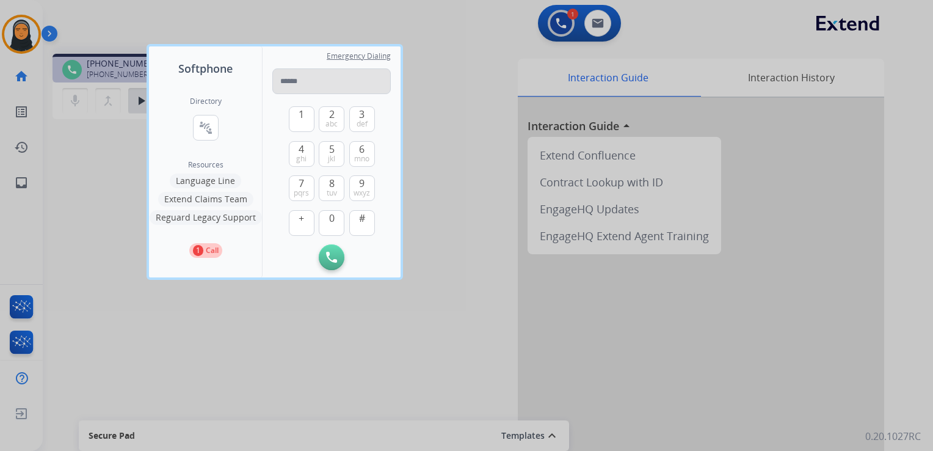
click at [340, 89] on input "tel" at bounding box center [331, 81] width 118 height 26
type input "**********"
click at [335, 257] on img at bounding box center [331, 257] width 11 height 11
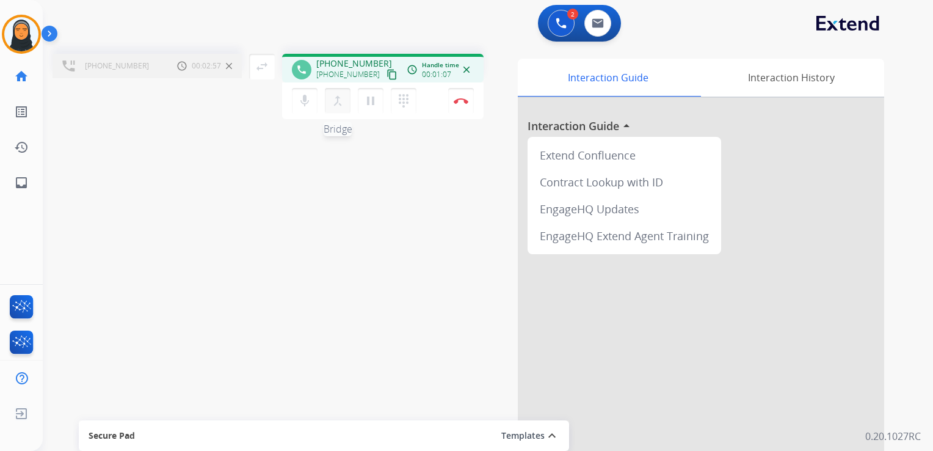
click at [341, 97] on mat-icon "merge_type" at bounding box center [337, 100] width 15 height 15
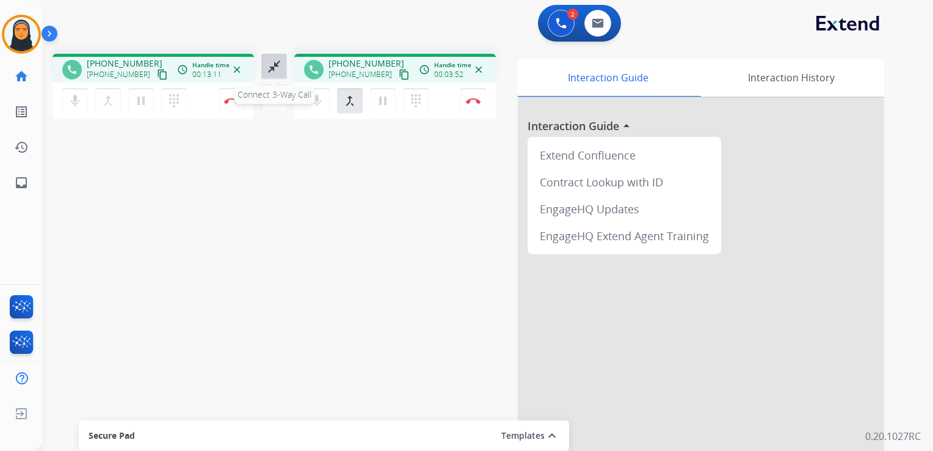
click at [282, 67] on button "close_fullscreen Connect 3-Way Call" at bounding box center [274, 67] width 26 height 26
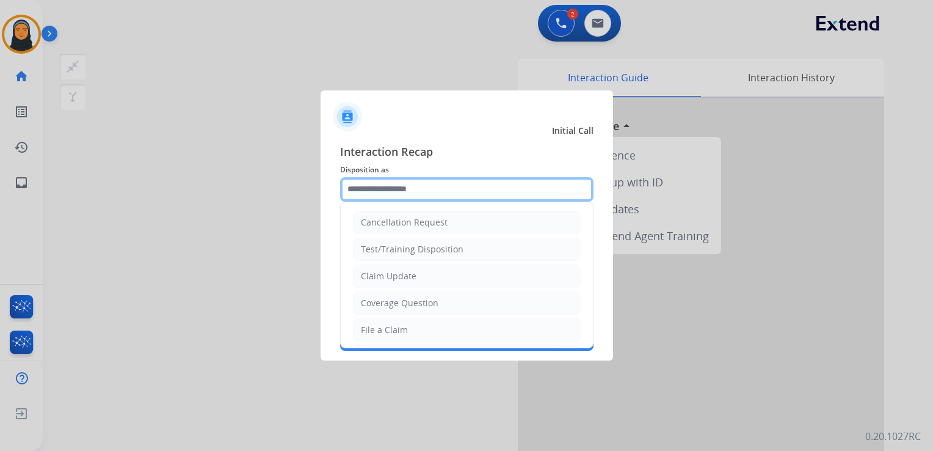
click at [481, 195] on input "text" at bounding box center [466, 189] width 253 height 24
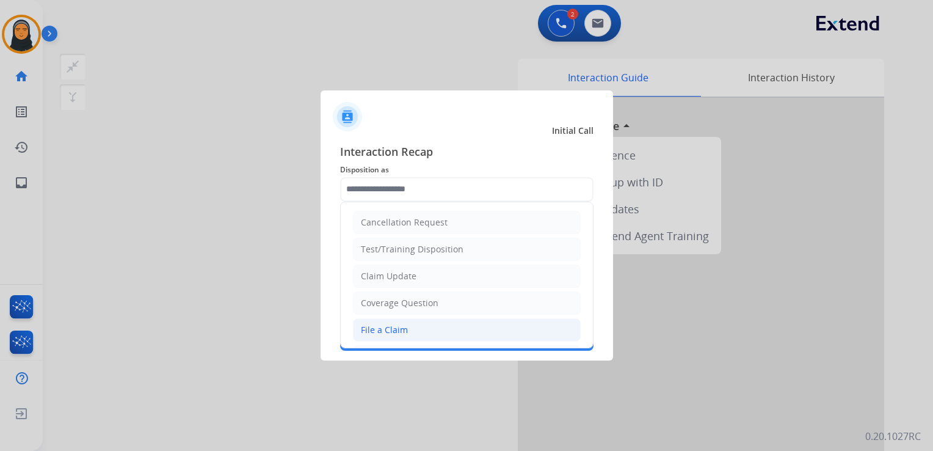
click at [445, 325] on li "File a Claim" at bounding box center [467, 329] width 228 height 23
type input "**********"
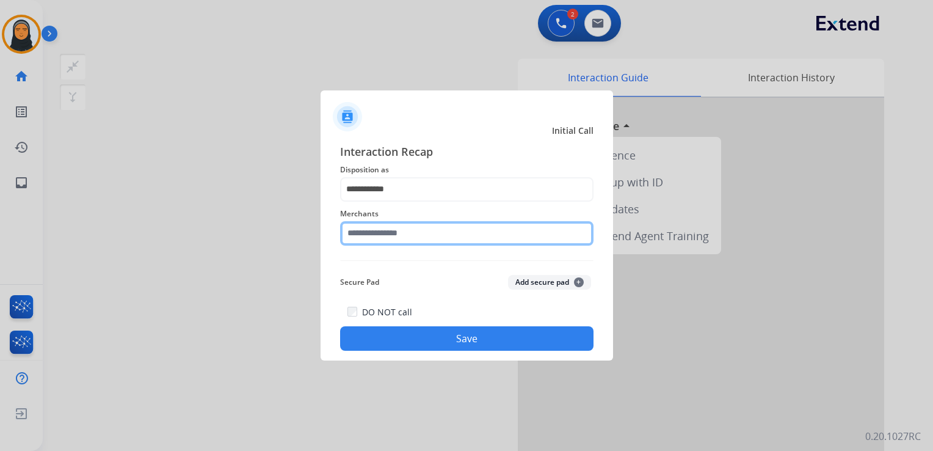
click at [459, 231] on input "text" at bounding box center [466, 233] width 253 height 24
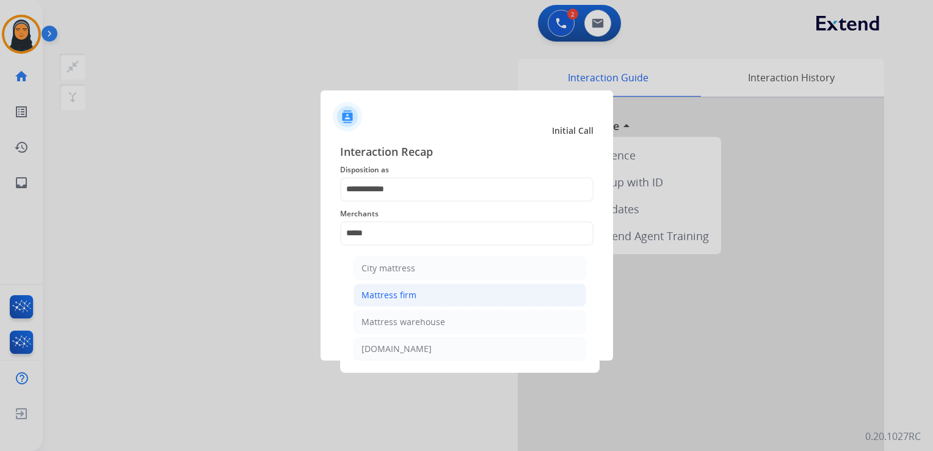
click at [456, 294] on li "Mattress firm" at bounding box center [470, 294] width 233 height 23
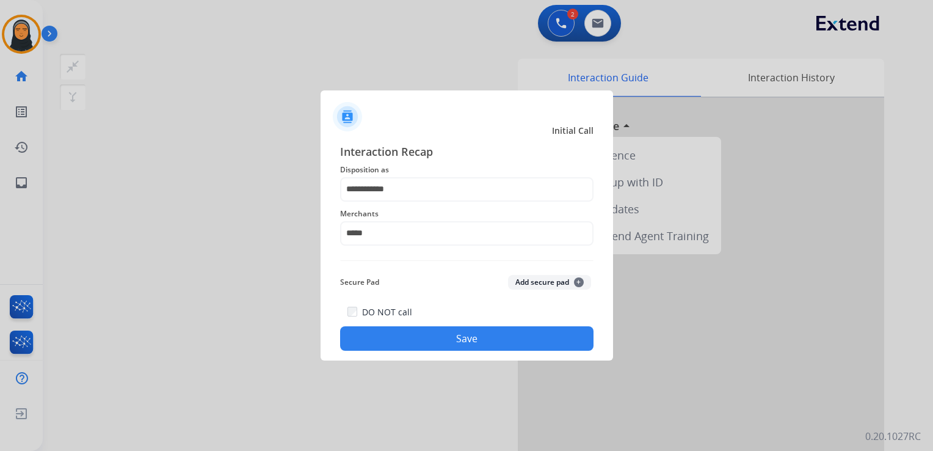
type input "**********"
click at [471, 338] on button "Save" at bounding box center [466, 338] width 253 height 24
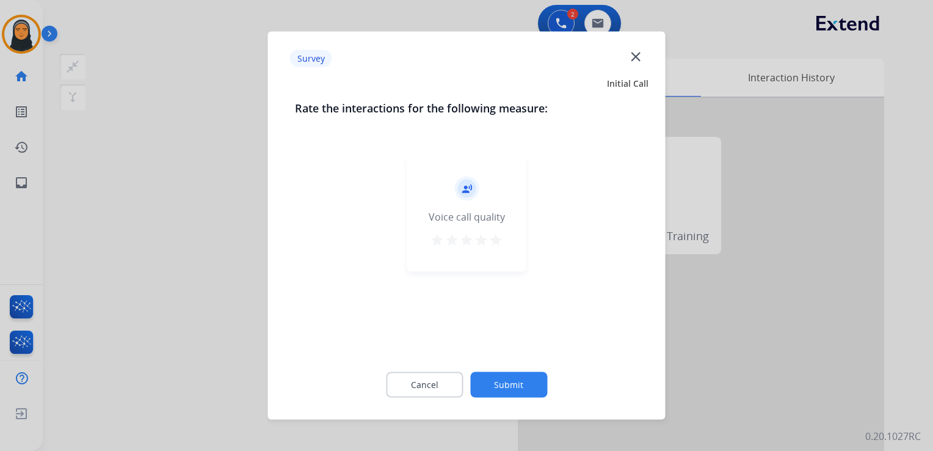
click at [499, 239] on mat-icon "star" at bounding box center [496, 240] width 15 height 15
click at [506, 380] on button "Submit" at bounding box center [508, 385] width 77 height 26
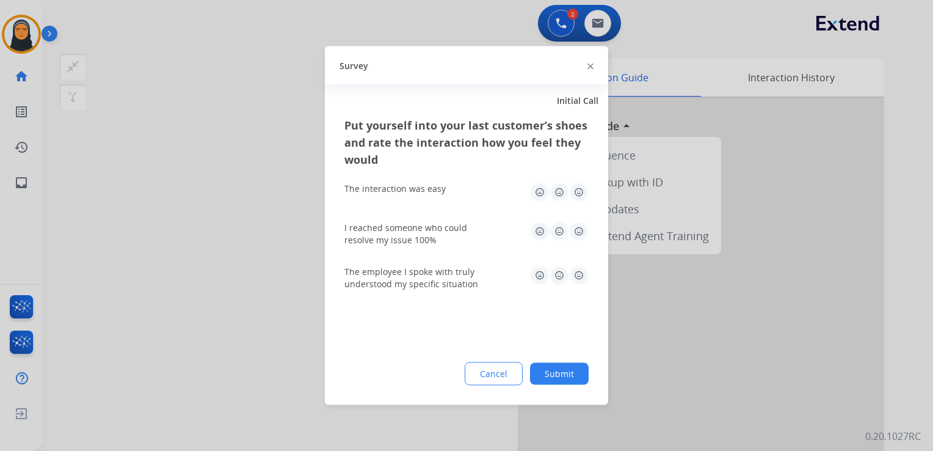
click at [588, 67] on img at bounding box center [590, 66] width 6 height 6
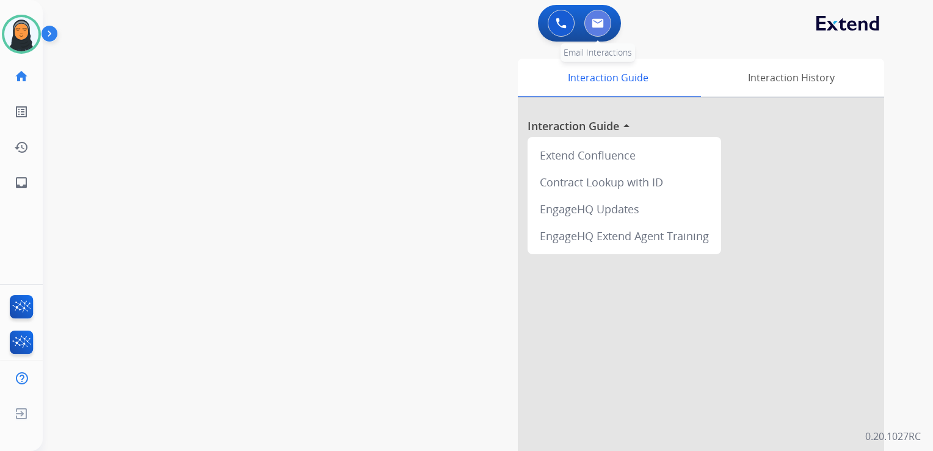
click at [600, 23] on img at bounding box center [598, 23] width 12 height 10
select select "**********"
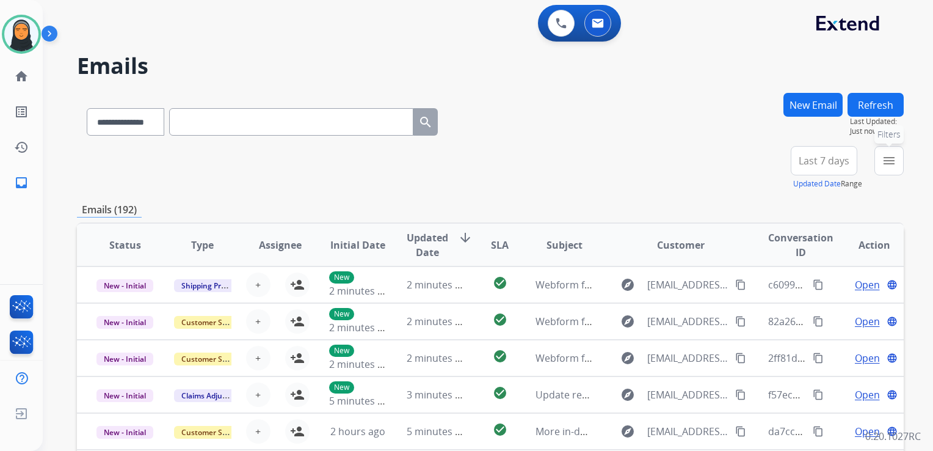
click at [889, 162] on mat-icon "menu" at bounding box center [889, 160] width 15 height 15
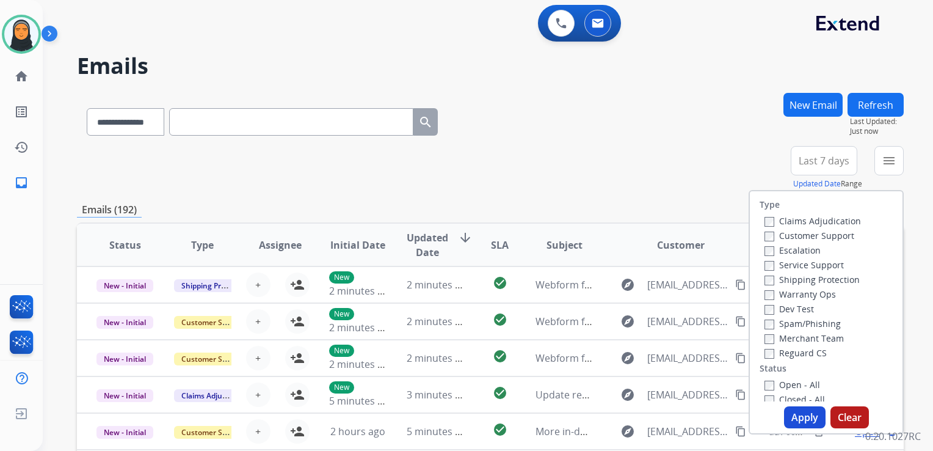
scroll to position [61, 0]
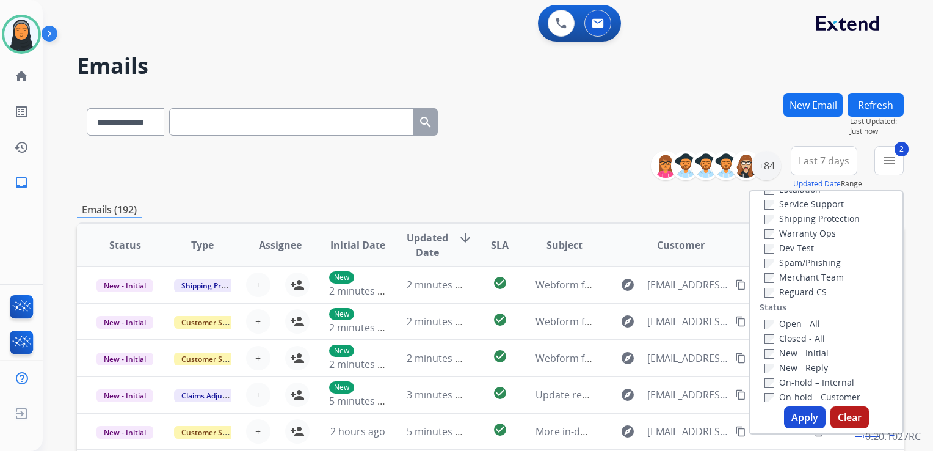
click at [787, 413] on button "Apply" at bounding box center [805, 417] width 42 height 22
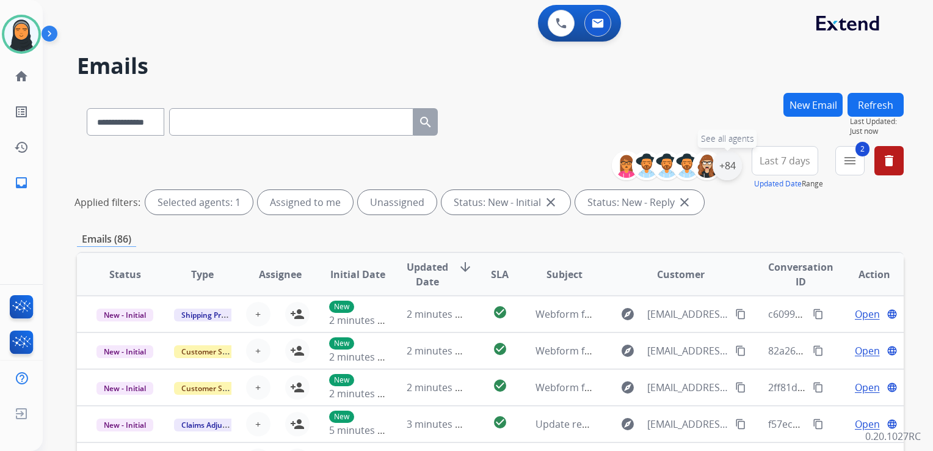
click at [727, 167] on div "+84" at bounding box center [727, 165] width 29 height 29
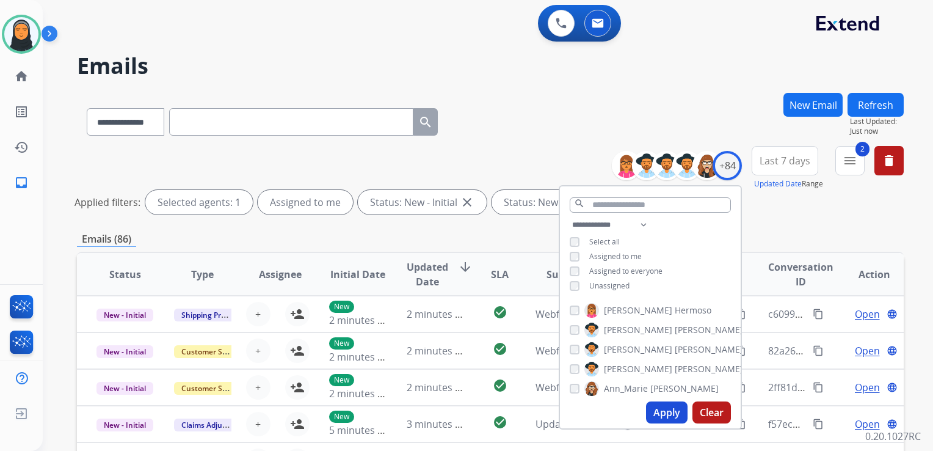
drag, startPoint x: 666, startPoint y: 413, endPoint x: 672, endPoint y: 410, distance: 6.6
click at [666, 413] on button "Apply" at bounding box center [667, 412] width 42 height 22
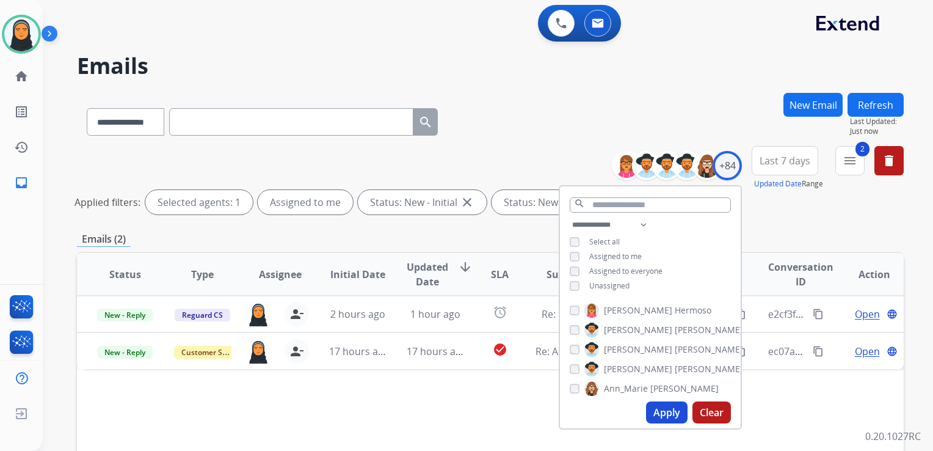
click at [593, 87] on div "**********" at bounding box center [473, 269] width 861 height 451
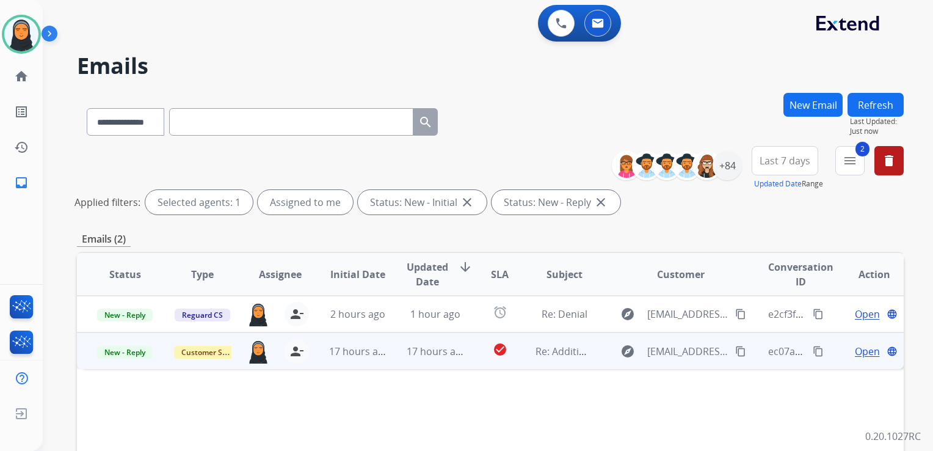
click at [376, 361] on td "17 hours ago" at bounding box center [349, 350] width 78 height 37
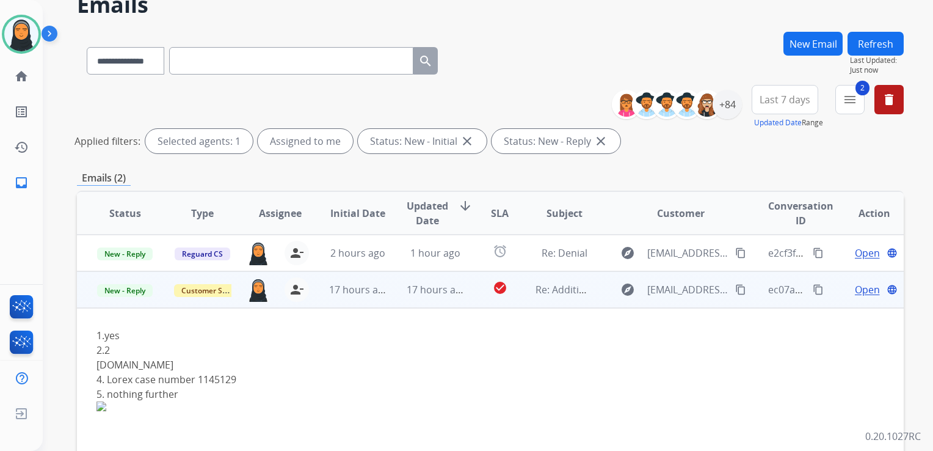
click at [860, 287] on span "Open" at bounding box center [867, 289] width 25 height 15
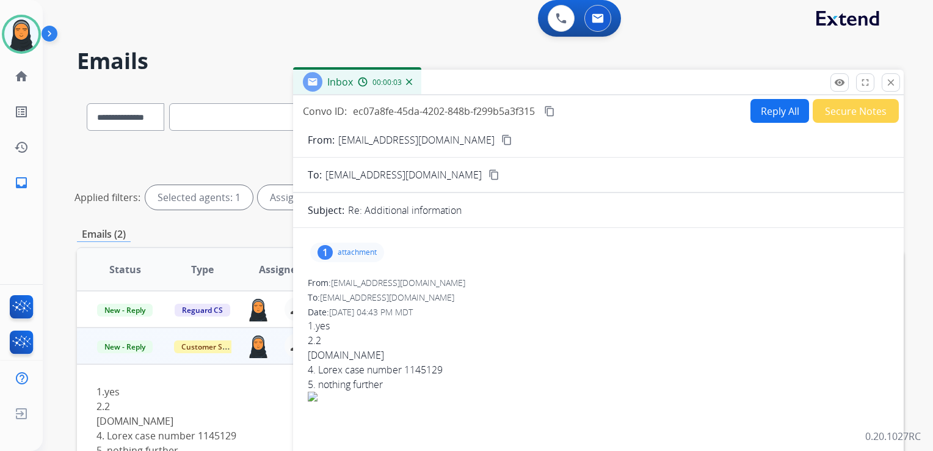
scroll to position [0, 0]
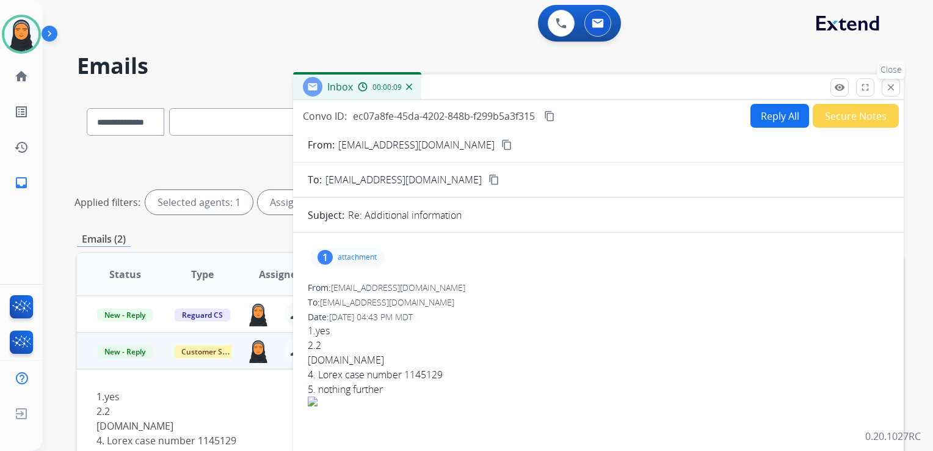
click at [889, 85] on mat-icon "close" at bounding box center [891, 87] width 11 height 11
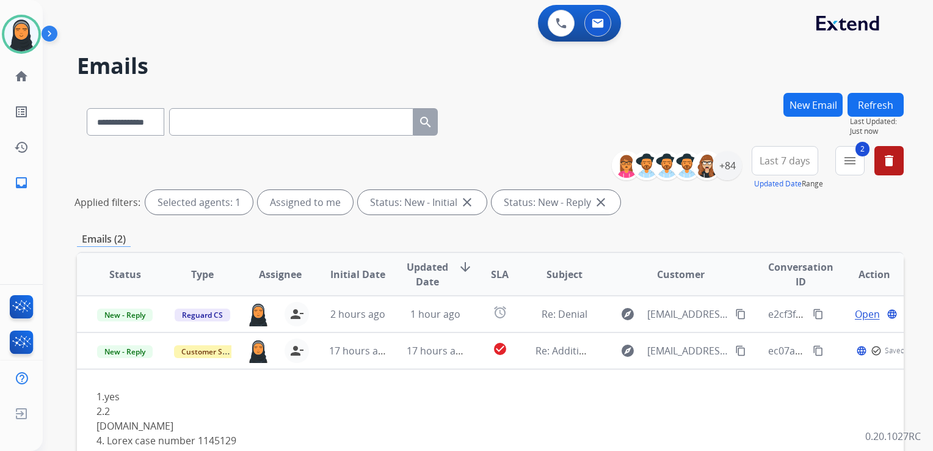
click at [867, 101] on button "Refresh" at bounding box center [876, 105] width 56 height 24
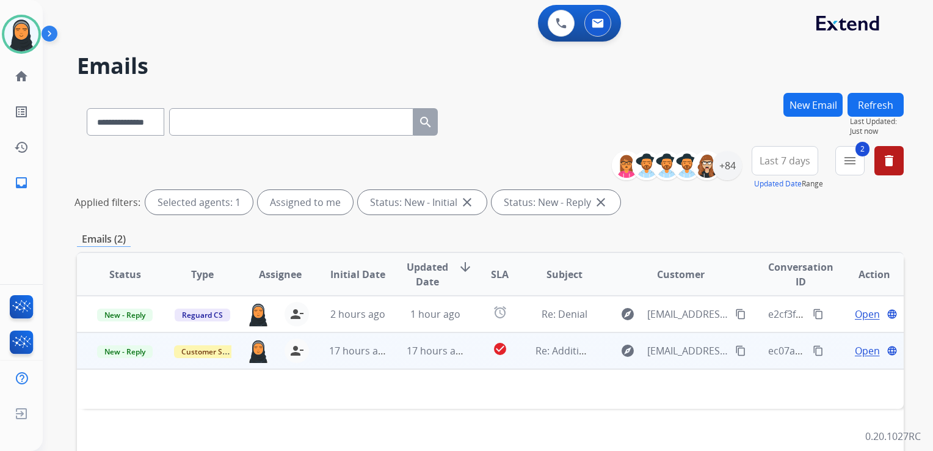
click at [861, 353] on span "Open" at bounding box center [867, 350] width 25 height 15
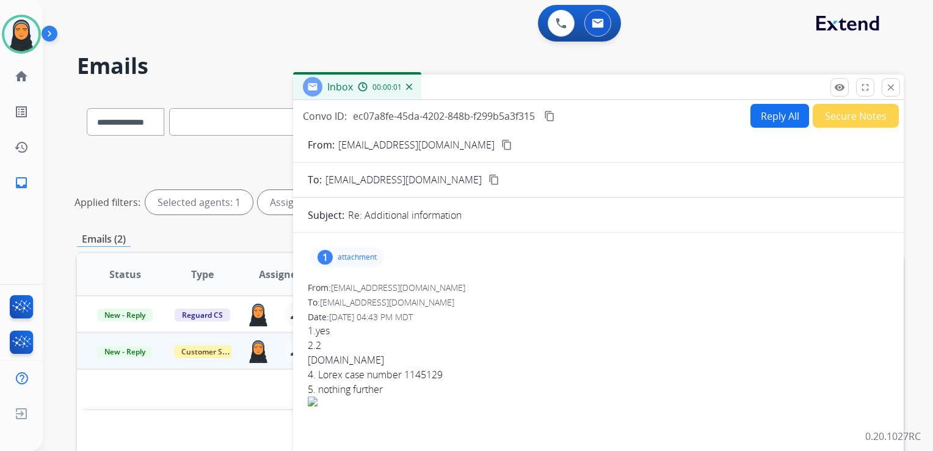
click at [588, 309] on div "From: sptwaterman46@gmail.com To: support@extend.com Date: 08/21/2025 - 04:43 P…" at bounding box center [598, 366] width 581 height 169
click at [767, 115] on button "Reply All" at bounding box center [780, 116] width 59 height 24
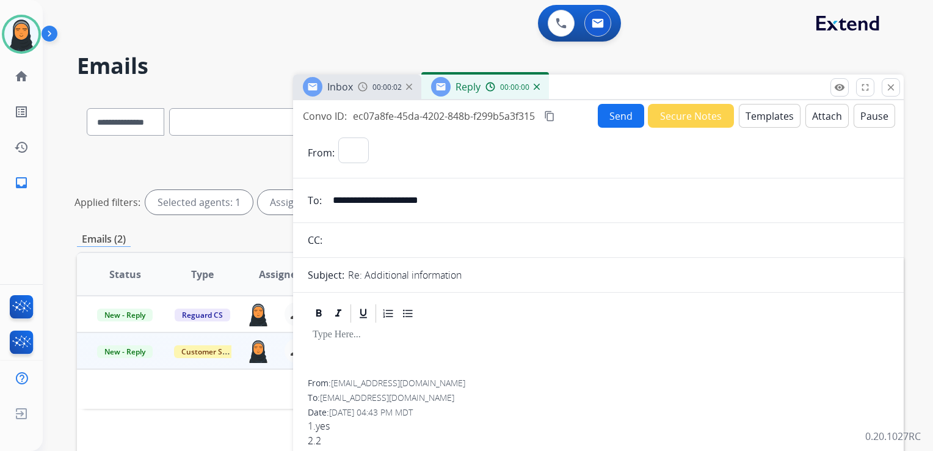
select select "**********"
click at [541, 90] on div "Reply 00:00:01" at bounding box center [485, 87] width 128 height 24
click at [539, 87] on img at bounding box center [537, 87] width 6 height 6
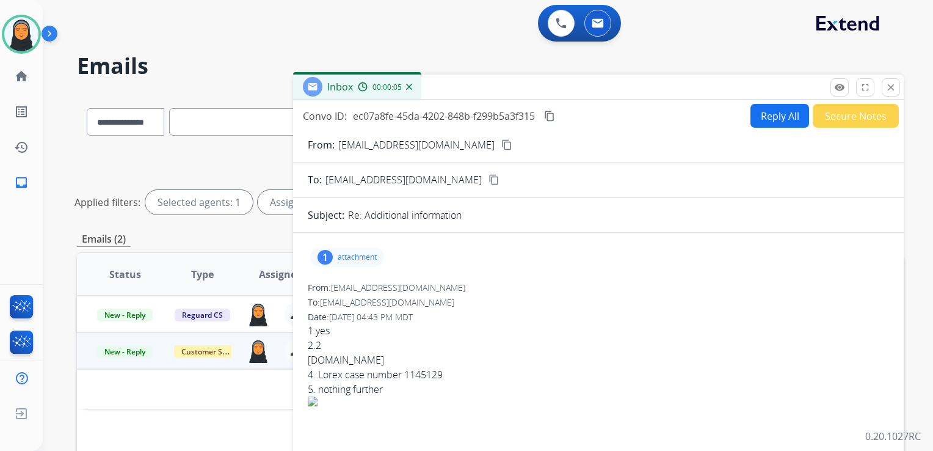
drag, startPoint x: 693, startPoint y: 296, endPoint x: 700, endPoint y: 294, distance: 8.1
click at [696, 296] on div "To: support@extend.com" at bounding box center [598, 302] width 581 height 12
click at [887, 89] on mat-icon "close" at bounding box center [891, 87] width 11 height 11
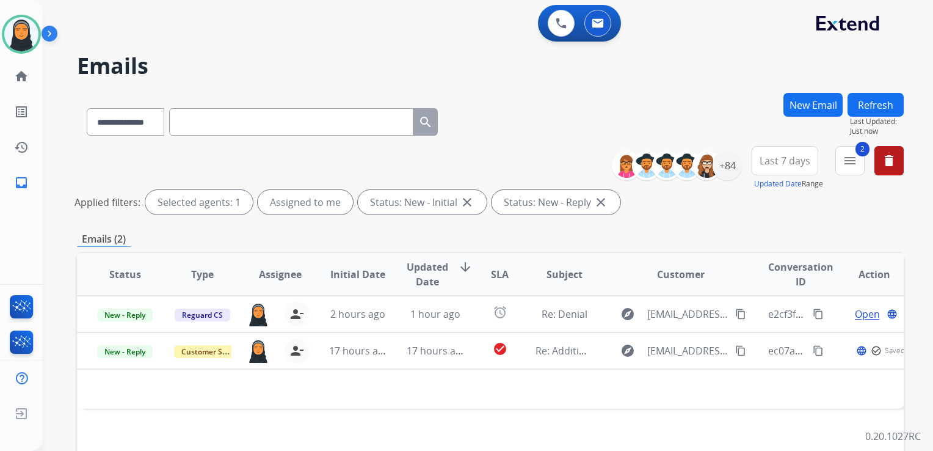
click at [882, 95] on button "Refresh" at bounding box center [876, 105] width 56 height 24
click at [694, 208] on div "Applied filters: Selected agents: 1 Assigned to me Status: New - Initial close …" at bounding box center [488, 202] width 827 height 24
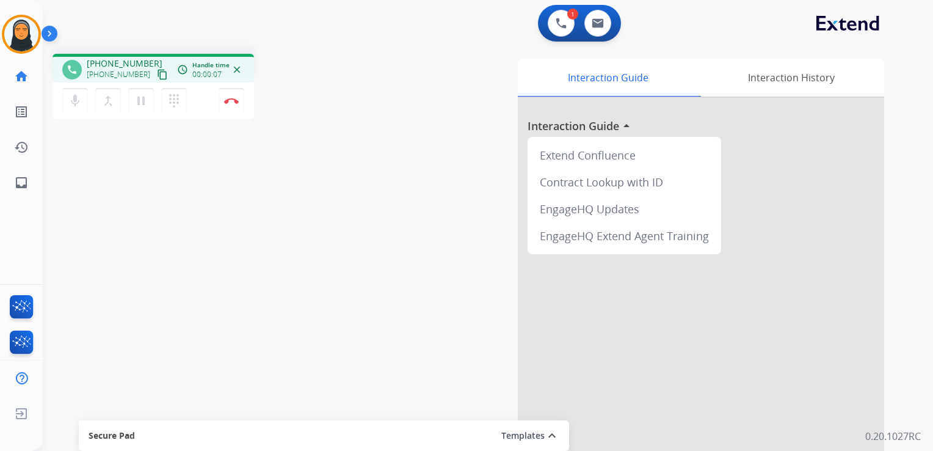
click at [157, 75] on mat-icon "content_copy" at bounding box center [162, 74] width 11 height 11
click at [233, 101] on img at bounding box center [231, 101] width 15 height 6
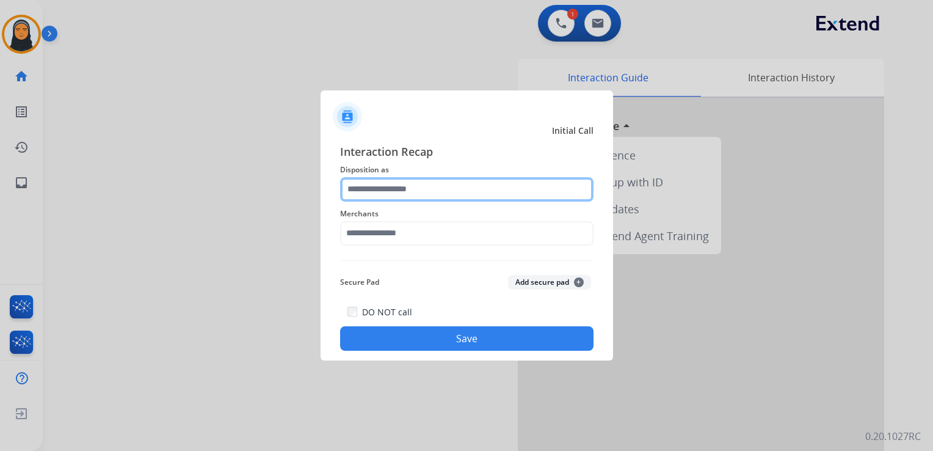
click at [413, 190] on input "text" at bounding box center [466, 189] width 253 height 24
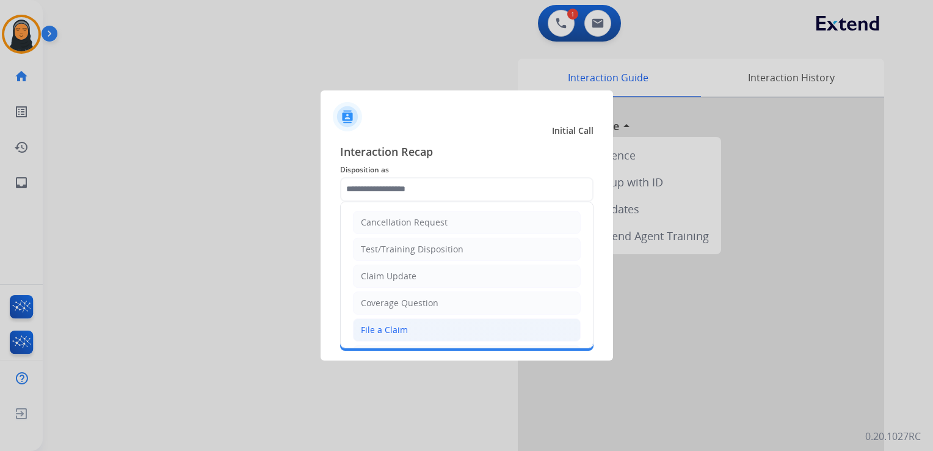
click at [427, 327] on li "File a Claim" at bounding box center [467, 329] width 228 height 23
type input "**********"
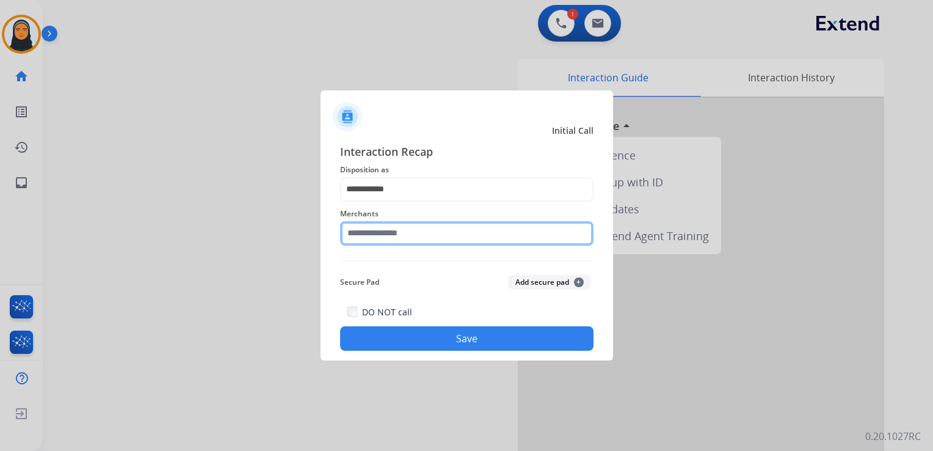
click at [423, 240] on input "text" at bounding box center [466, 233] width 253 height 24
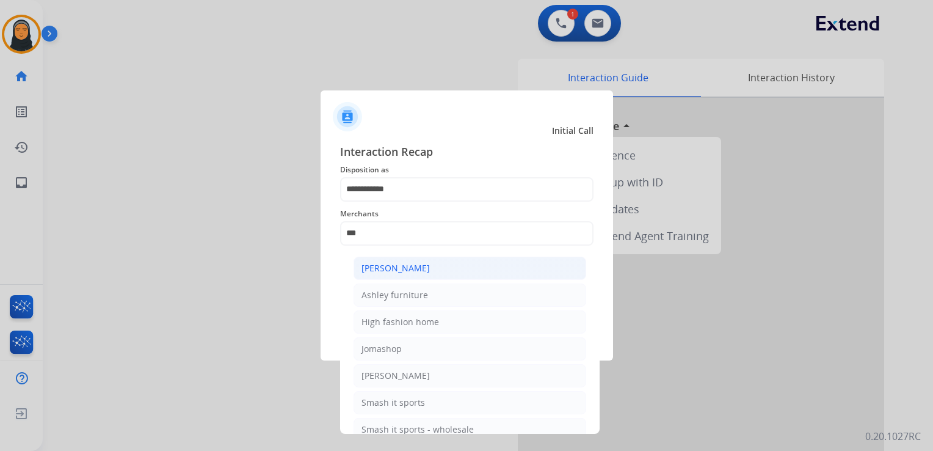
click at [435, 268] on li "[PERSON_NAME]" at bounding box center [470, 267] width 233 height 23
type input "**********"
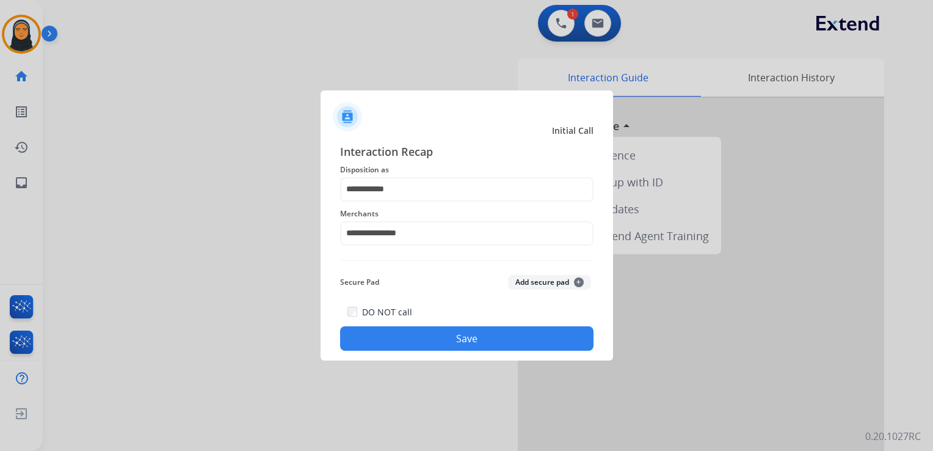
click at [442, 342] on button "Save" at bounding box center [466, 338] width 253 height 24
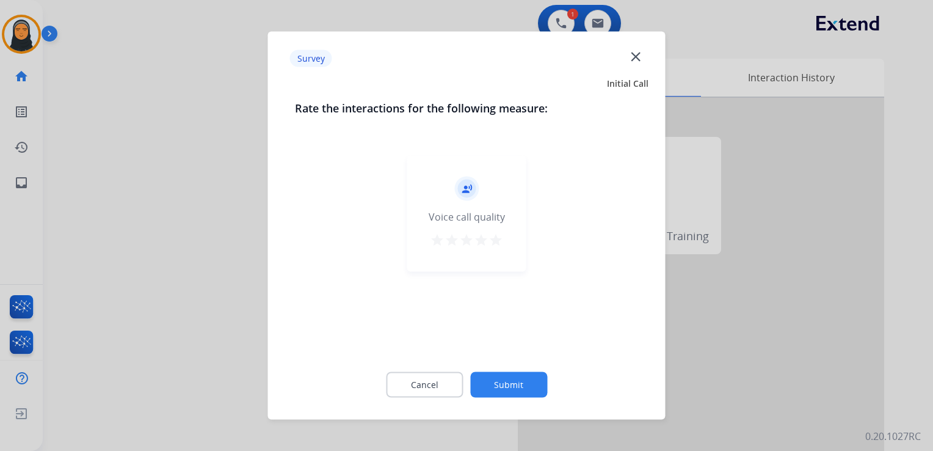
click at [494, 238] on mat-icon "star" at bounding box center [496, 240] width 15 height 15
click at [517, 383] on button "Submit" at bounding box center [508, 385] width 77 height 26
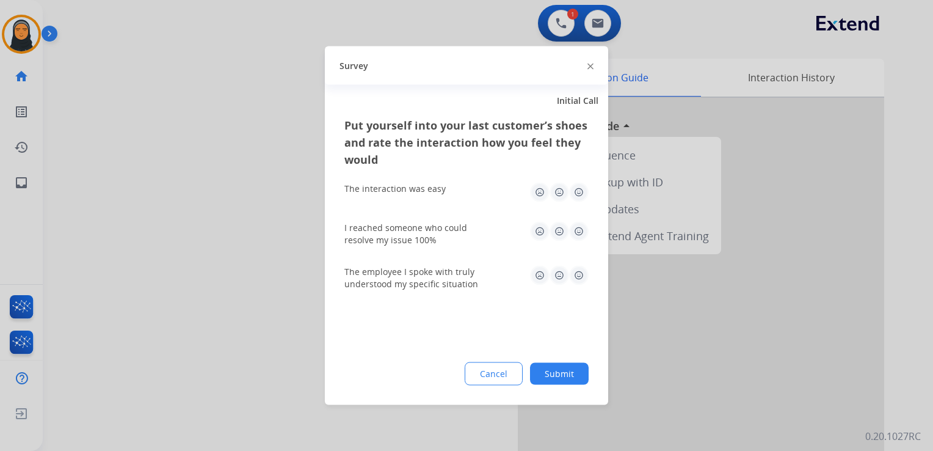
click at [577, 192] on img at bounding box center [579, 193] width 20 height 20
click at [579, 225] on img at bounding box center [579, 232] width 20 height 20
click at [577, 277] on img at bounding box center [579, 276] width 20 height 20
click at [564, 370] on button "Submit" at bounding box center [559, 374] width 59 height 22
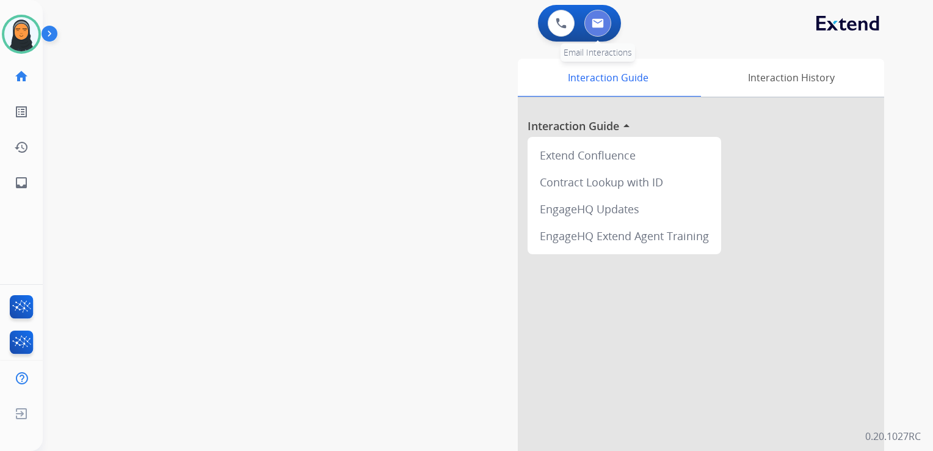
click at [594, 24] on img at bounding box center [598, 23] width 12 height 10
select select "**********"
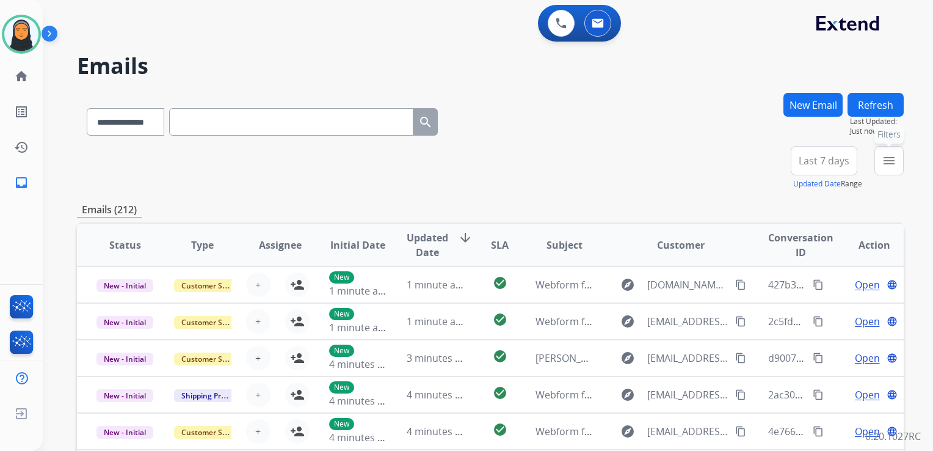
click at [887, 167] on mat-icon "menu" at bounding box center [889, 160] width 15 height 15
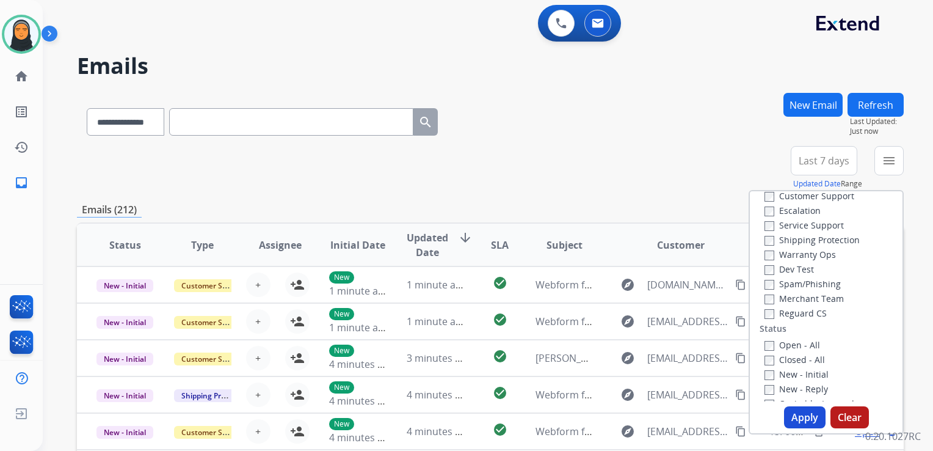
scroll to position [61, 0]
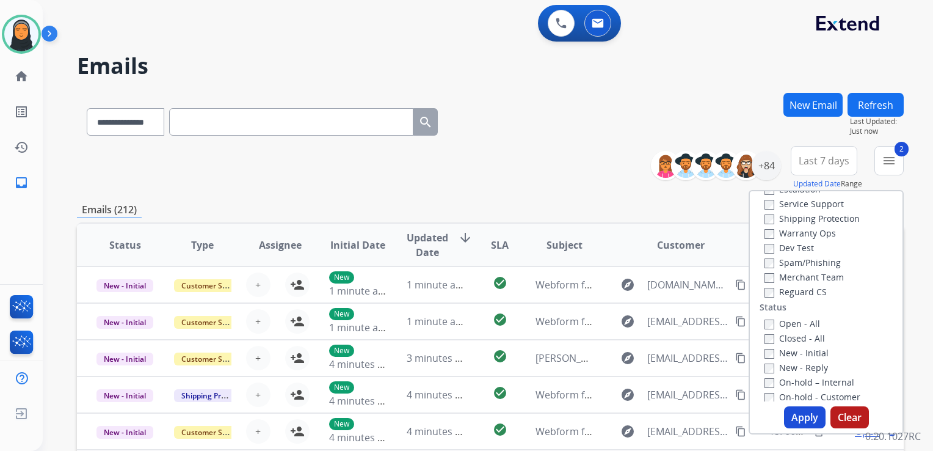
click at [791, 421] on button "Apply" at bounding box center [805, 417] width 42 height 22
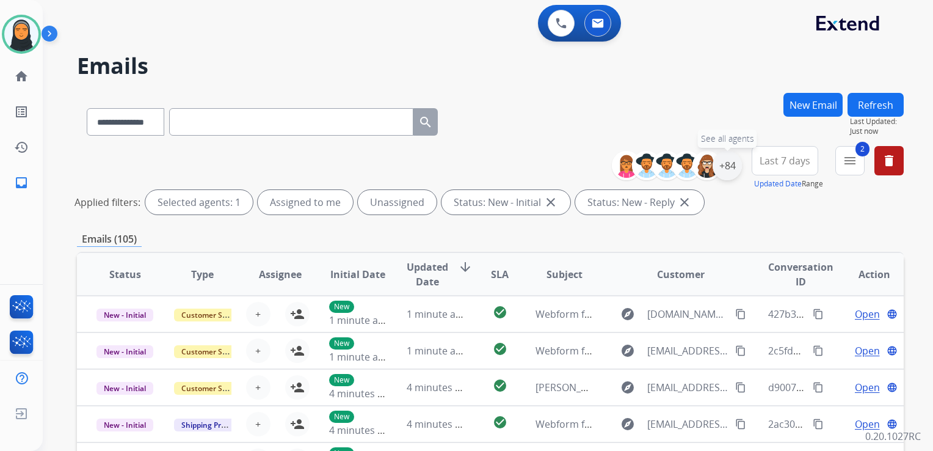
click at [726, 173] on div "+84" at bounding box center [727, 165] width 29 height 29
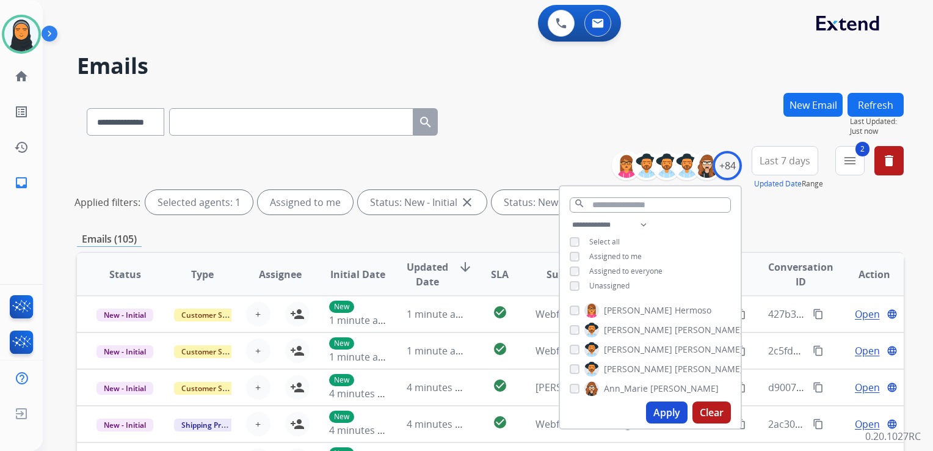
click at [670, 406] on button "Apply" at bounding box center [667, 412] width 42 height 22
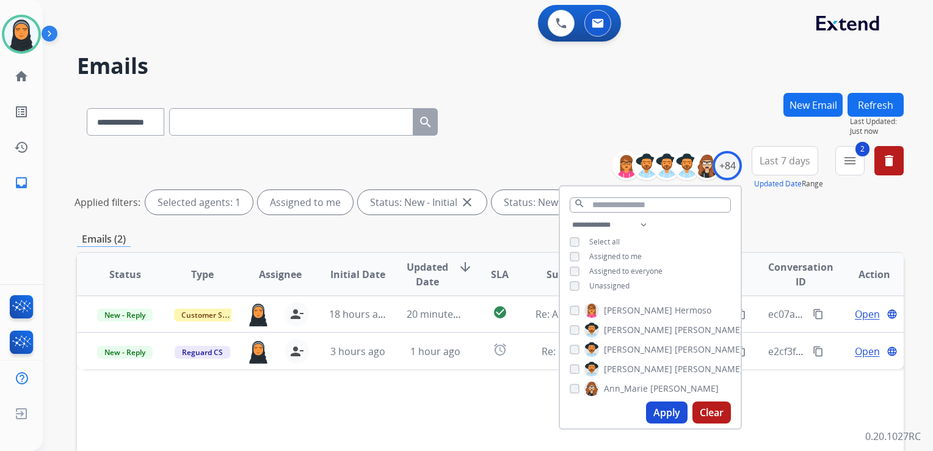
click at [419, 415] on div "Status Type Assignee Initial Date Updated Date arrow_downward SLA Subject Custo…" at bounding box center [490, 456] width 827 height 409
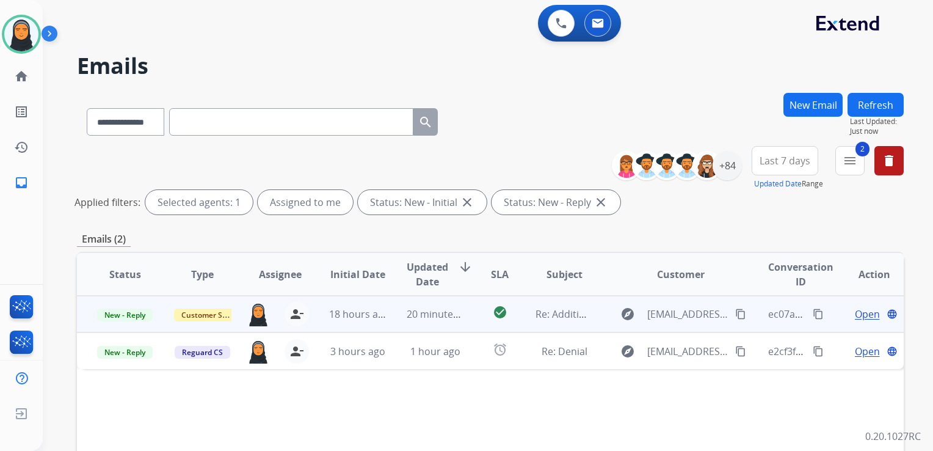
click at [856, 311] on span "Open" at bounding box center [867, 314] width 25 height 15
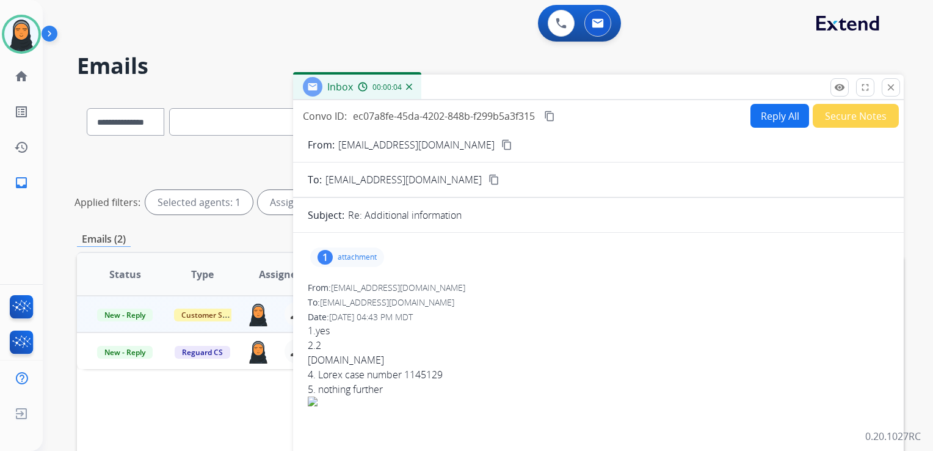
click at [340, 260] on p "attachment" at bounding box center [357, 257] width 39 height 10
click at [473, 288] on mat-icon "download" at bounding box center [469, 288] width 11 height 11
click at [501, 143] on mat-icon "content_copy" at bounding box center [506, 144] width 11 height 11
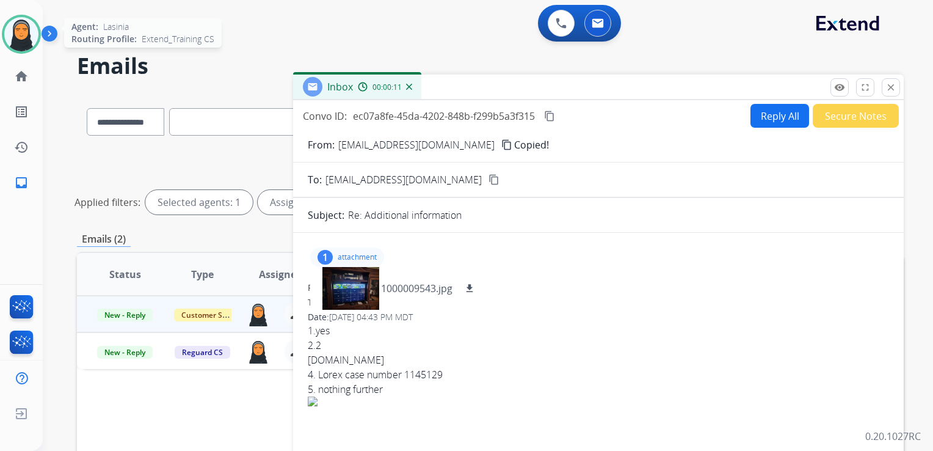
click at [15, 35] on img at bounding box center [21, 34] width 34 height 34
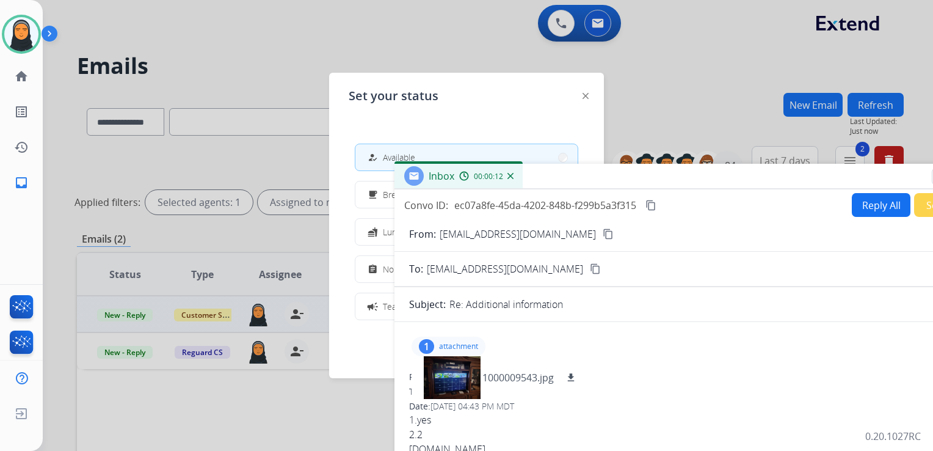
drag, startPoint x: 522, startPoint y: 89, endPoint x: 623, endPoint y: 181, distance: 136.6
click at [623, 179] on div "Inbox 00:00:12" at bounding box center [700, 177] width 611 height 26
click at [370, 271] on div "assignment" at bounding box center [374, 269] width 18 height 15
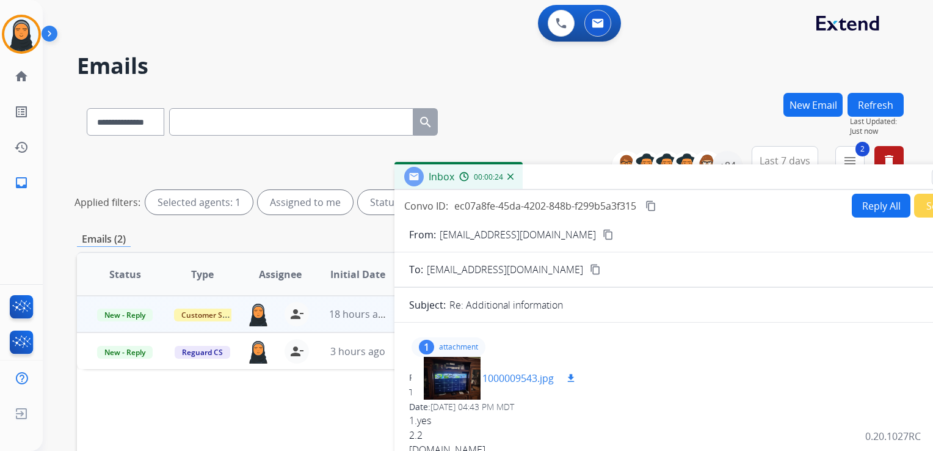
click at [571, 377] on mat-icon "download" at bounding box center [571, 378] width 11 height 11
click at [226, 26] on div "0 Voice Interactions 0 Email Interactions" at bounding box center [480, 24] width 846 height 39
click at [457, 376] on div at bounding box center [451, 378] width 61 height 43
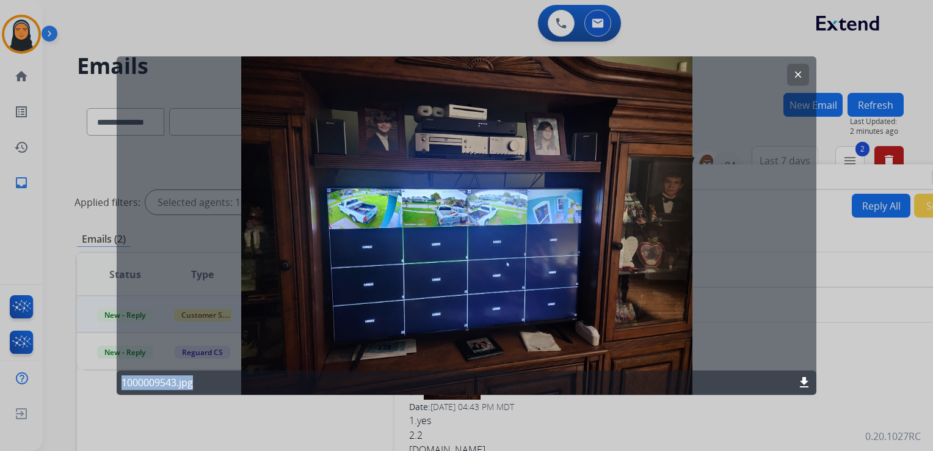
drag, startPoint x: 649, startPoint y: 76, endPoint x: 928, endPoint y: 105, distance: 280.6
click at [928, 105] on div "clear 1000009543.jpg download" at bounding box center [466, 225] width 933 height 451
drag, startPoint x: 324, startPoint y: 23, endPoint x: 661, endPoint y: 197, distance: 379.7
click at [798, 79] on mat-icon "clear" at bounding box center [798, 74] width 11 height 11
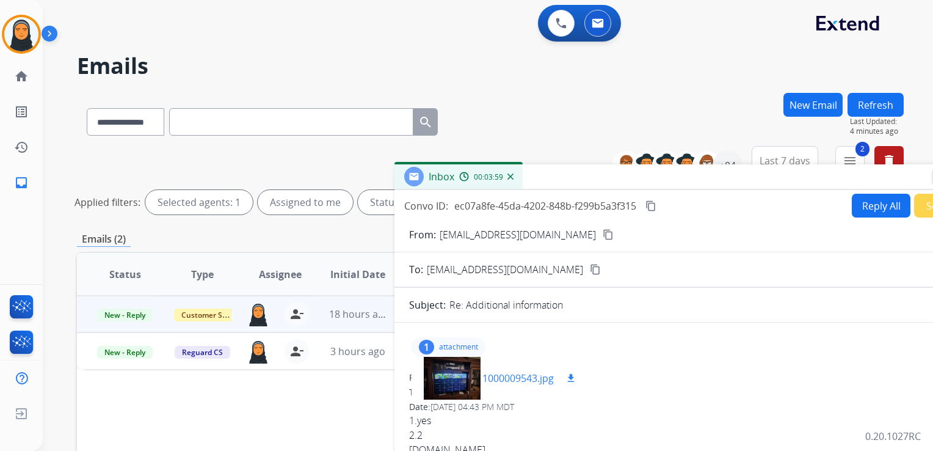
click at [569, 373] on mat-icon "download" at bounding box center [571, 378] width 11 height 11
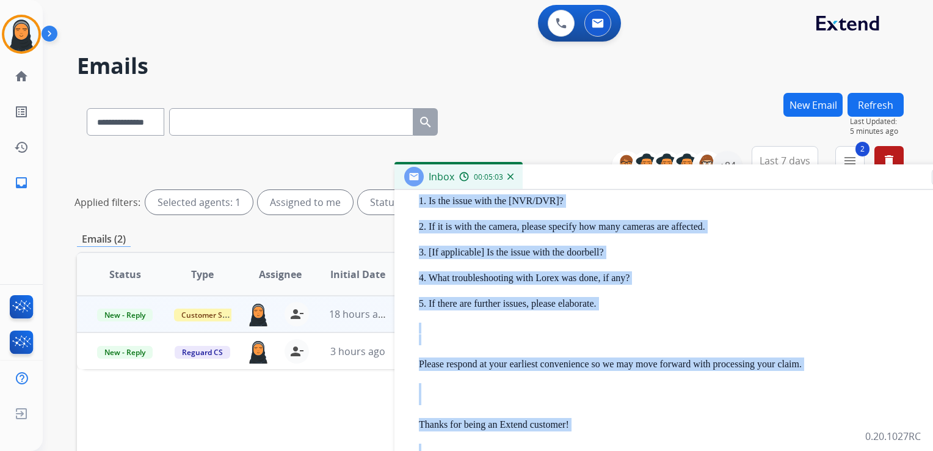
scroll to position [555, 0]
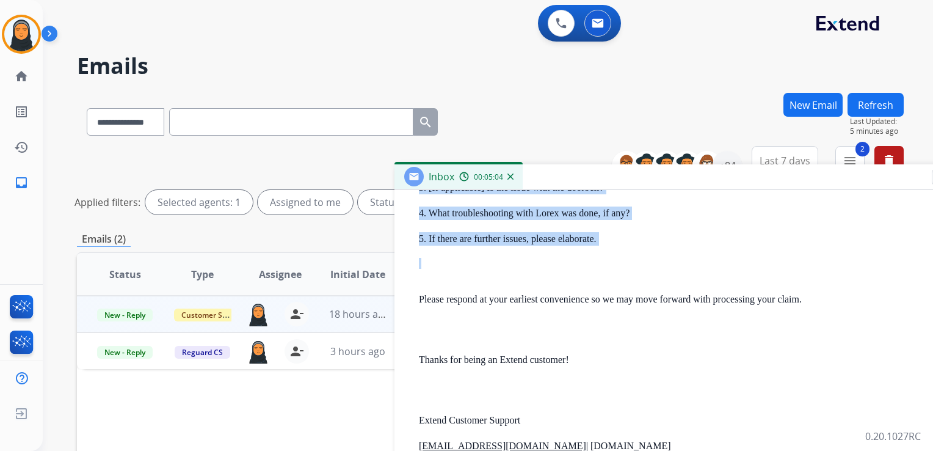
drag, startPoint x: 420, startPoint y: 320, endPoint x: 664, endPoint y: 248, distance: 254.7
click at [664, 248] on div "Hi Anthony, I hope this finds you well. So that we can better understand the is…" at bounding box center [705, 340] width 572 height 595
copy div "1. Is the issue with the [NVR/DVR]? 2. If it is with the camera, please specify…"
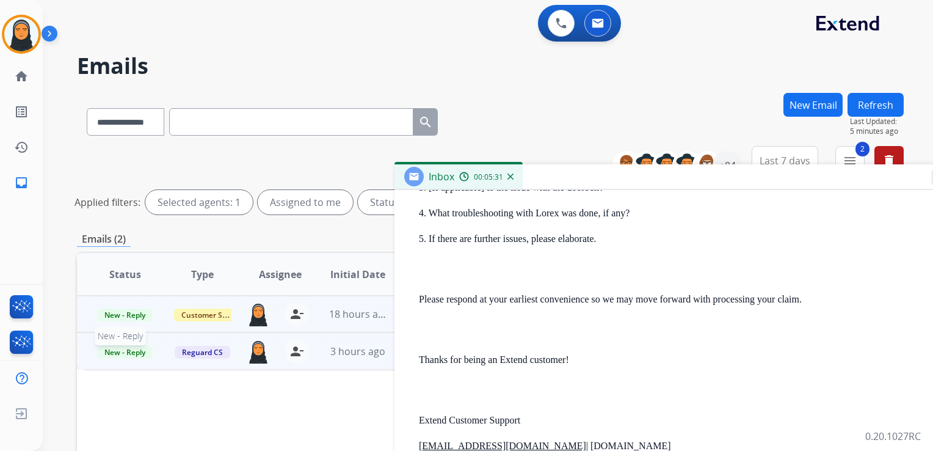
click at [142, 357] on p "New - Reply" at bounding box center [124, 351] width 57 height 15
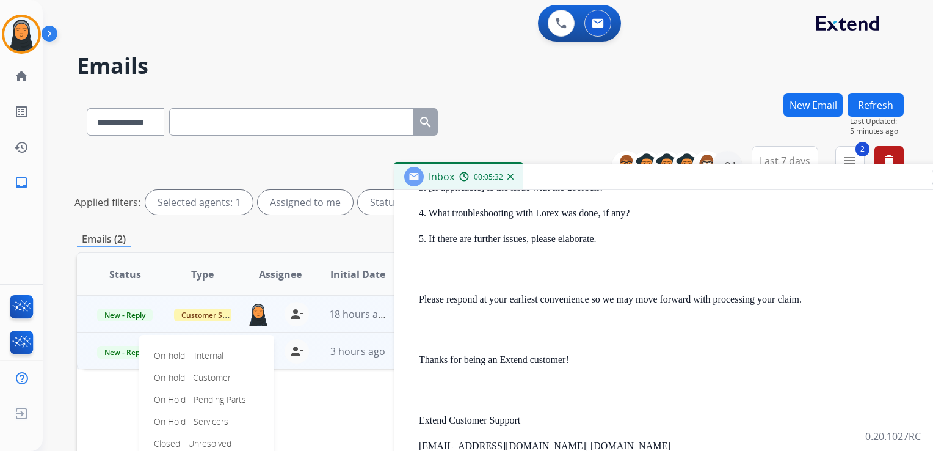
scroll to position [122, 0]
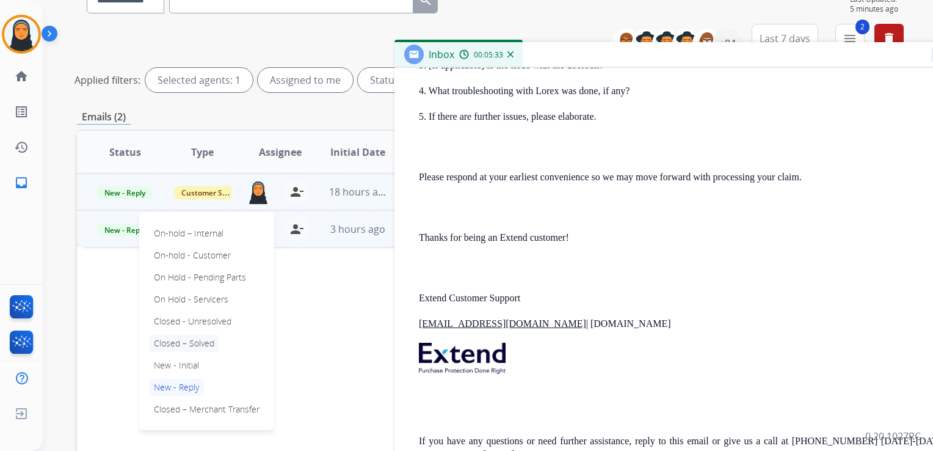
click at [209, 343] on p "Closed – Solved" at bounding box center [184, 343] width 70 height 17
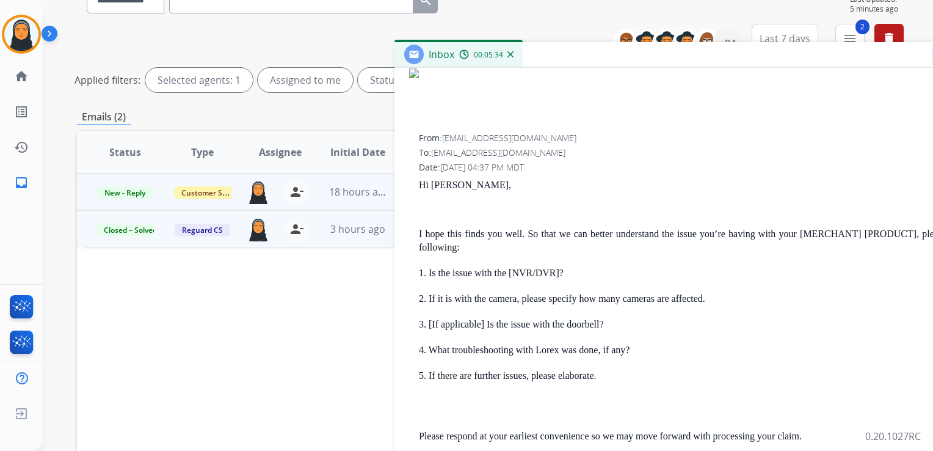
scroll to position [66, 0]
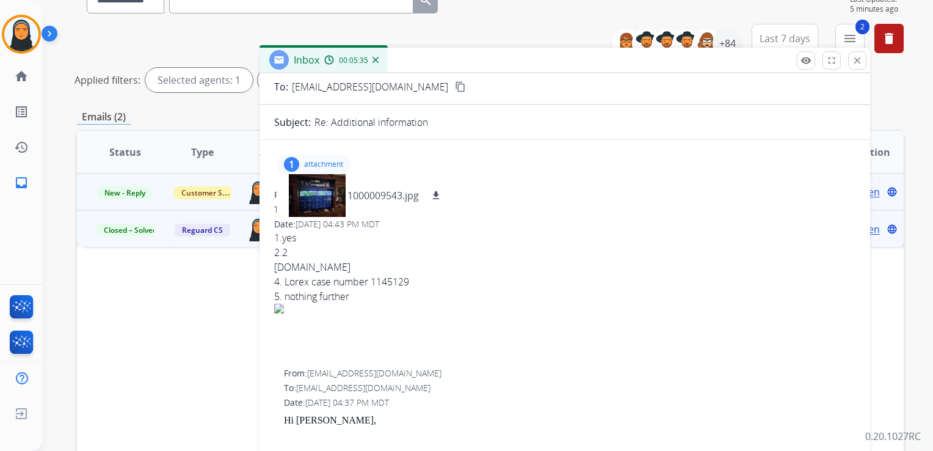
drag, startPoint x: 854, startPoint y: 50, endPoint x: 712, endPoint y: 57, distance: 141.8
click at [712, 57] on div "Inbox 00:05:35" at bounding box center [565, 61] width 611 height 26
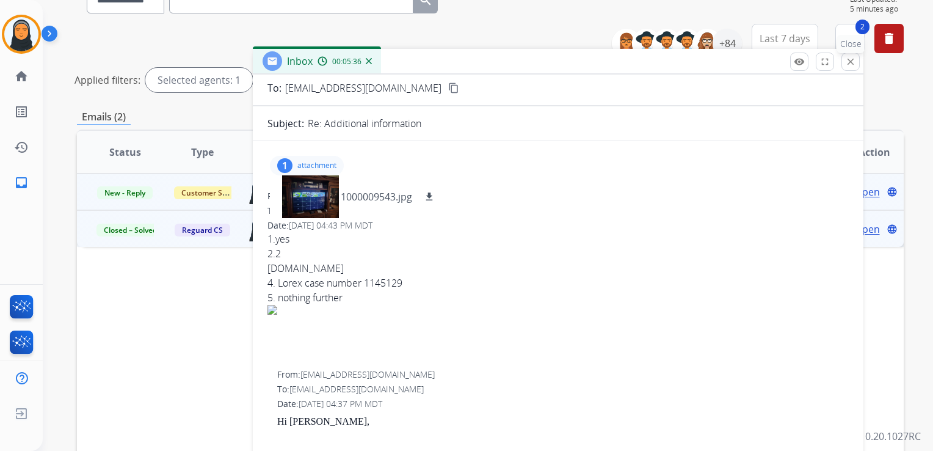
click at [851, 66] on mat-icon "close" at bounding box center [850, 61] width 11 height 11
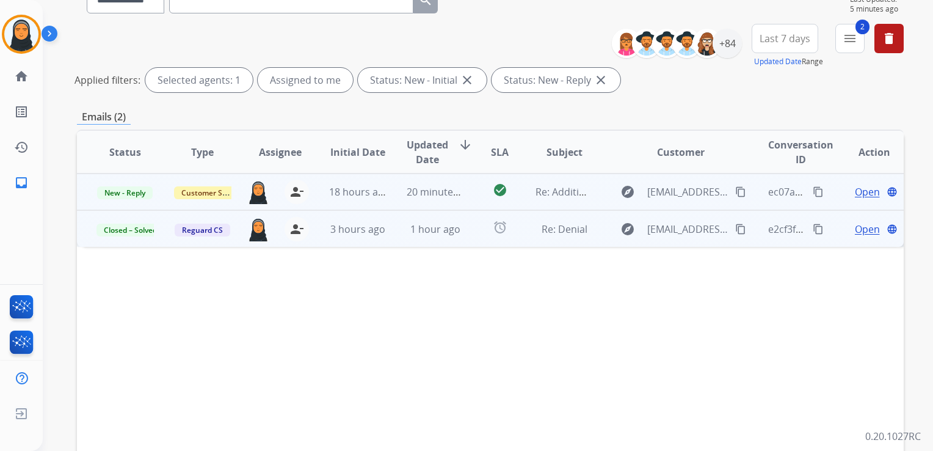
click at [459, 200] on td "20 minutes ago" at bounding box center [426, 191] width 78 height 37
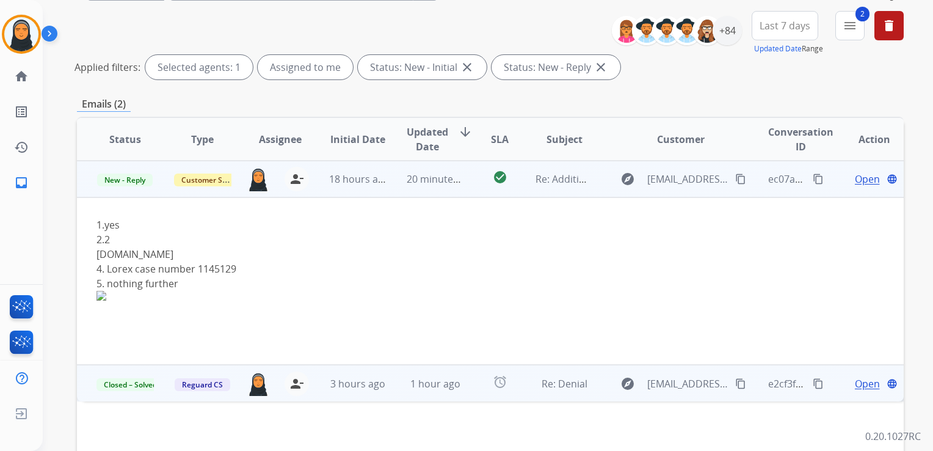
scroll to position [183, 0]
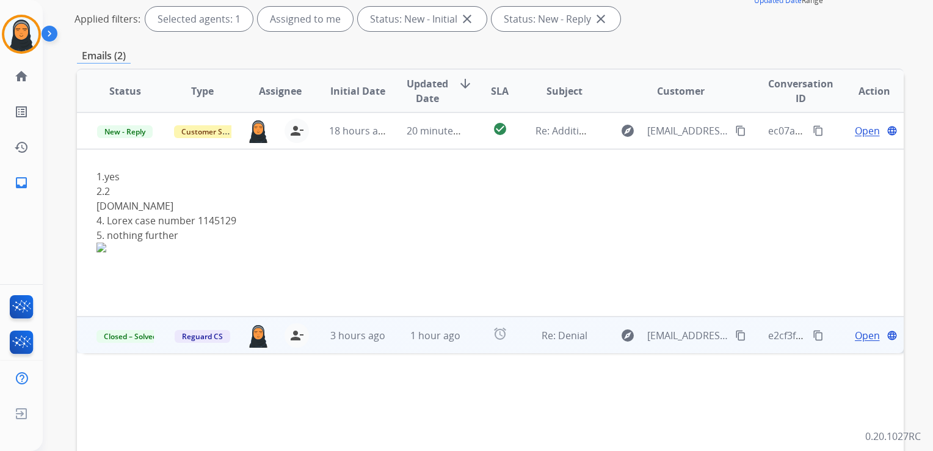
click at [418, 349] on td "1 hour ago" at bounding box center [426, 334] width 78 height 37
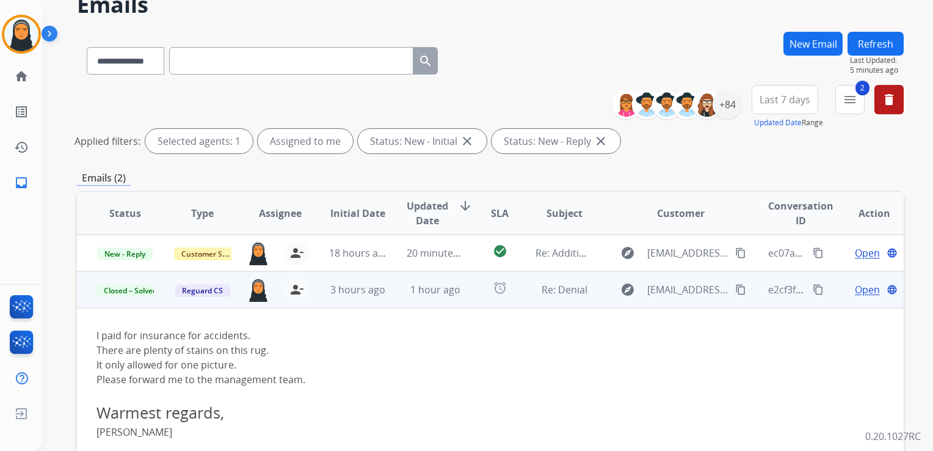
scroll to position [61, 0]
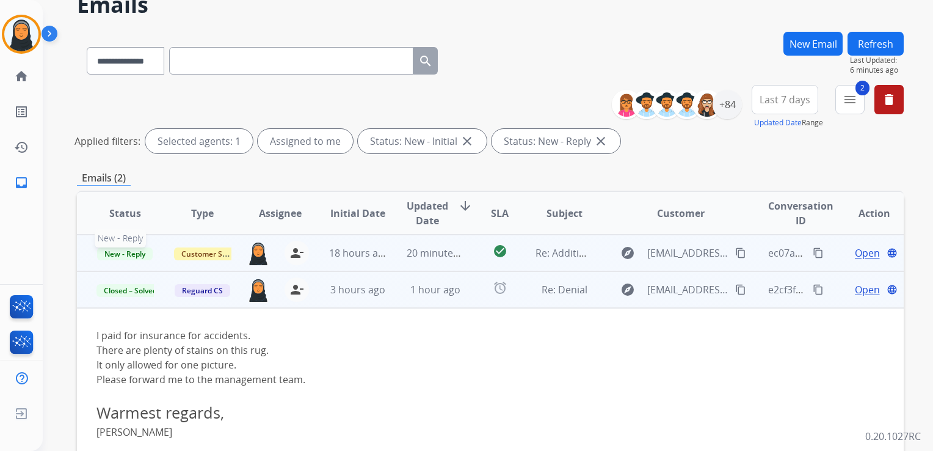
click at [139, 253] on span "New - Reply" at bounding box center [125, 253] width 56 height 13
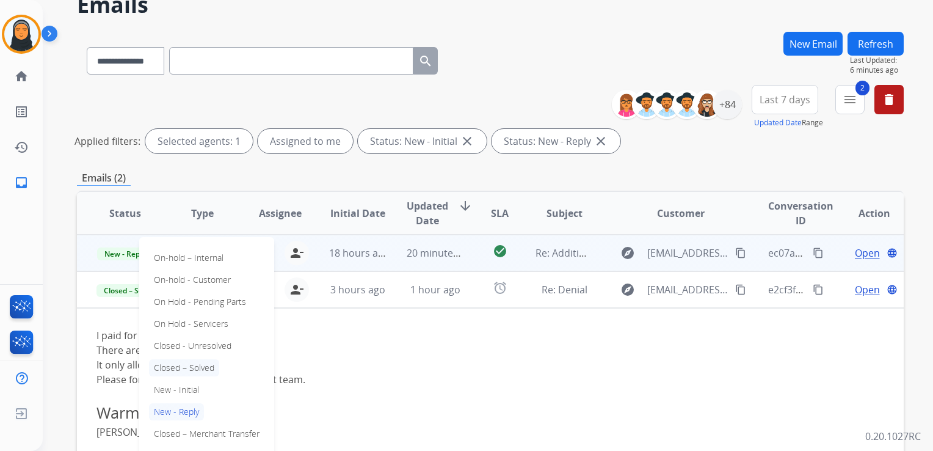
click at [189, 365] on p "Closed – Solved" at bounding box center [184, 367] width 70 height 17
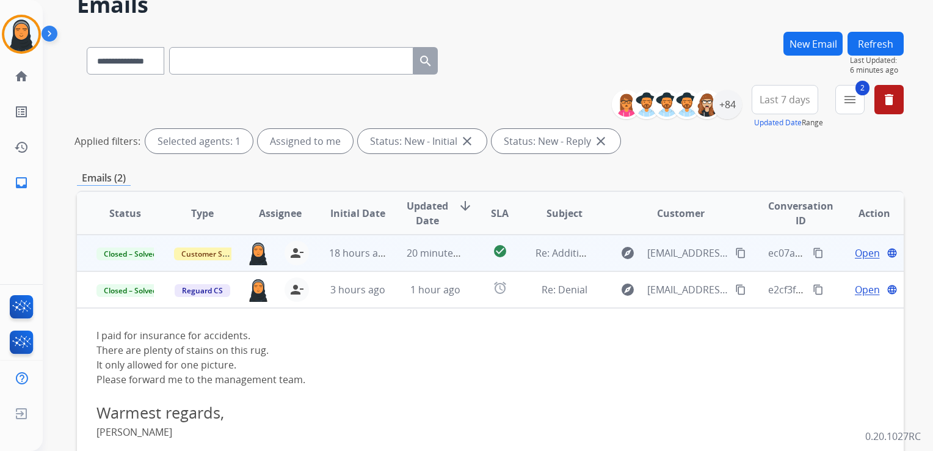
click at [871, 35] on button "Refresh" at bounding box center [876, 44] width 56 height 24
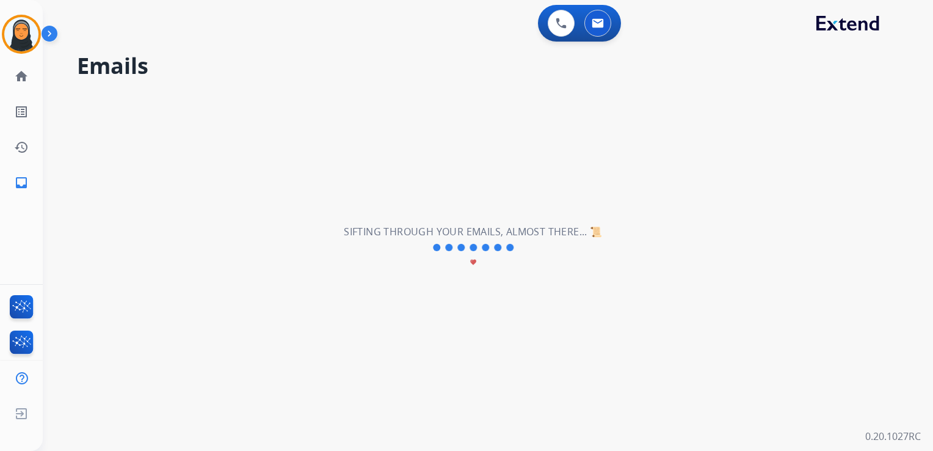
scroll to position [0, 0]
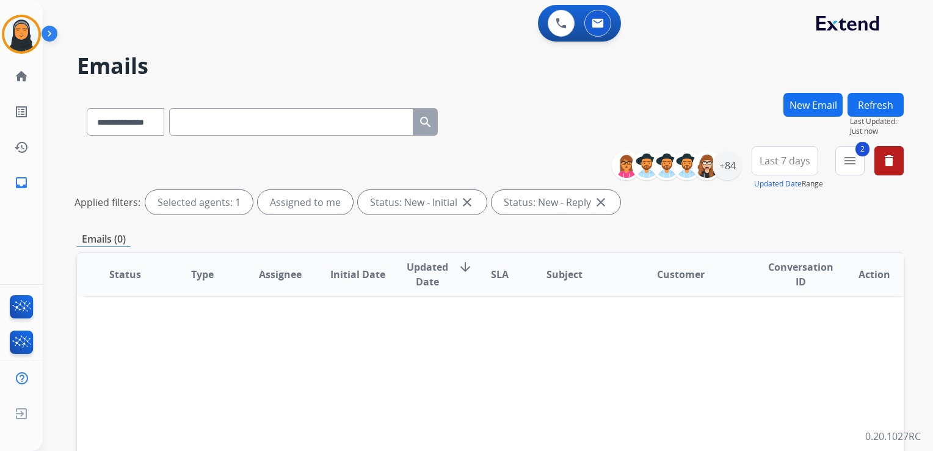
drag, startPoint x: 81, startPoint y: 417, endPoint x: 150, endPoint y: 424, distance: 70.0
click at [81, 417] on span "Log out" at bounding box center [81, 416] width 29 height 12
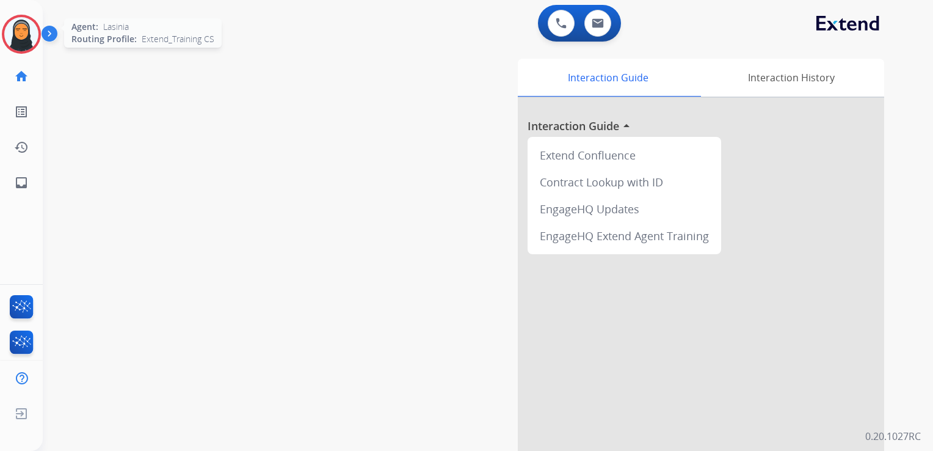
click at [24, 35] on img at bounding box center [21, 34] width 34 height 34
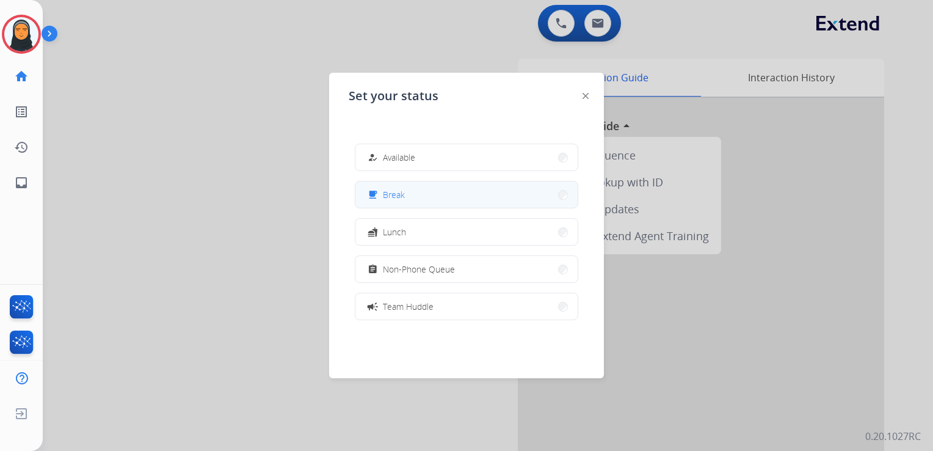
click at [509, 195] on button "free_breakfast Break" at bounding box center [466, 194] width 222 height 26
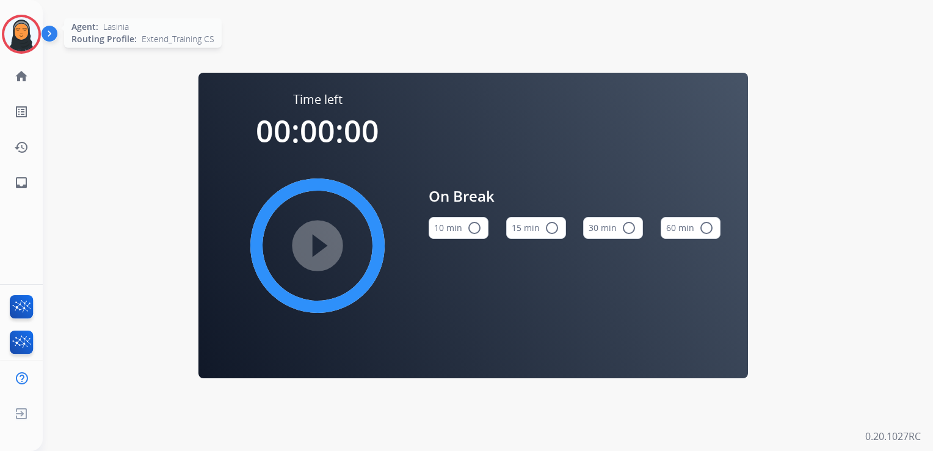
click at [29, 42] on img at bounding box center [21, 34] width 34 height 34
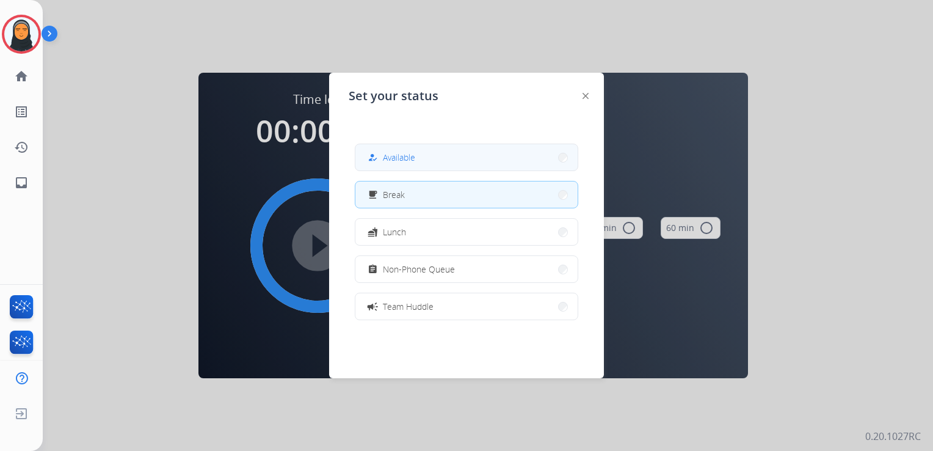
click at [381, 162] on div "how_to_reg" at bounding box center [374, 157] width 18 height 15
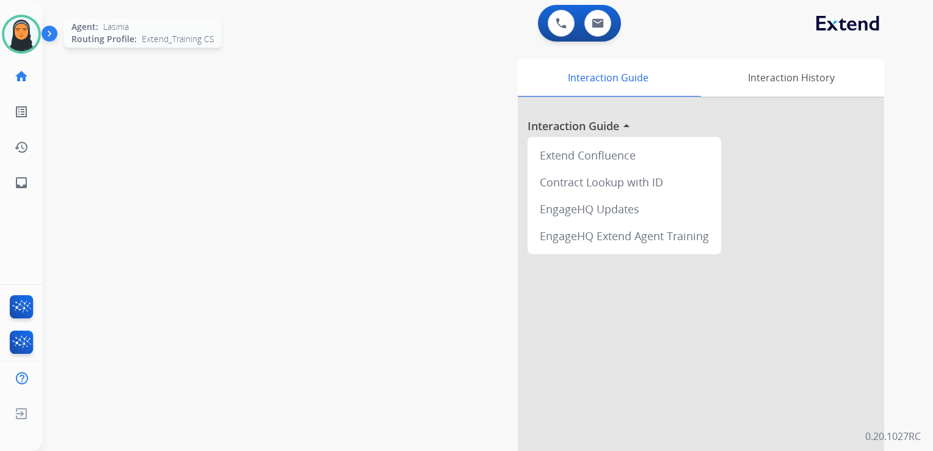
click at [29, 35] on img at bounding box center [21, 34] width 34 height 34
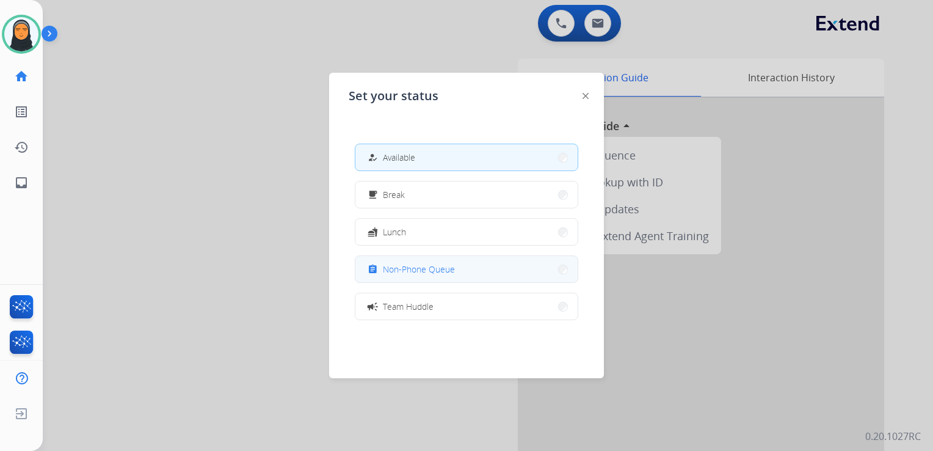
click at [415, 274] on span "Non-Phone Queue" at bounding box center [419, 269] width 72 height 13
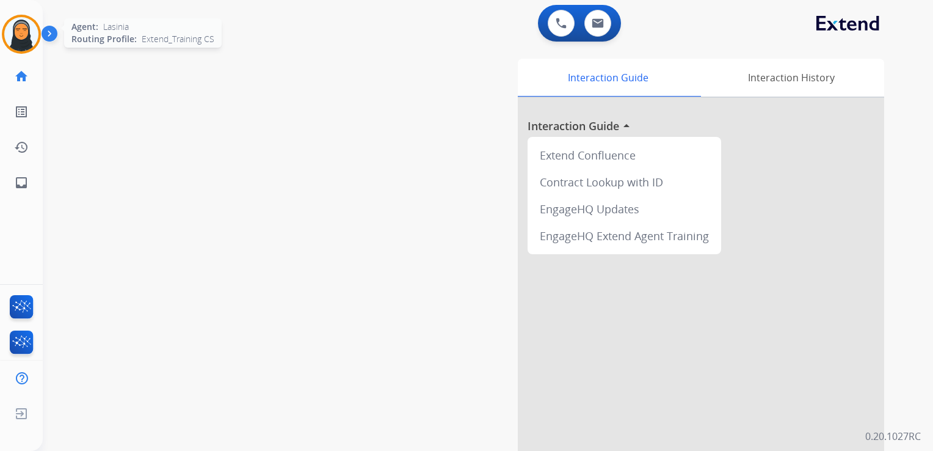
click at [17, 34] on img at bounding box center [21, 34] width 34 height 34
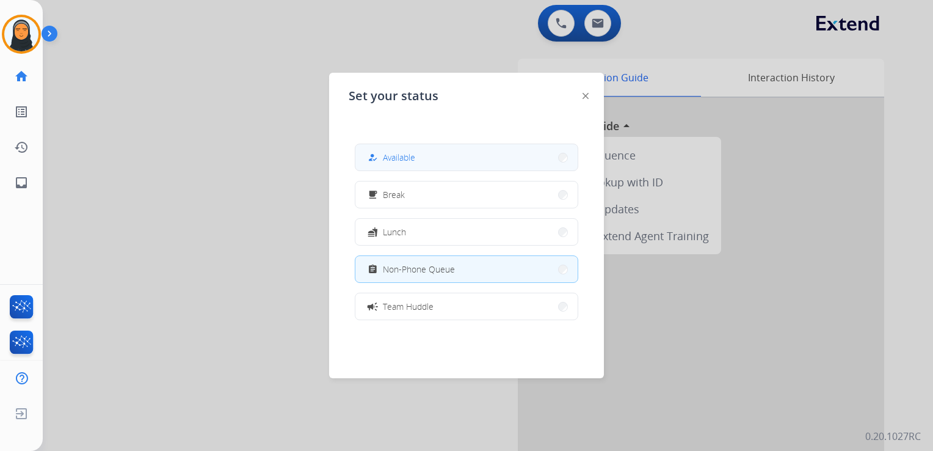
click at [415, 160] on span "Available" at bounding box center [399, 157] width 32 height 13
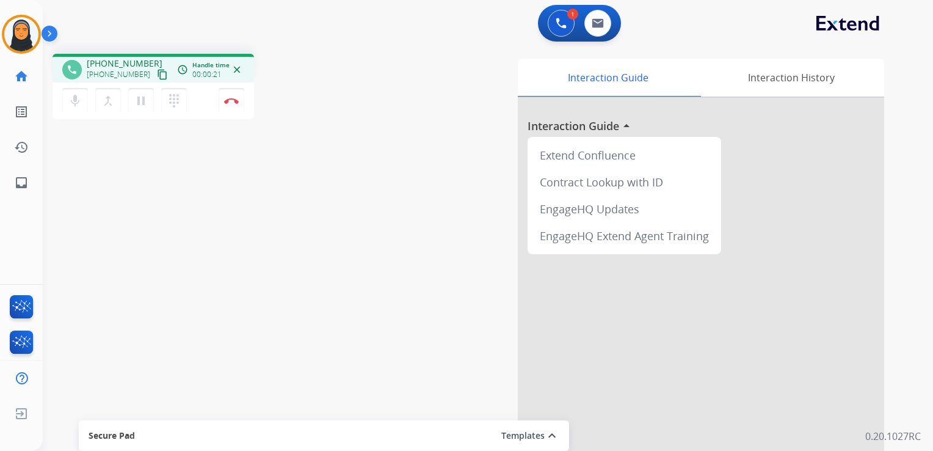
click at [157, 70] on mat-icon "content_copy" at bounding box center [162, 74] width 11 height 11
click at [144, 100] on mat-icon "pause" at bounding box center [141, 100] width 15 height 15
click at [561, 32] on button at bounding box center [561, 23] width 27 height 27
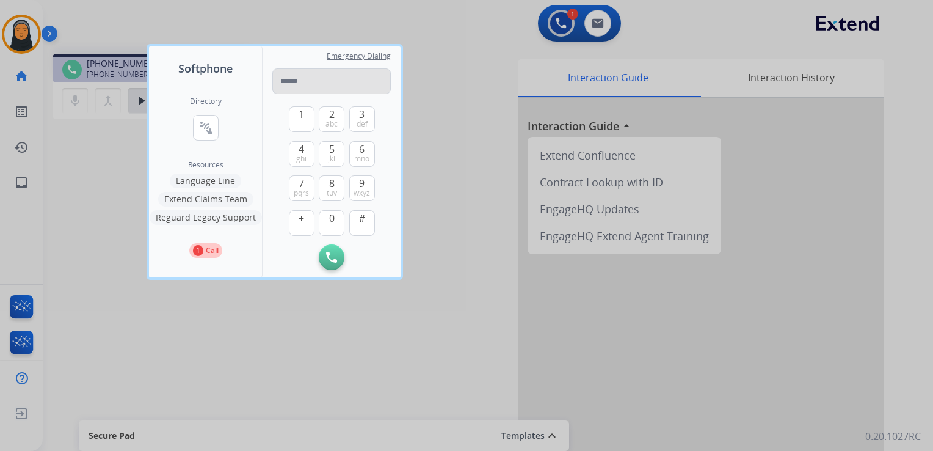
click at [303, 84] on input "tel" at bounding box center [331, 81] width 118 height 26
type input "**********"
click at [330, 252] on img at bounding box center [331, 257] width 11 height 11
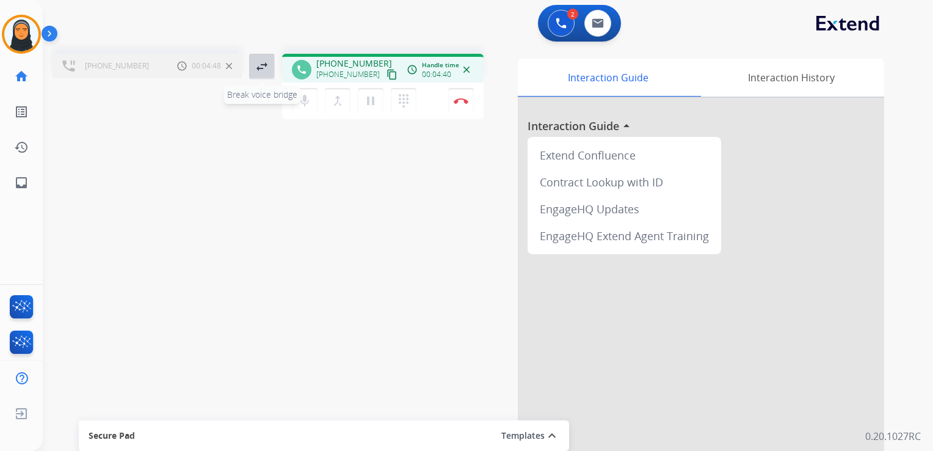
click at [261, 60] on mat-icon "swap_horiz" at bounding box center [262, 66] width 15 height 15
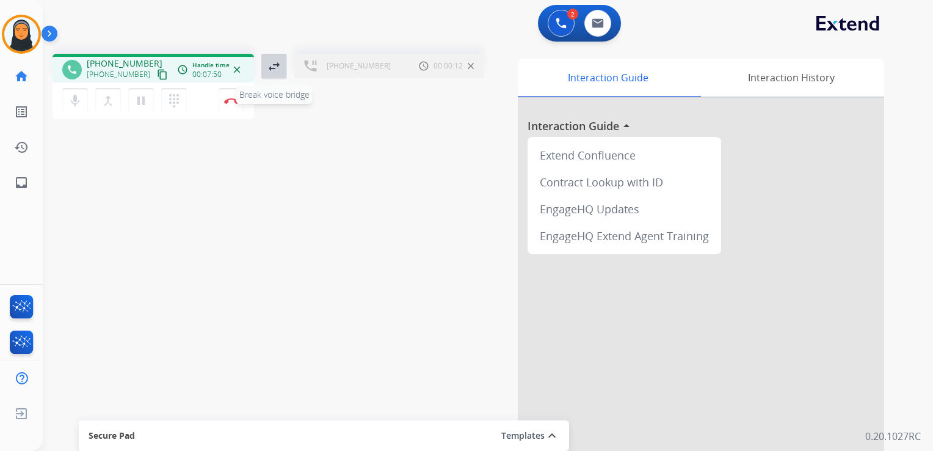
click at [279, 67] on mat-icon "swap_horiz" at bounding box center [274, 66] width 15 height 15
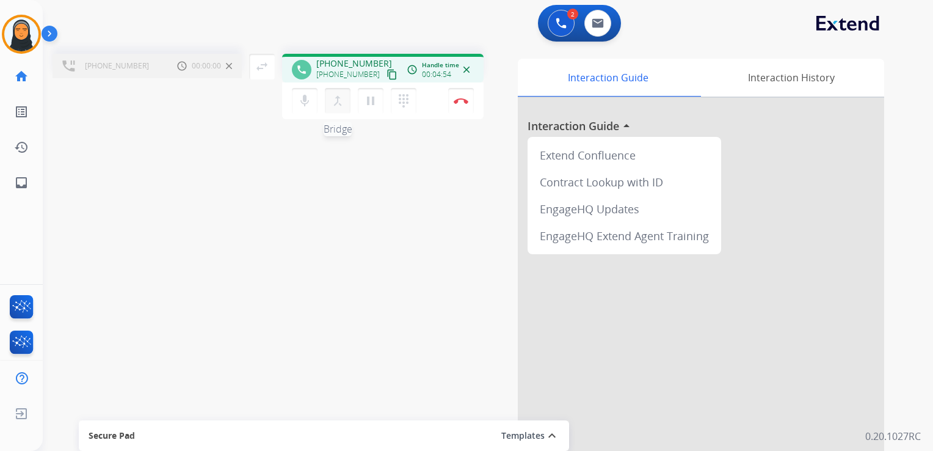
click at [337, 104] on mat-icon "merge_type" at bounding box center [337, 100] width 15 height 15
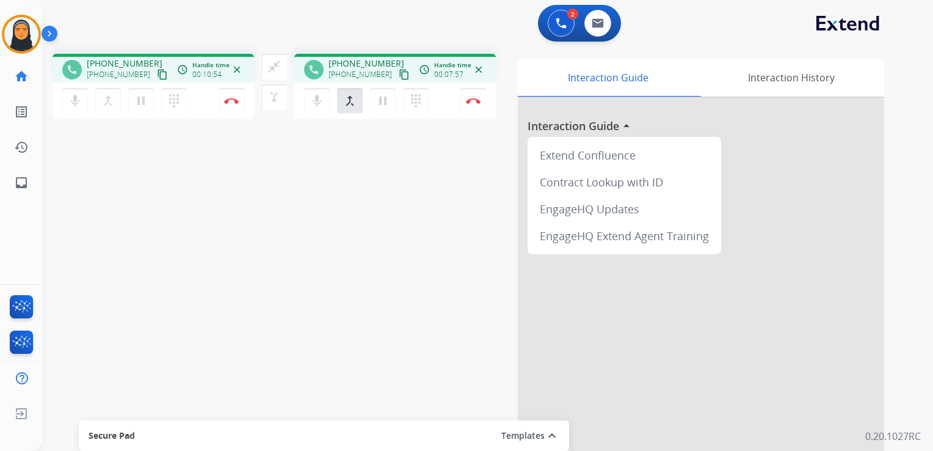
click at [168, 72] on mat-icon "content_copy" at bounding box center [162, 74] width 11 height 11
click at [244, 106] on button "Disconnect" at bounding box center [232, 101] width 26 height 26
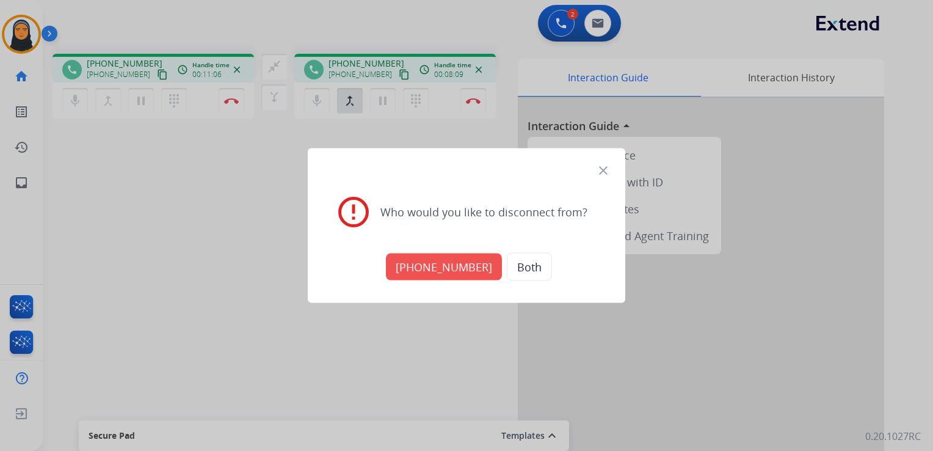
click at [461, 265] on button "[PHONE_NUMBER]" at bounding box center [444, 266] width 116 height 27
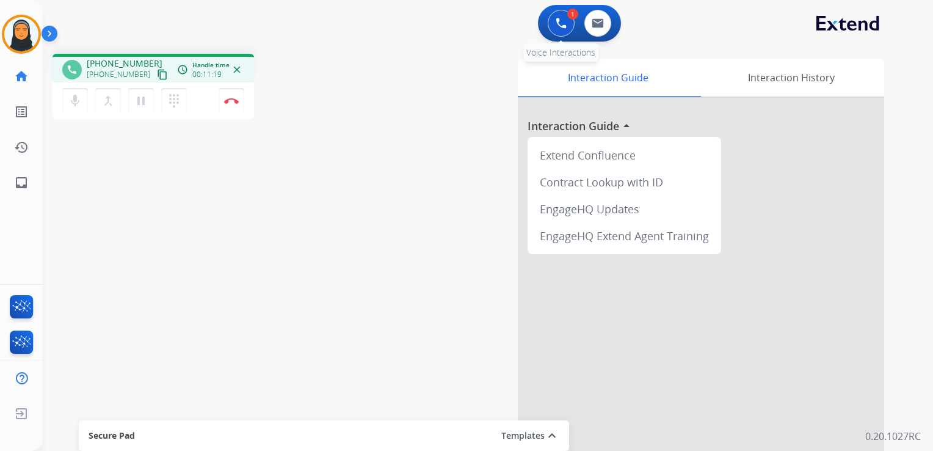
click at [565, 23] on img at bounding box center [561, 23] width 11 height 11
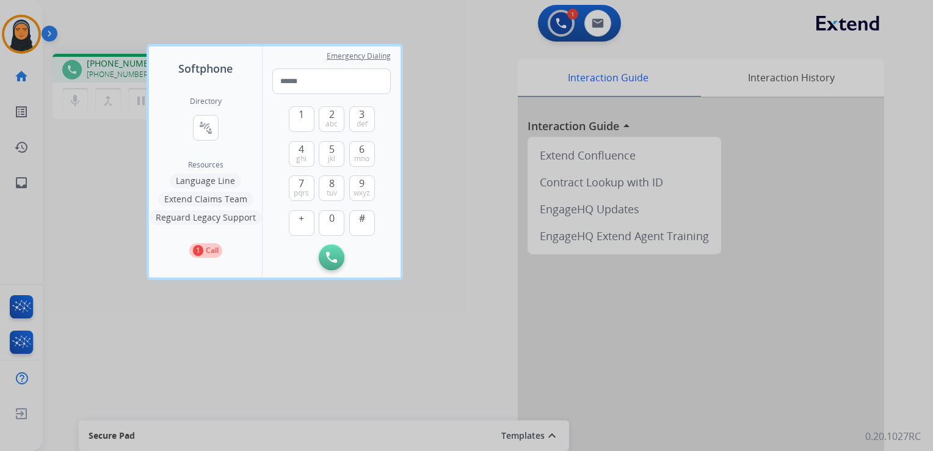
click at [452, 54] on div at bounding box center [466, 225] width 933 height 451
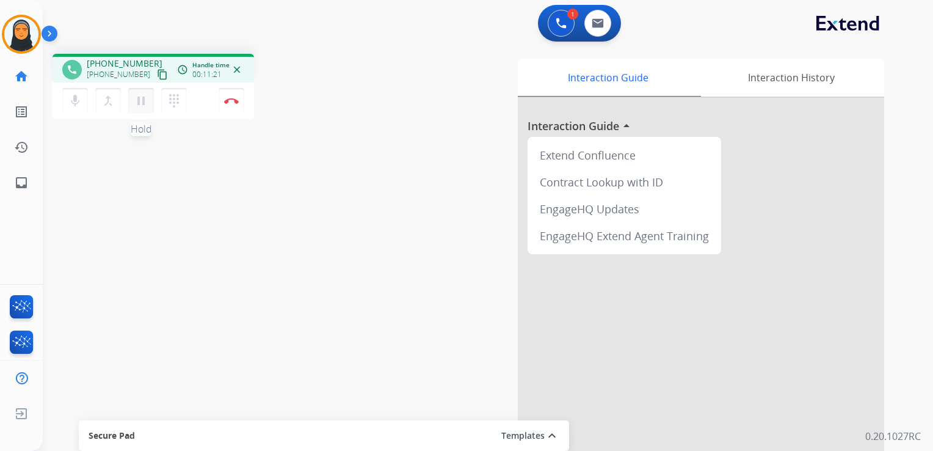
click at [134, 97] on button "pause Hold" at bounding box center [141, 101] width 26 height 26
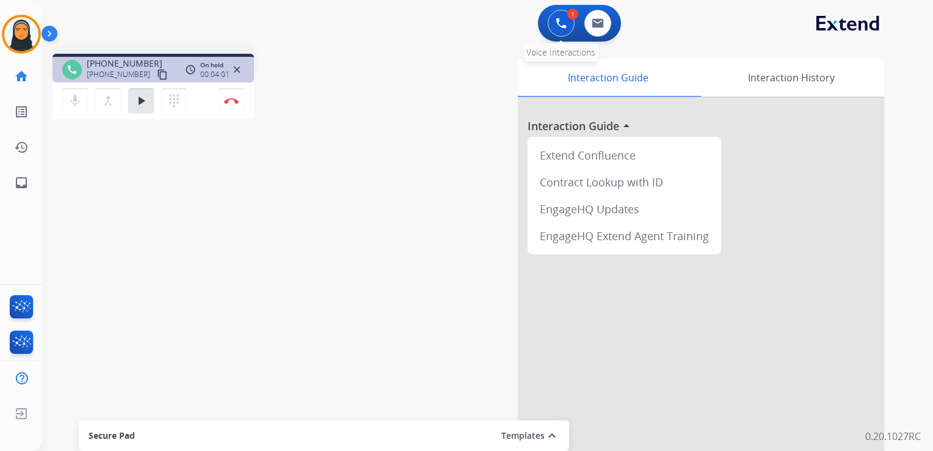
click at [555, 24] on button at bounding box center [561, 23] width 27 height 27
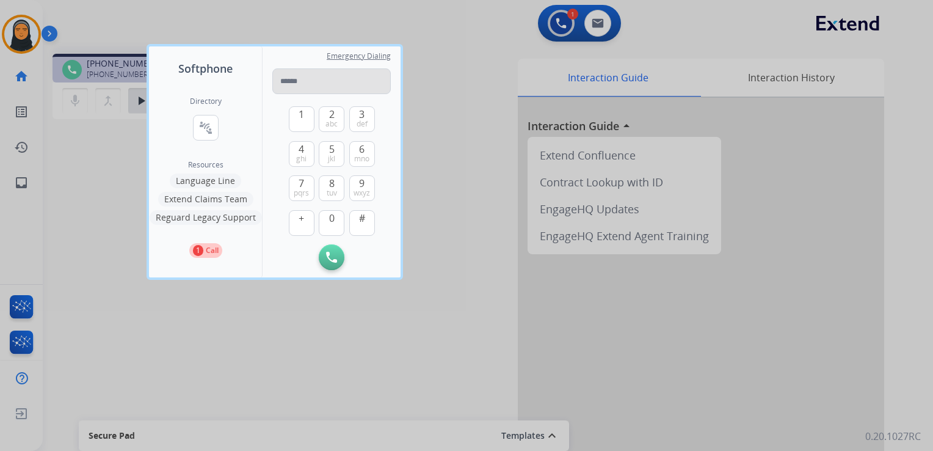
click at [304, 84] on input "tel" at bounding box center [331, 81] width 118 height 26
type input "**********"
click at [334, 254] on img at bounding box center [331, 257] width 11 height 11
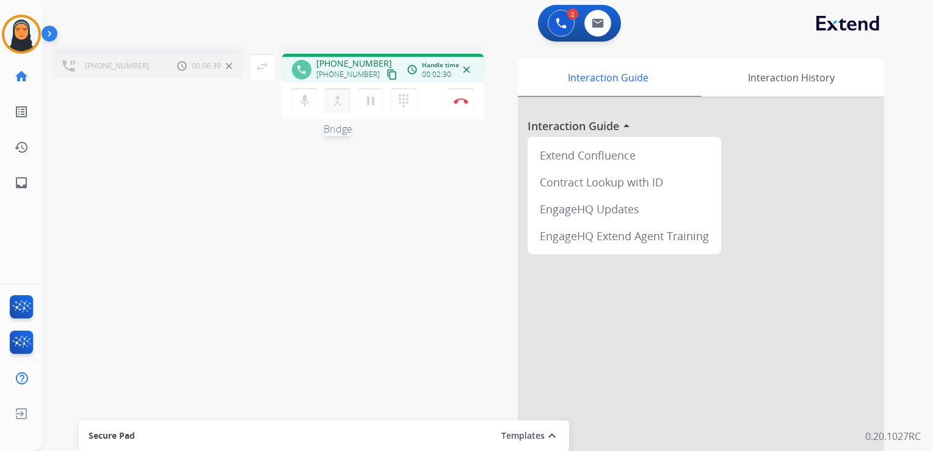
click at [340, 98] on mat-icon "merge_type" at bounding box center [337, 100] width 15 height 15
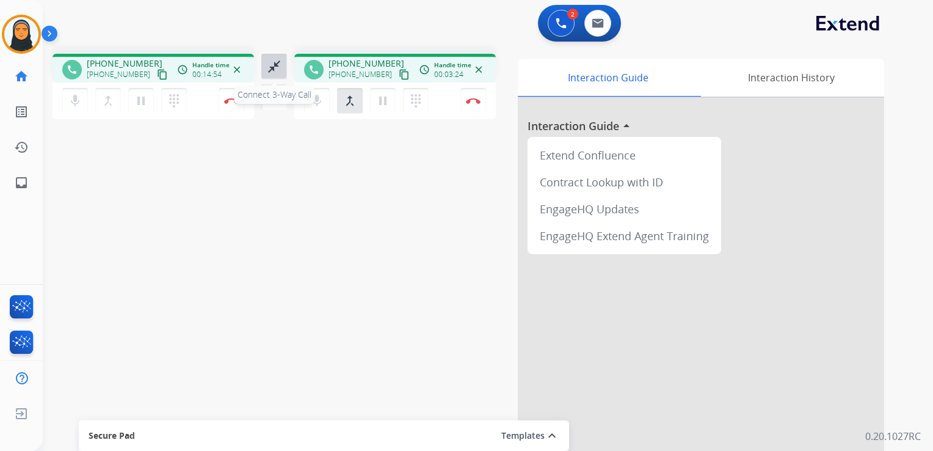
click at [274, 68] on mat-icon "close_fullscreen" at bounding box center [274, 66] width 15 height 15
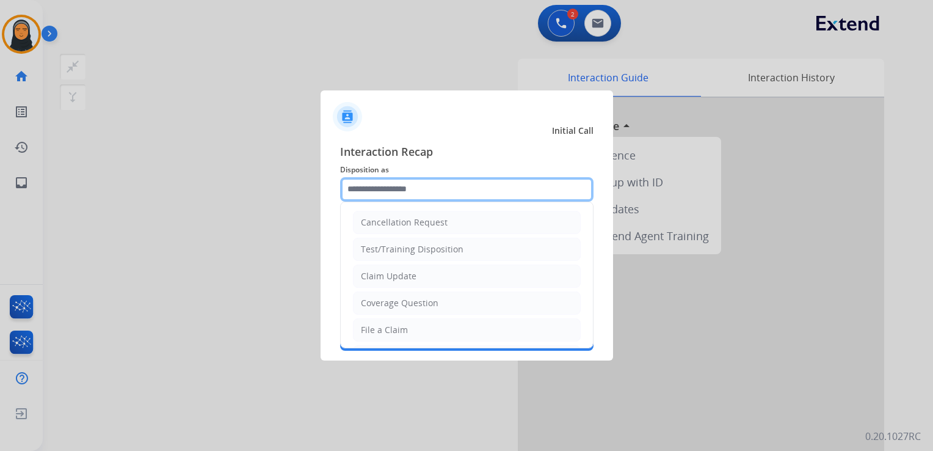
click at [389, 194] on input "text" at bounding box center [466, 189] width 253 height 24
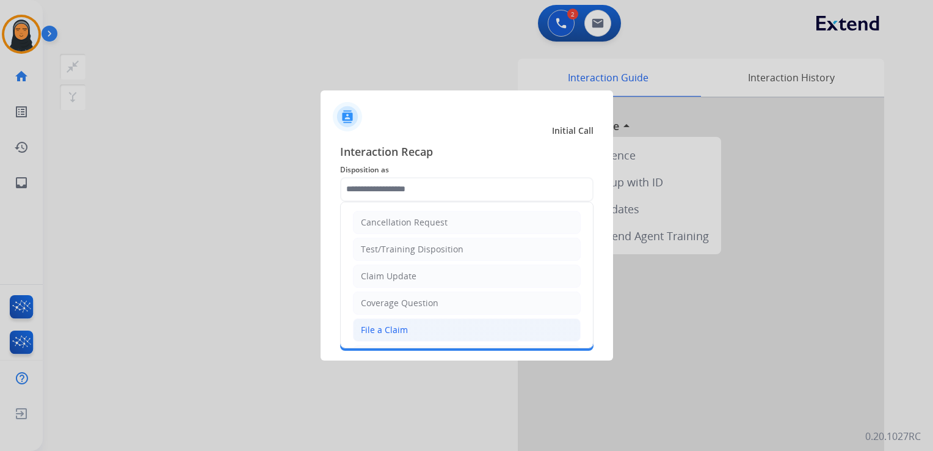
click at [431, 323] on li "File a Claim" at bounding box center [467, 329] width 228 height 23
type input "**********"
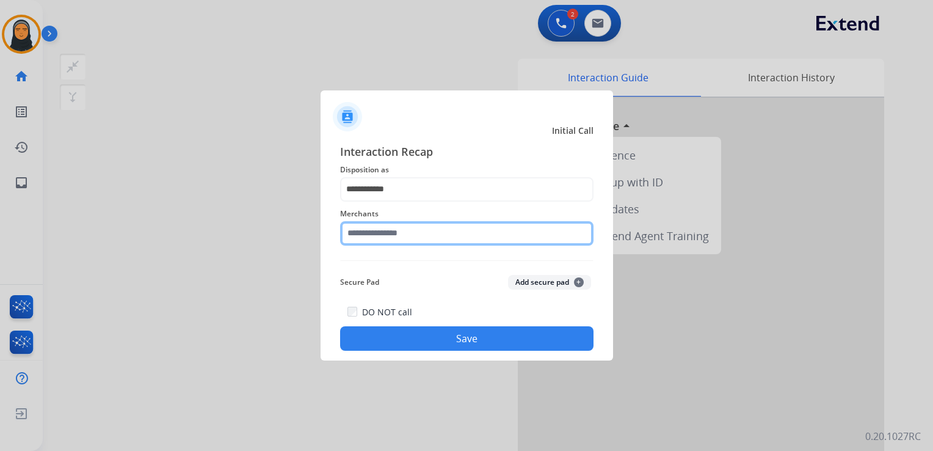
click at [468, 239] on input "text" at bounding box center [466, 233] width 253 height 24
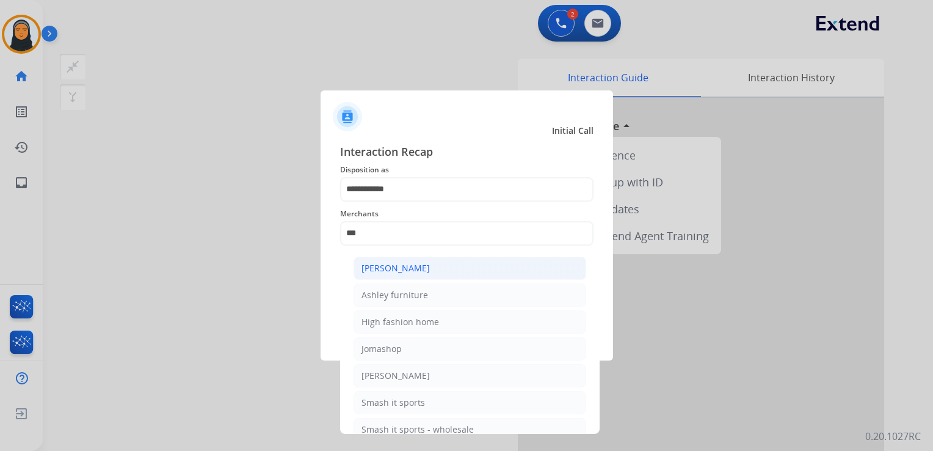
click at [445, 270] on li "[PERSON_NAME]" at bounding box center [470, 267] width 233 height 23
type input "**********"
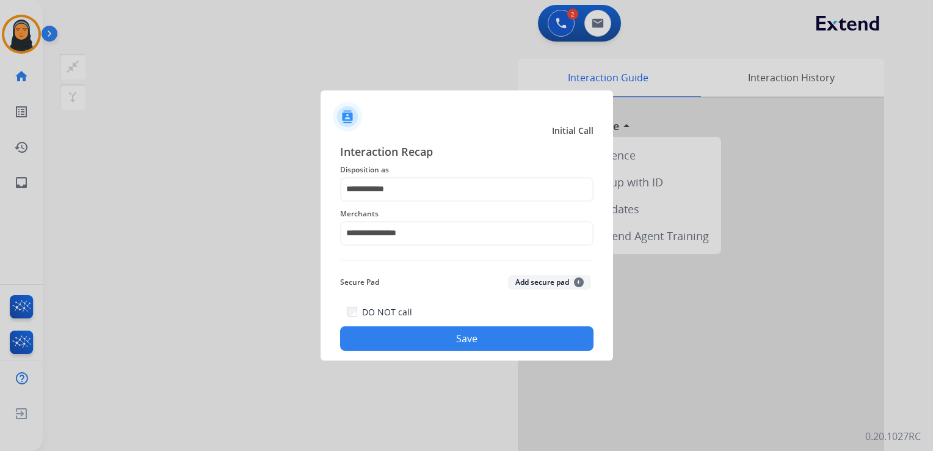
click at [464, 336] on button "Save" at bounding box center [466, 338] width 253 height 24
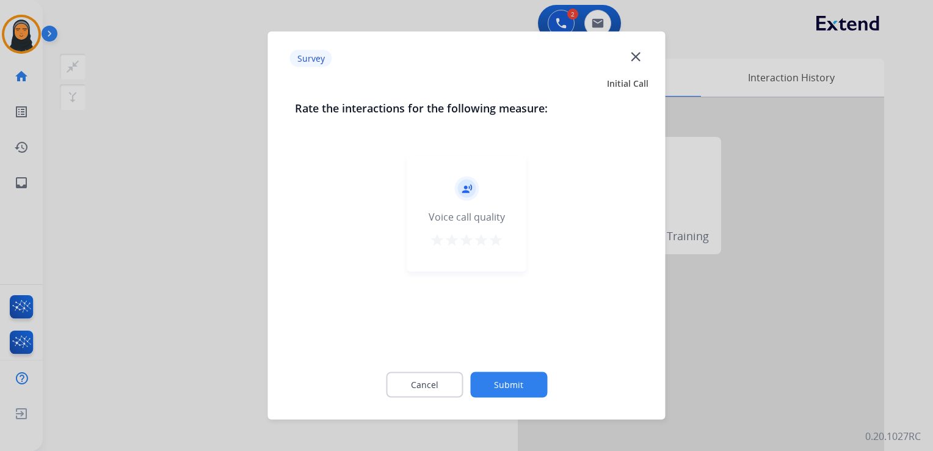
click at [639, 53] on mat-icon "close" at bounding box center [636, 56] width 16 height 16
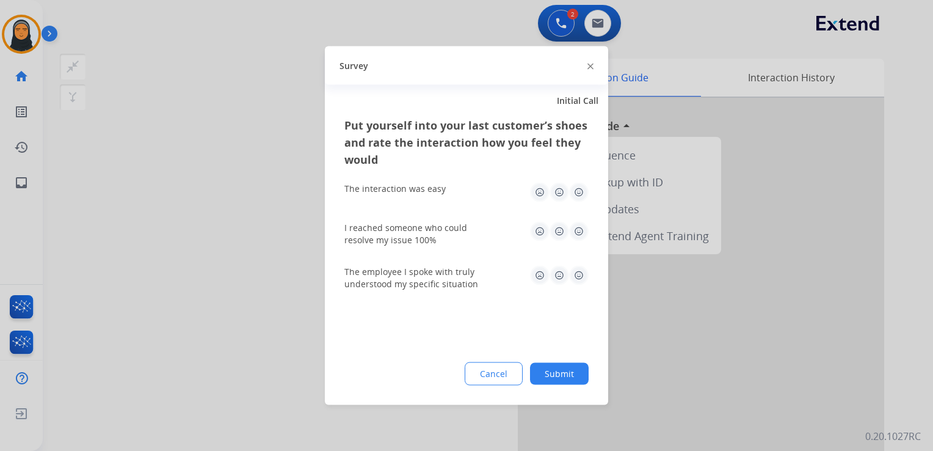
click at [592, 68] on div at bounding box center [590, 65] width 6 height 15
click at [591, 66] on img at bounding box center [590, 66] width 6 height 6
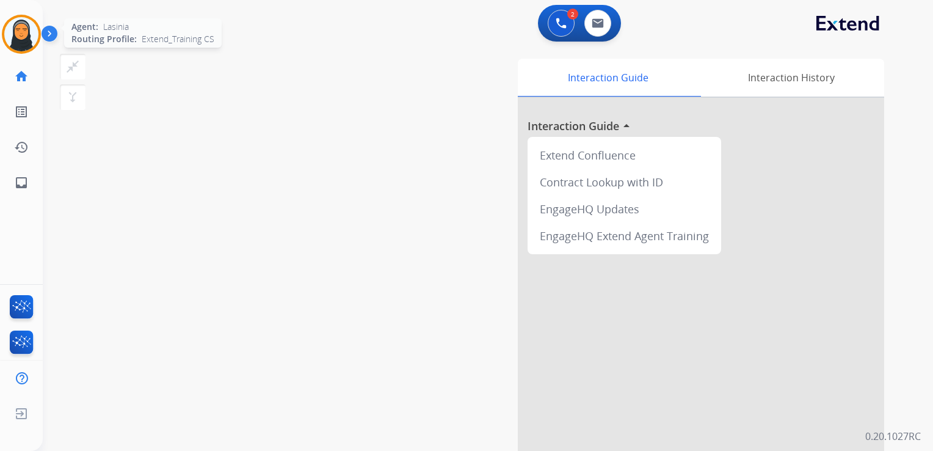
click at [16, 26] on img at bounding box center [21, 34] width 34 height 34
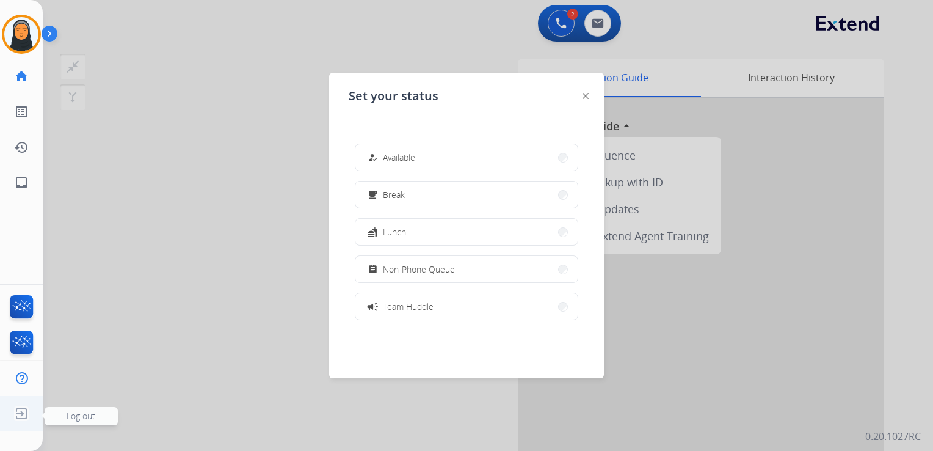
click at [62, 418] on span "Log out" at bounding box center [81, 416] width 73 height 18
